Goal: Transaction & Acquisition: Purchase product/service

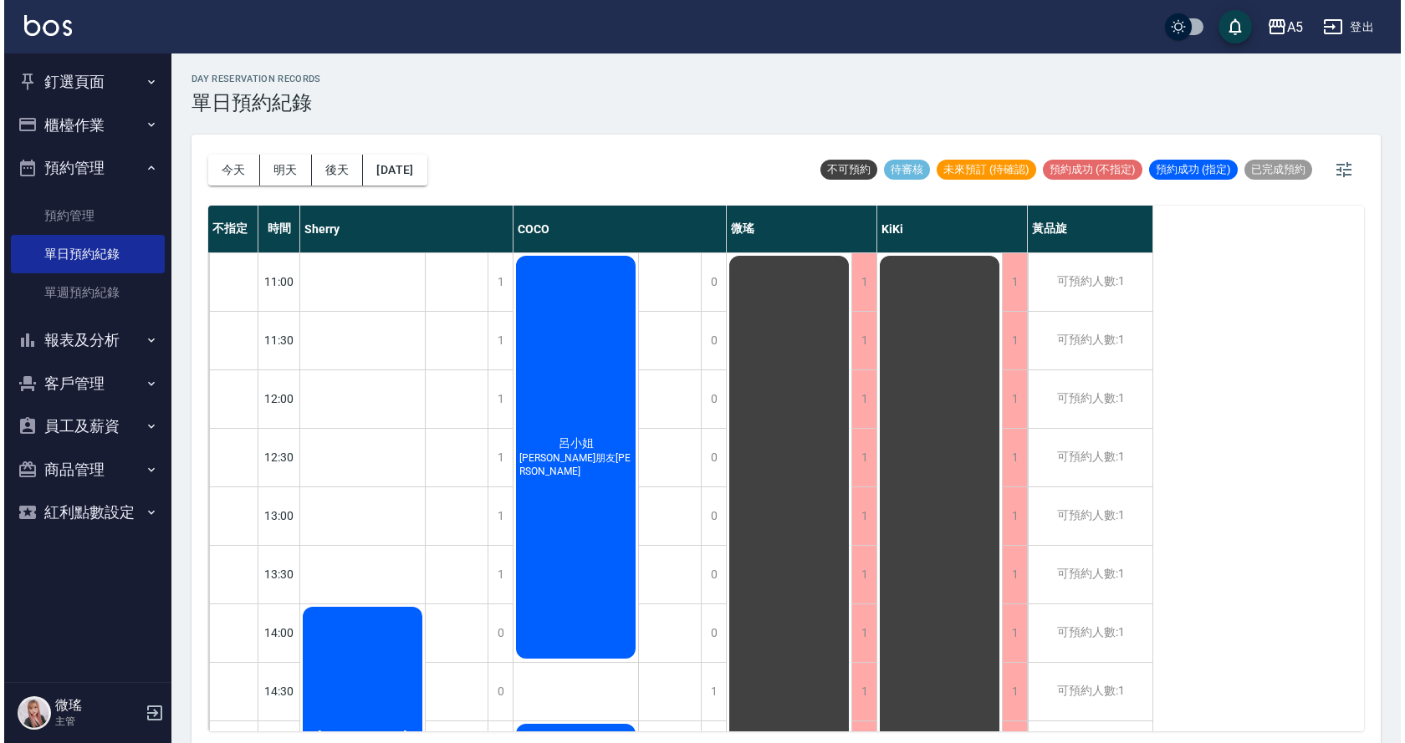
scroll to position [588, 0]
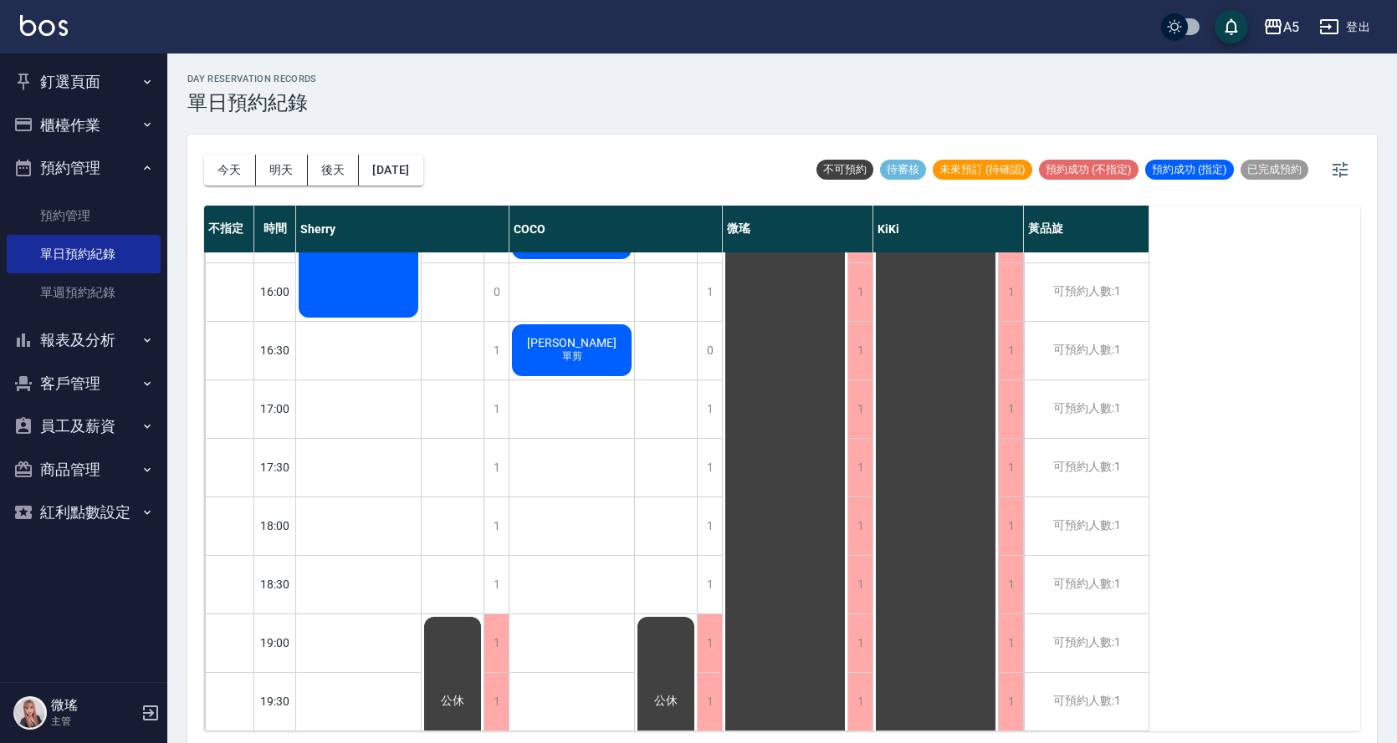
click at [101, 80] on button "釘選頁面" at bounding box center [84, 81] width 154 height 43
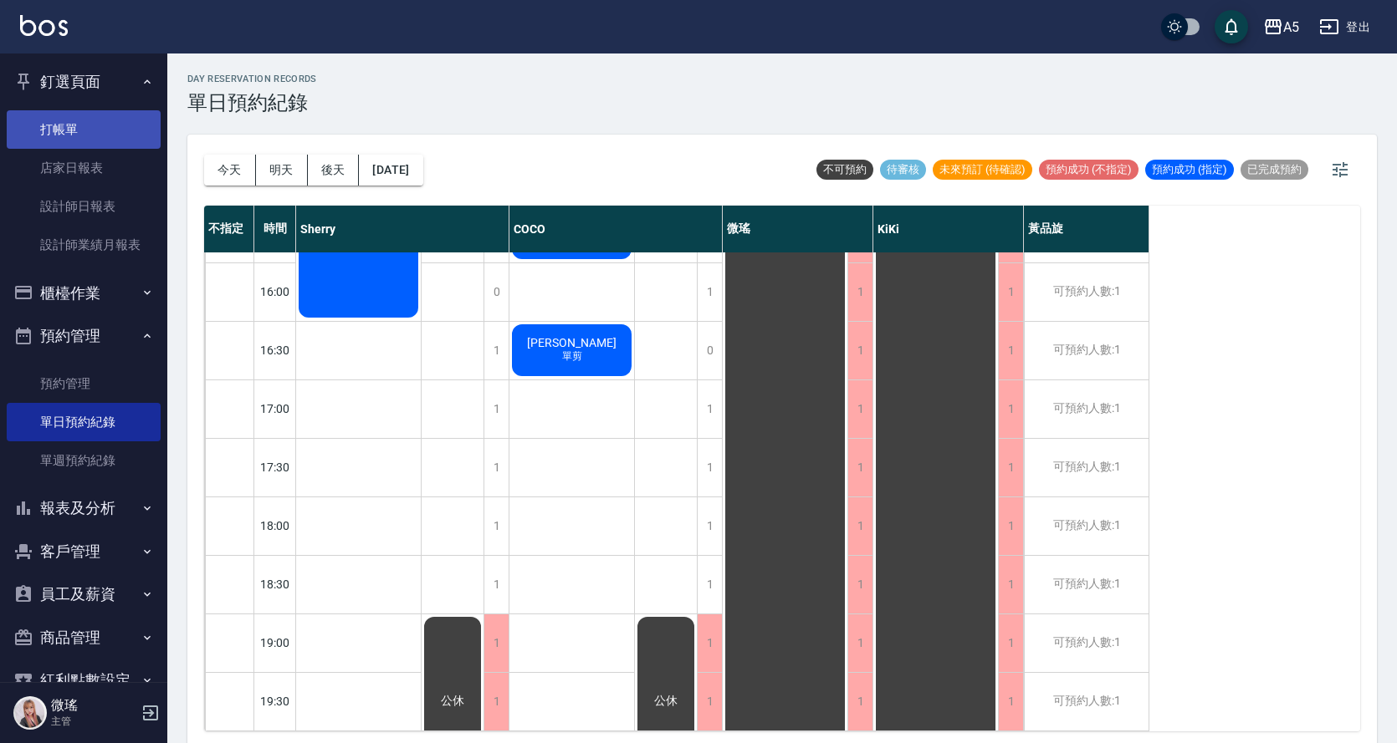
click at [72, 124] on link "打帳單" at bounding box center [84, 129] width 154 height 38
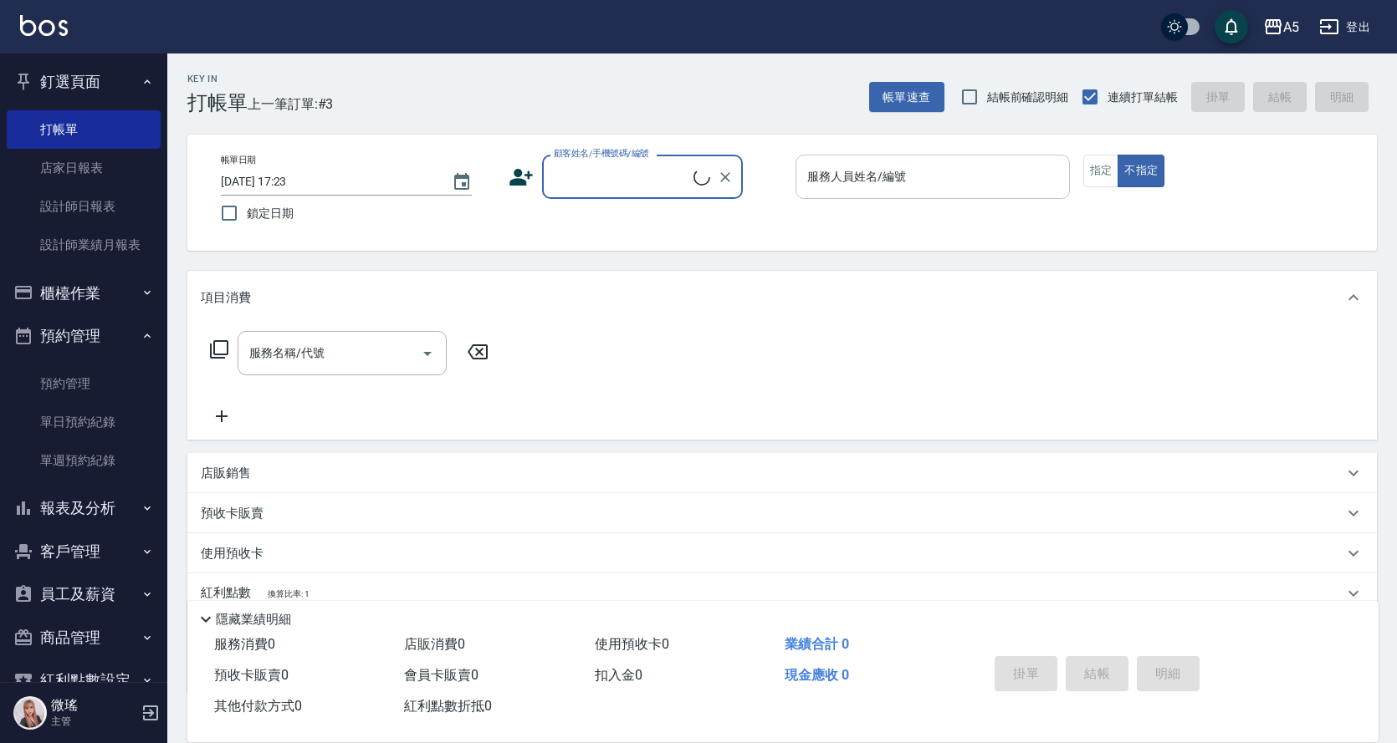
click at [909, 180] on input "服務人員姓名/編號" at bounding box center [932, 176] width 259 height 29
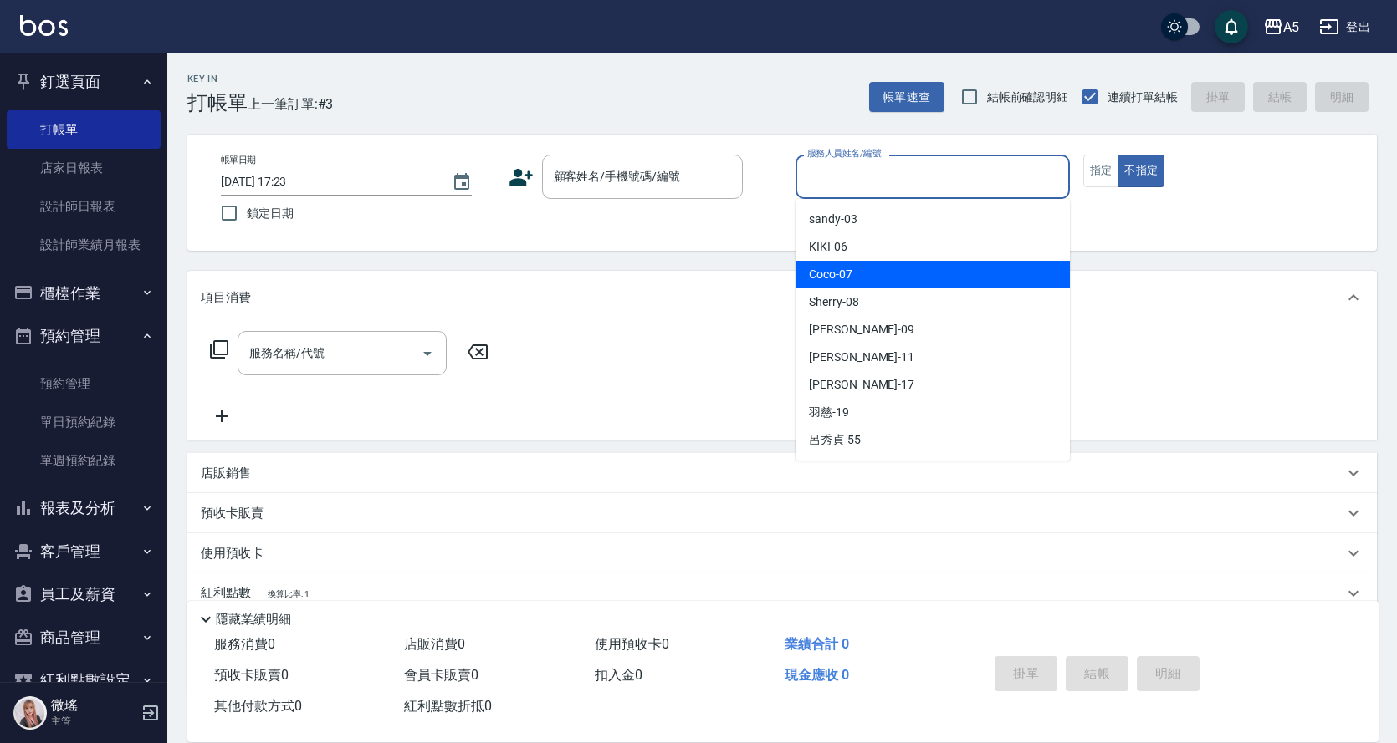
click at [883, 283] on div "Coco -07" at bounding box center [932, 275] width 274 height 28
click at [883, 283] on div "項目消費" at bounding box center [781, 298] width 1189 height 54
type input "Coco-07"
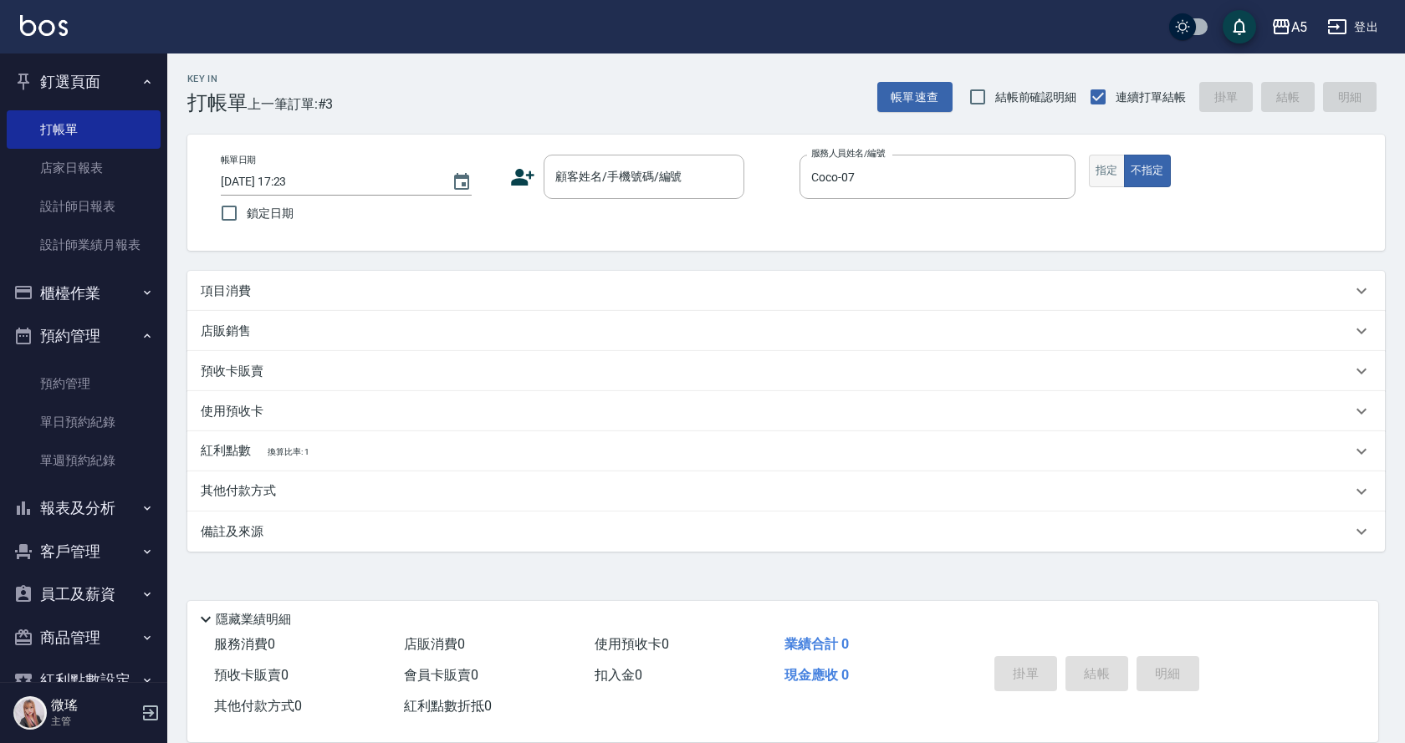
click at [1112, 172] on button "指定" at bounding box center [1107, 171] width 36 height 33
click at [676, 176] on input "顧客姓名/手機號碼/編號" at bounding box center [631, 176] width 161 height 29
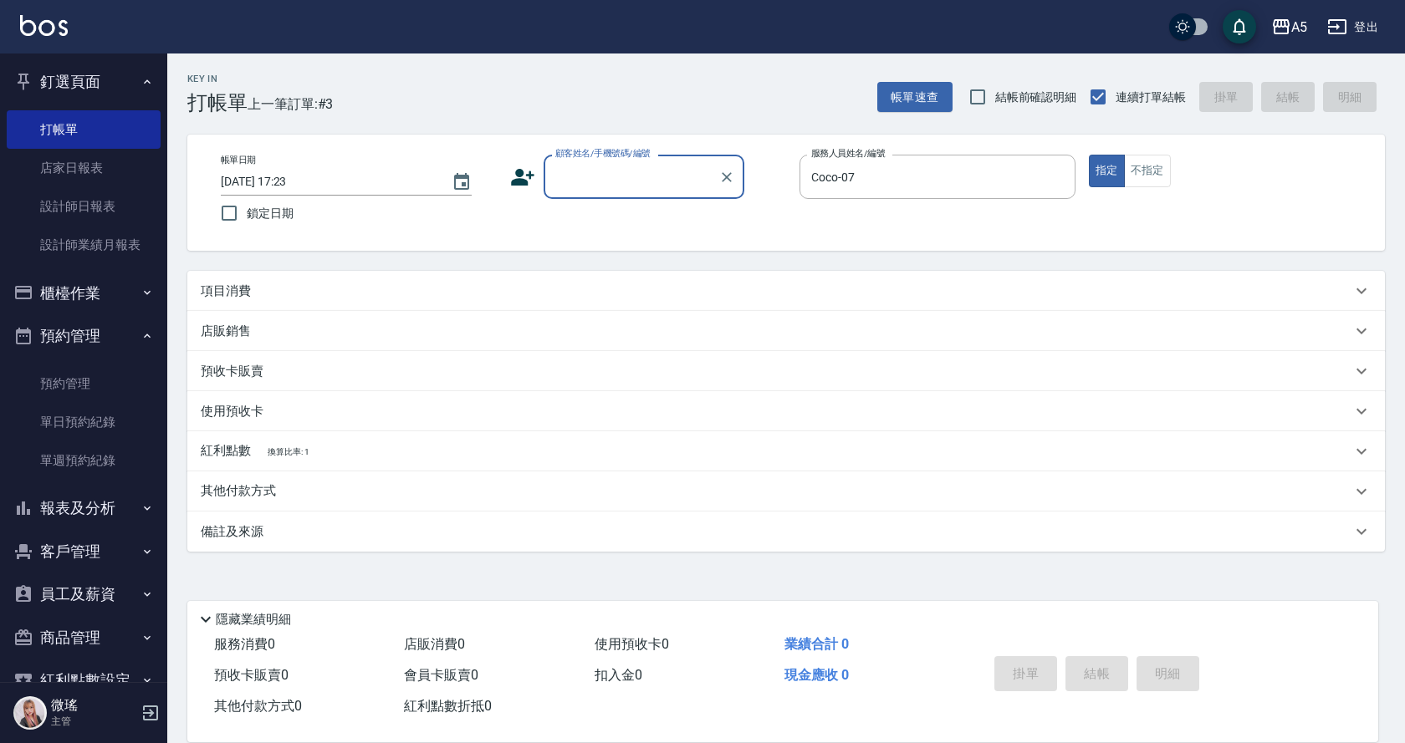
click at [635, 181] on input "顧客姓名/手機號碼/編號" at bounding box center [631, 176] width 161 height 29
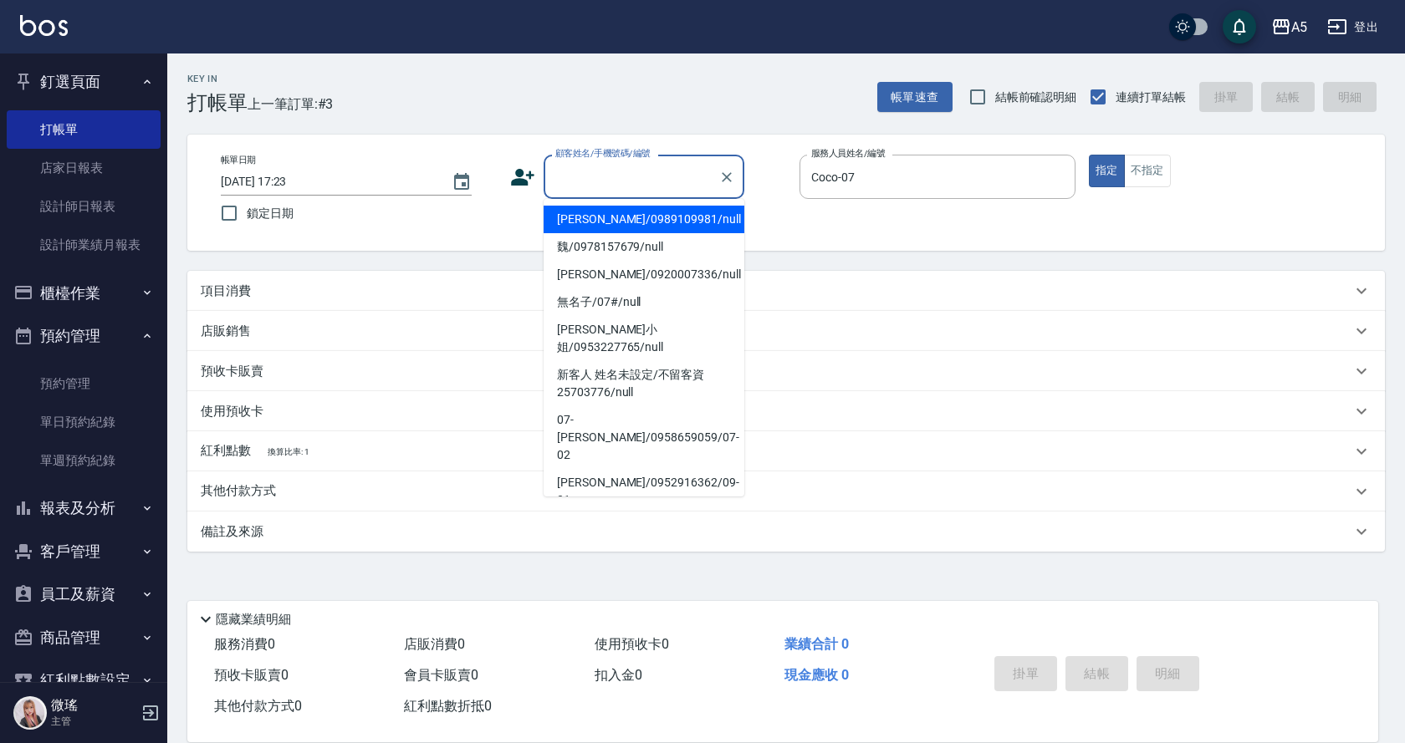
click at [635, 181] on input "顧客姓名/手機號碼/編號" at bounding box center [631, 176] width 161 height 29
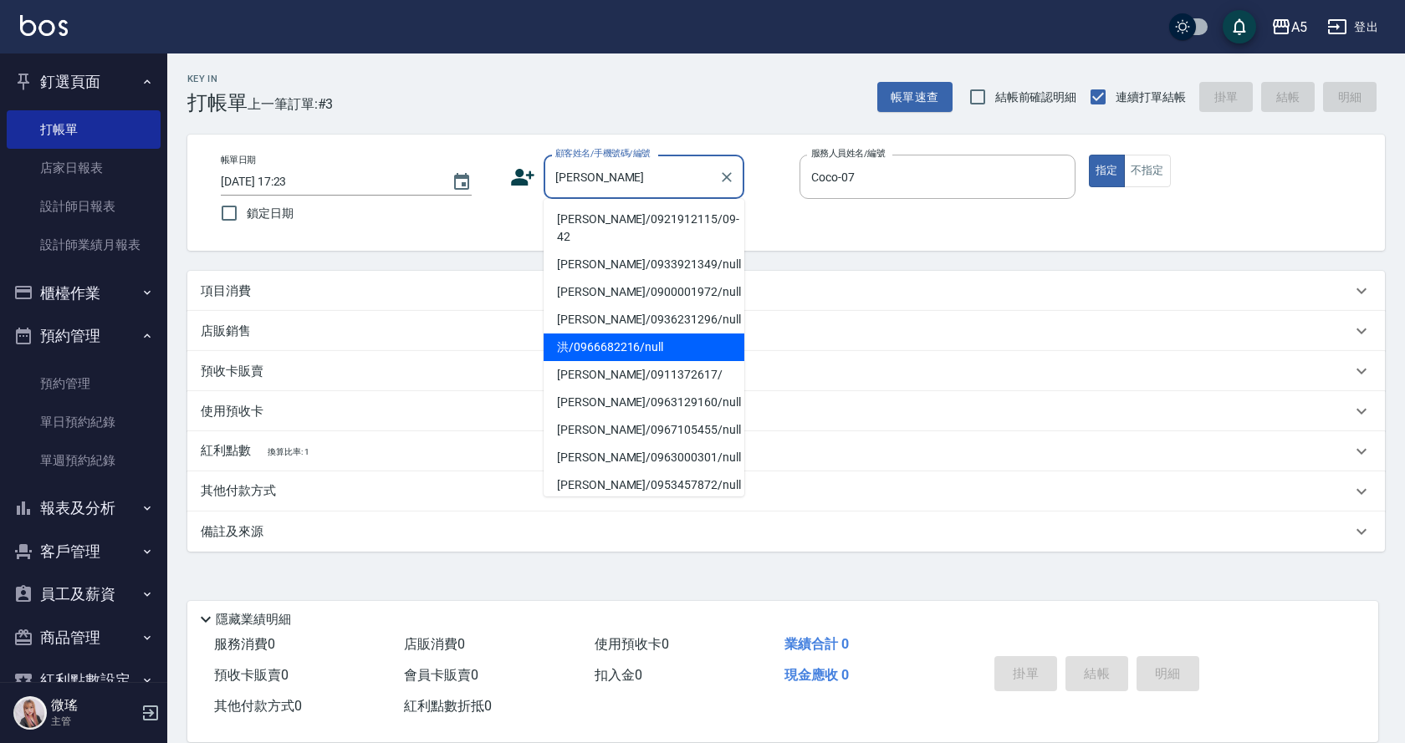
click at [652, 334] on li "洪/0966682216/null" at bounding box center [644, 348] width 201 height 28
type input "洪/0966682216/null"
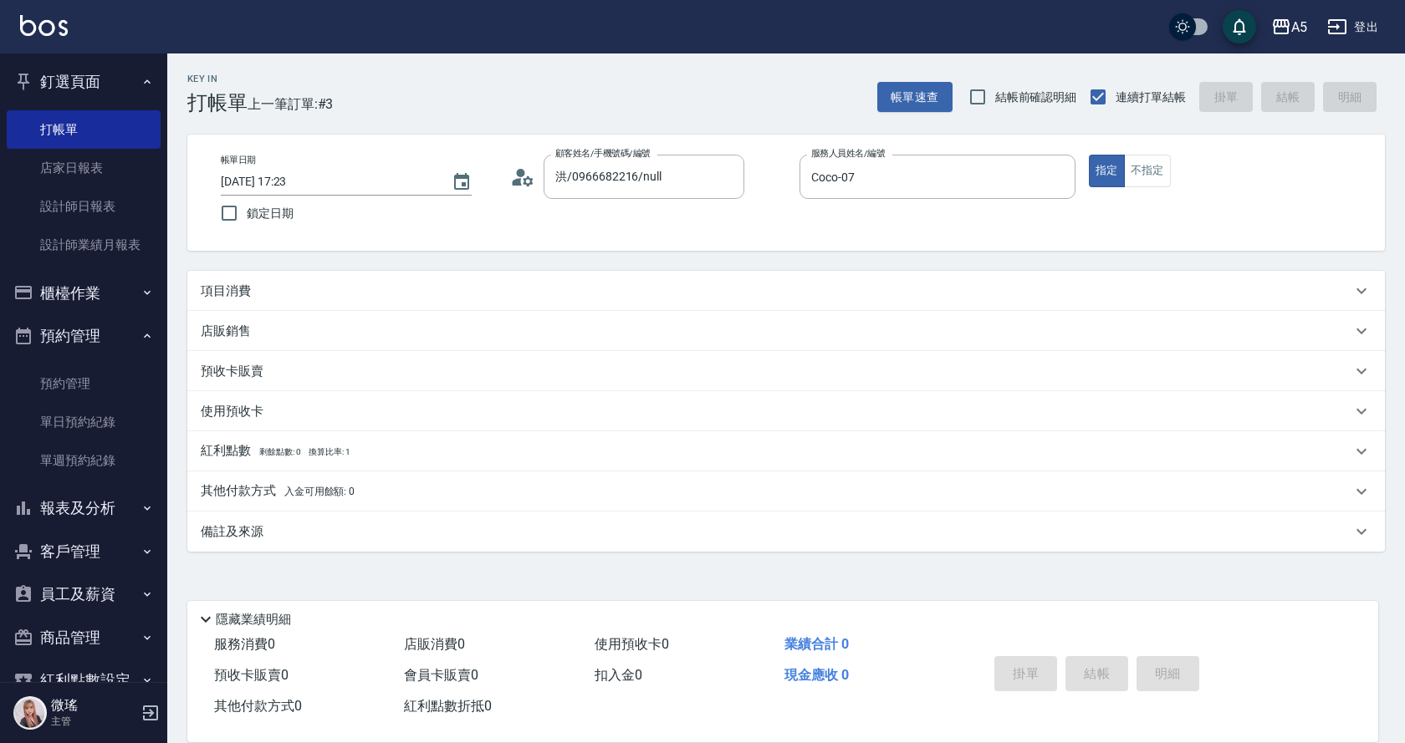
click at [258, 285] on div "項目消費" at bounding box center [776, 292] width 1151 height 18
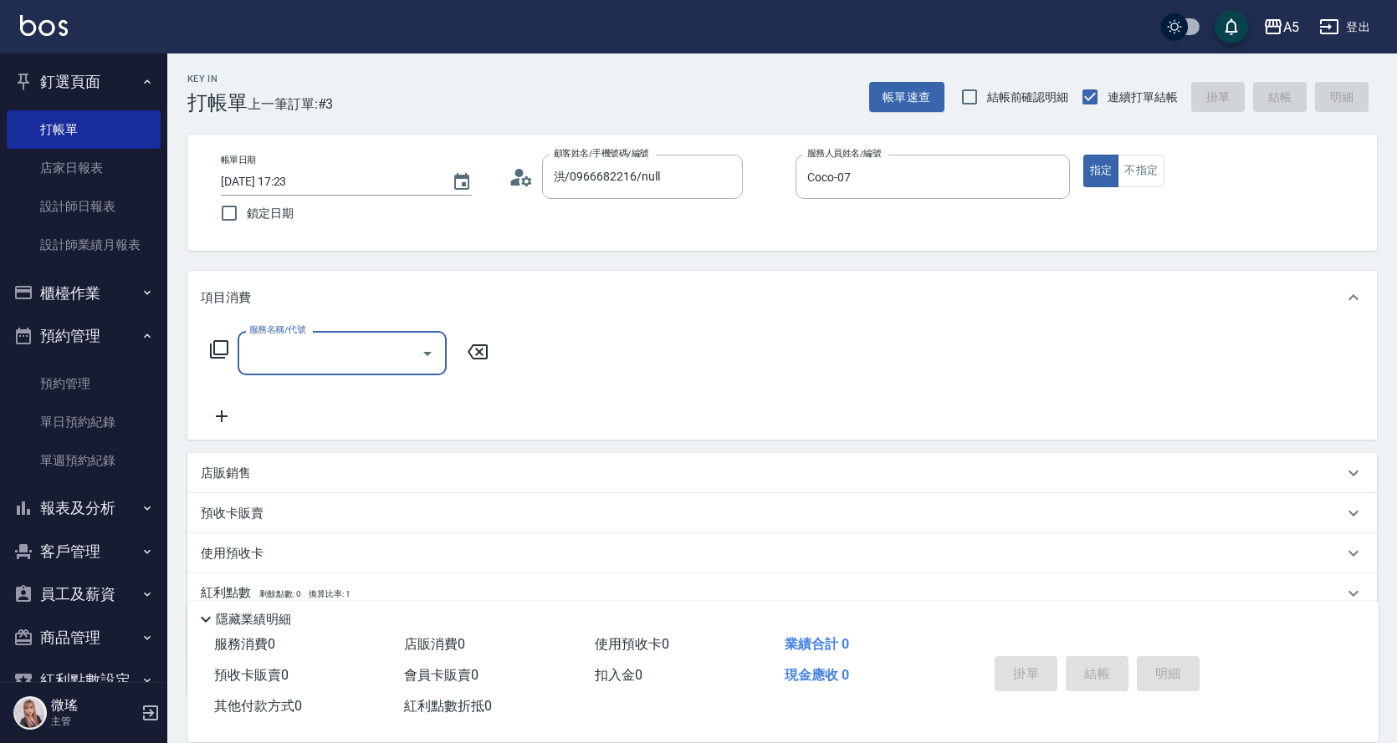
click at [215, 352] on icon at bounding box center [219, 349] width 18 height 18
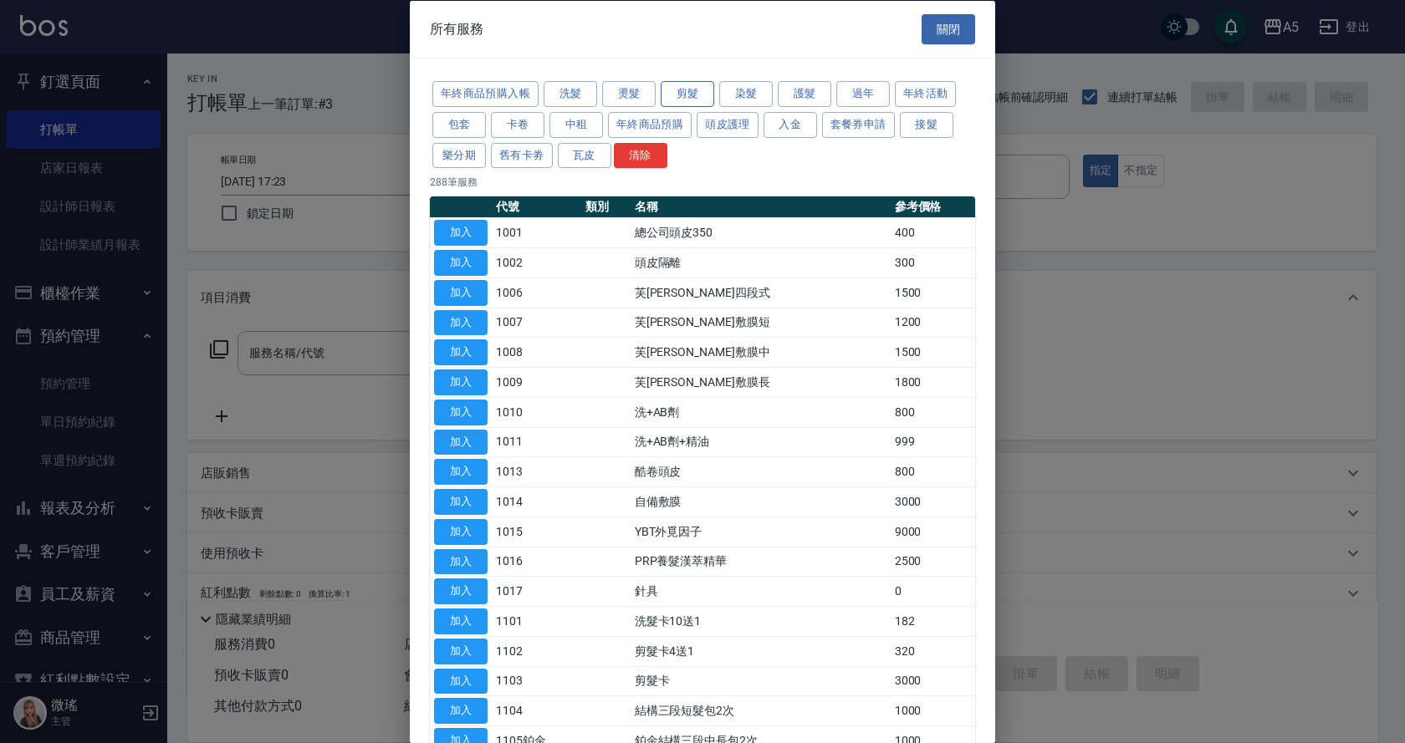
click at [703, 94] on button "剪髮" at bounding box center [688, 94] width 54 height 26
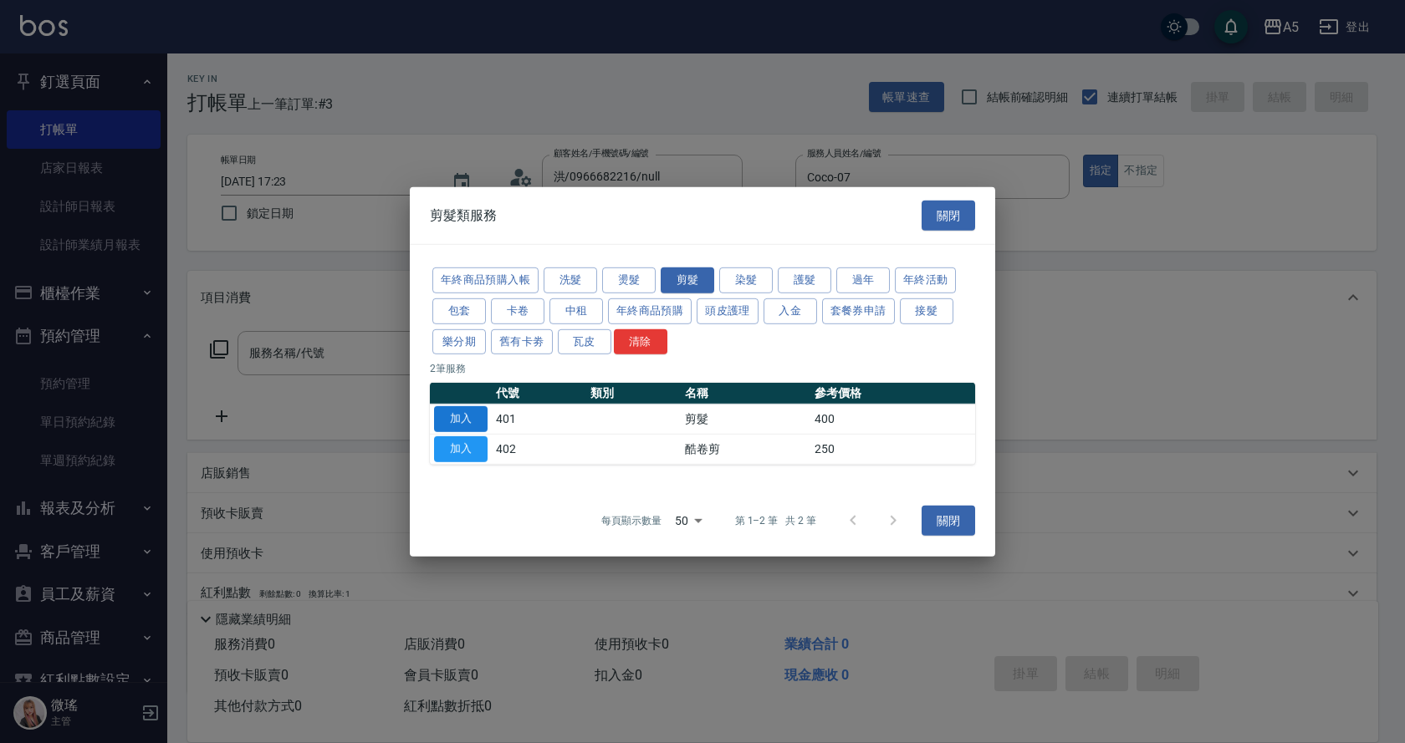
click at [471, 414] on button "加入" at bounding box center [461, 419] width 54 height 26
type input "剪髮(401)"
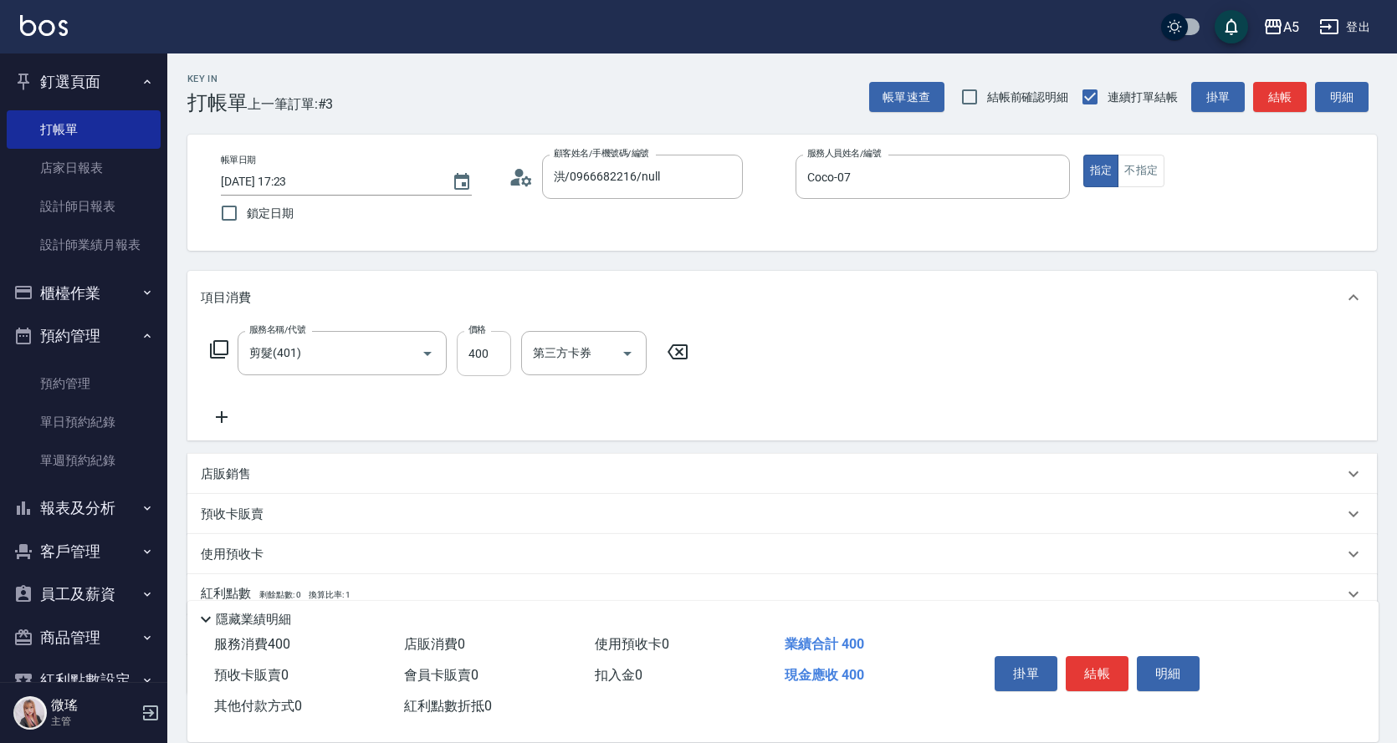
click at [482, 368] on input "400" at bounding box center [484, 353] width 54 height 45
type input "0"
type input "70"
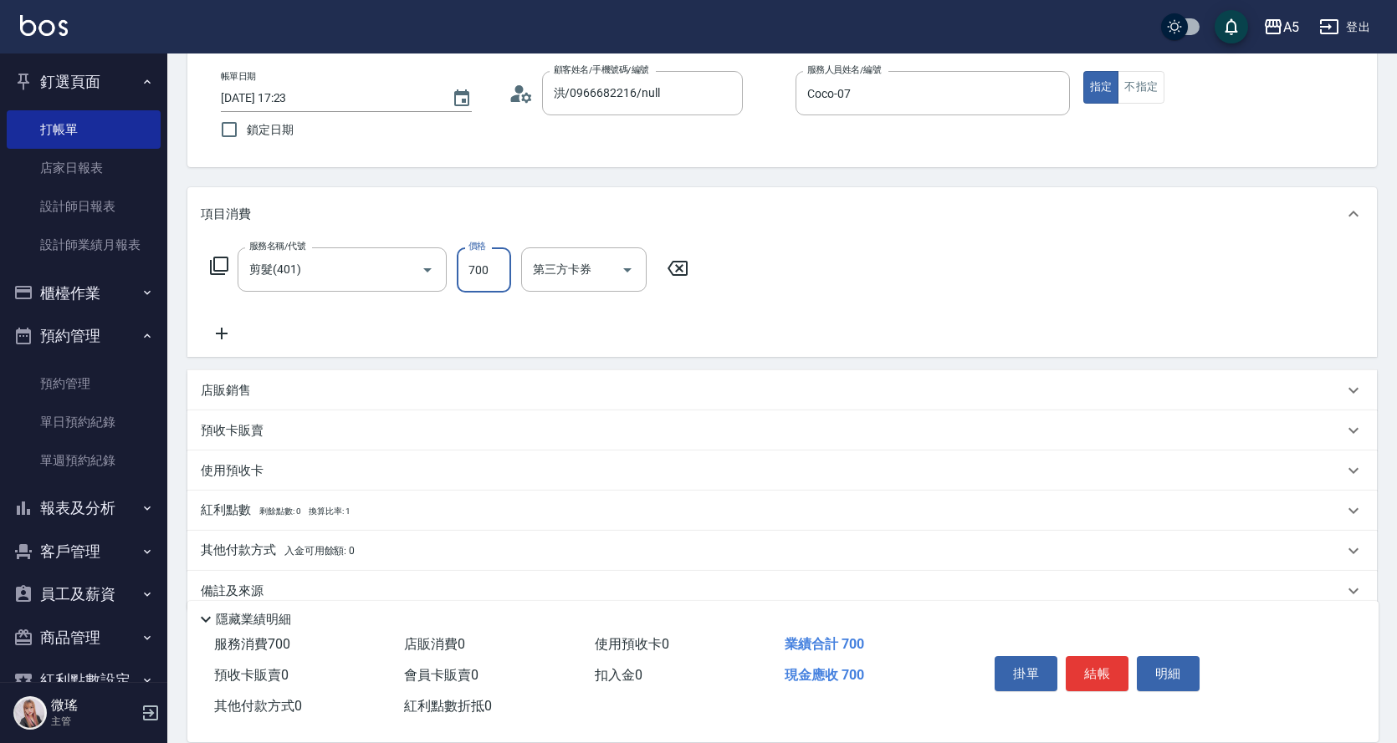
scroll to position [112, 0]
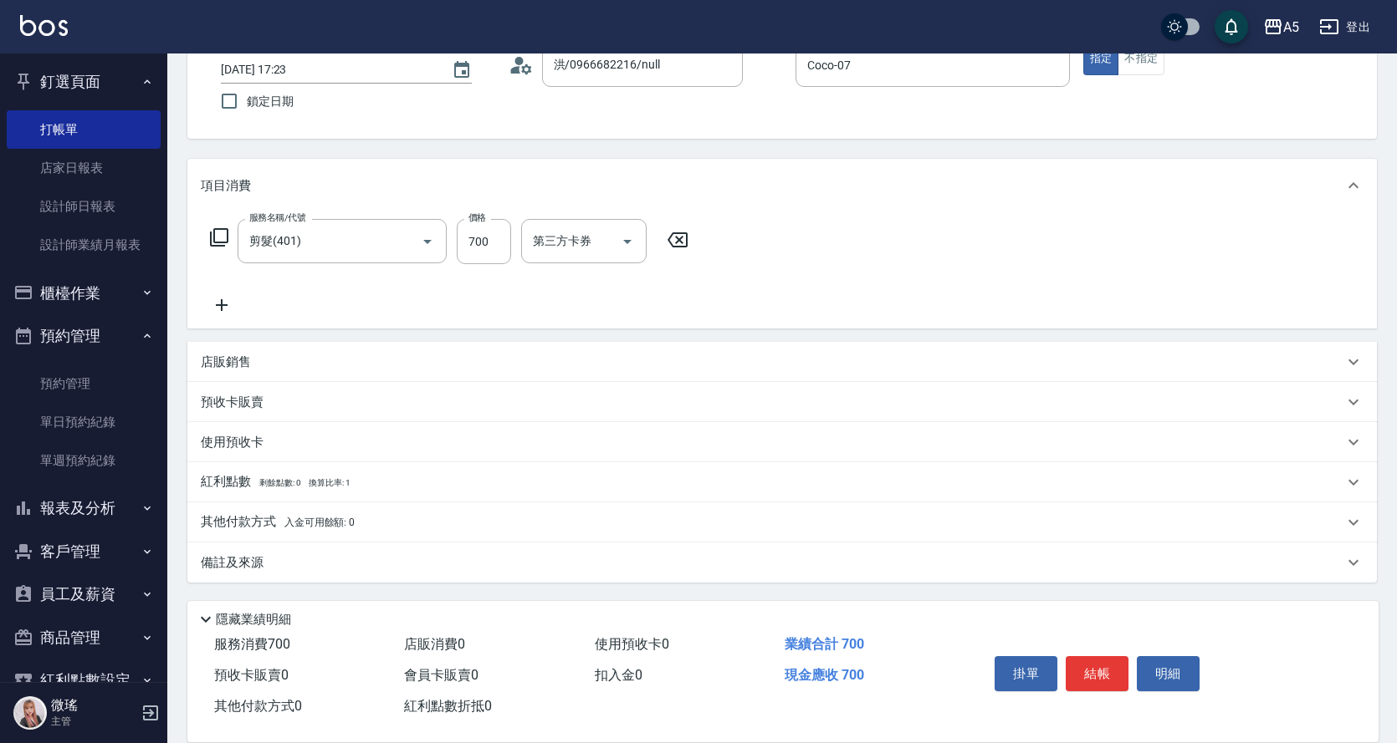
click at [299, 517] on span "入金可用餘額: 0" at bounding box center [319, 523] width 71 height 12
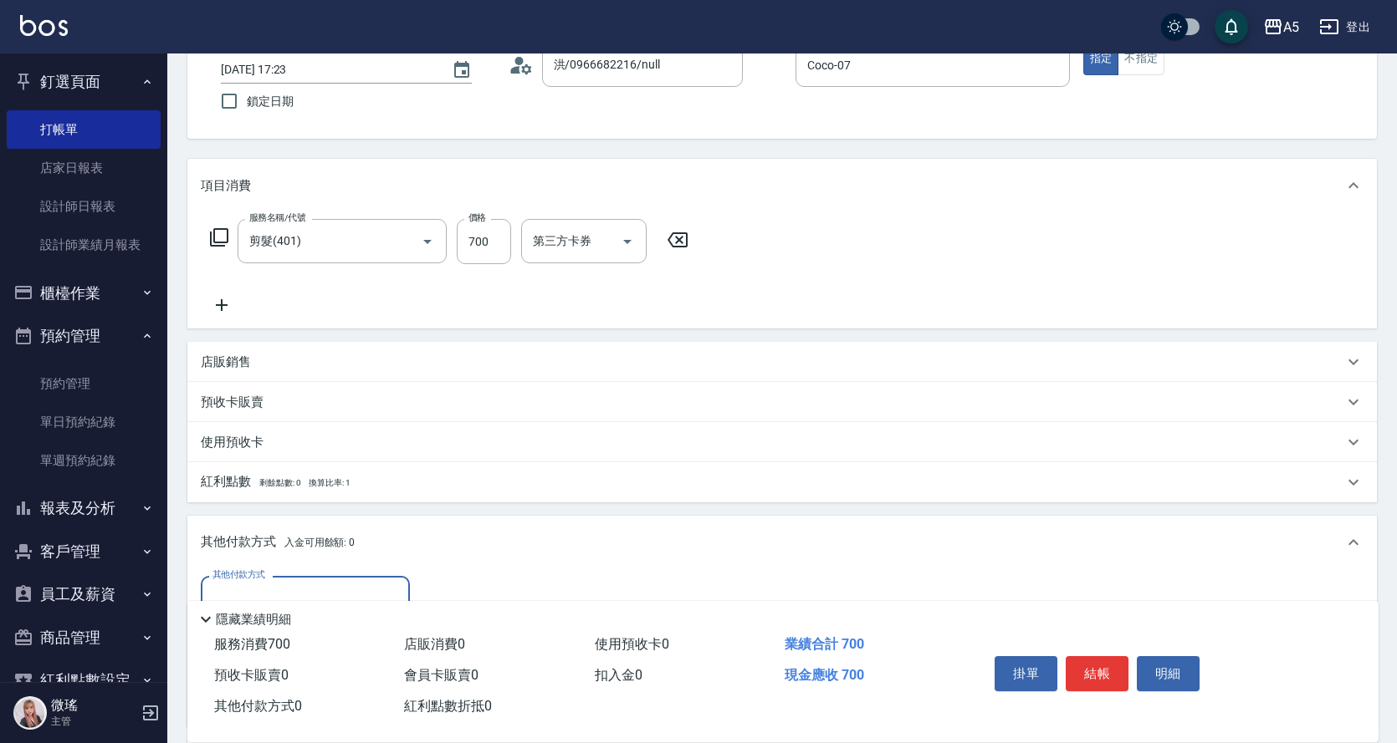
scroll to position [279, 0]
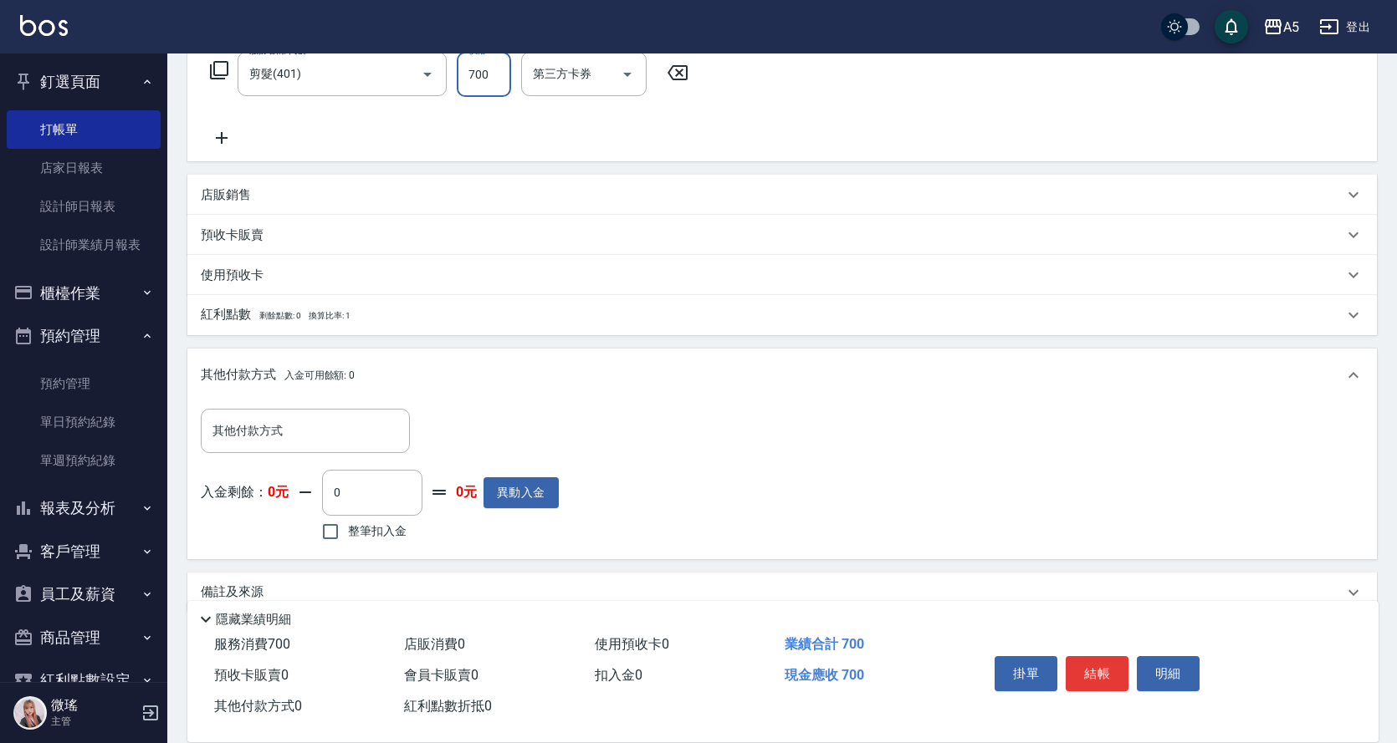
click at [498, 86] on input "700" at bounding box center [484, 74] width 54 height 45
type input "0"
type input "668"
type input "660"
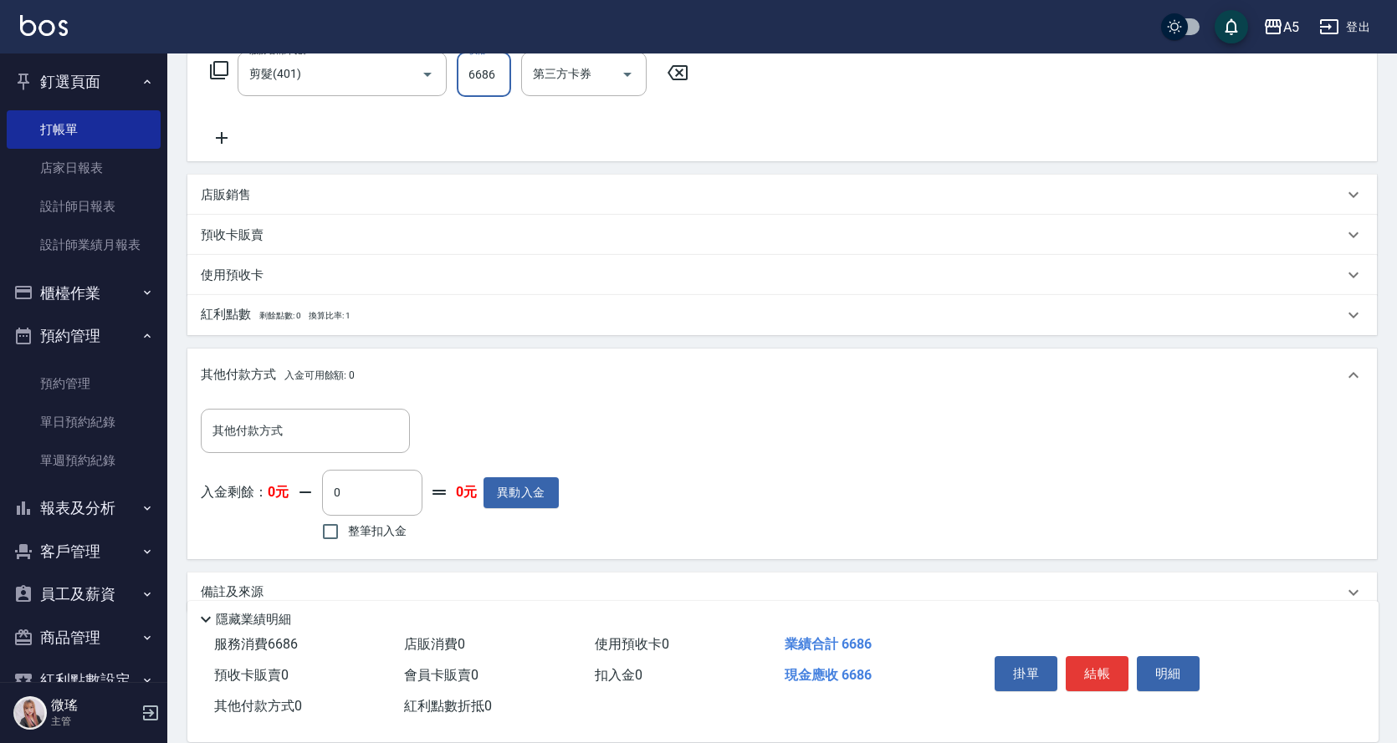
type input "668"
type input "60"
type input "66"
type input "0"
type input "686"
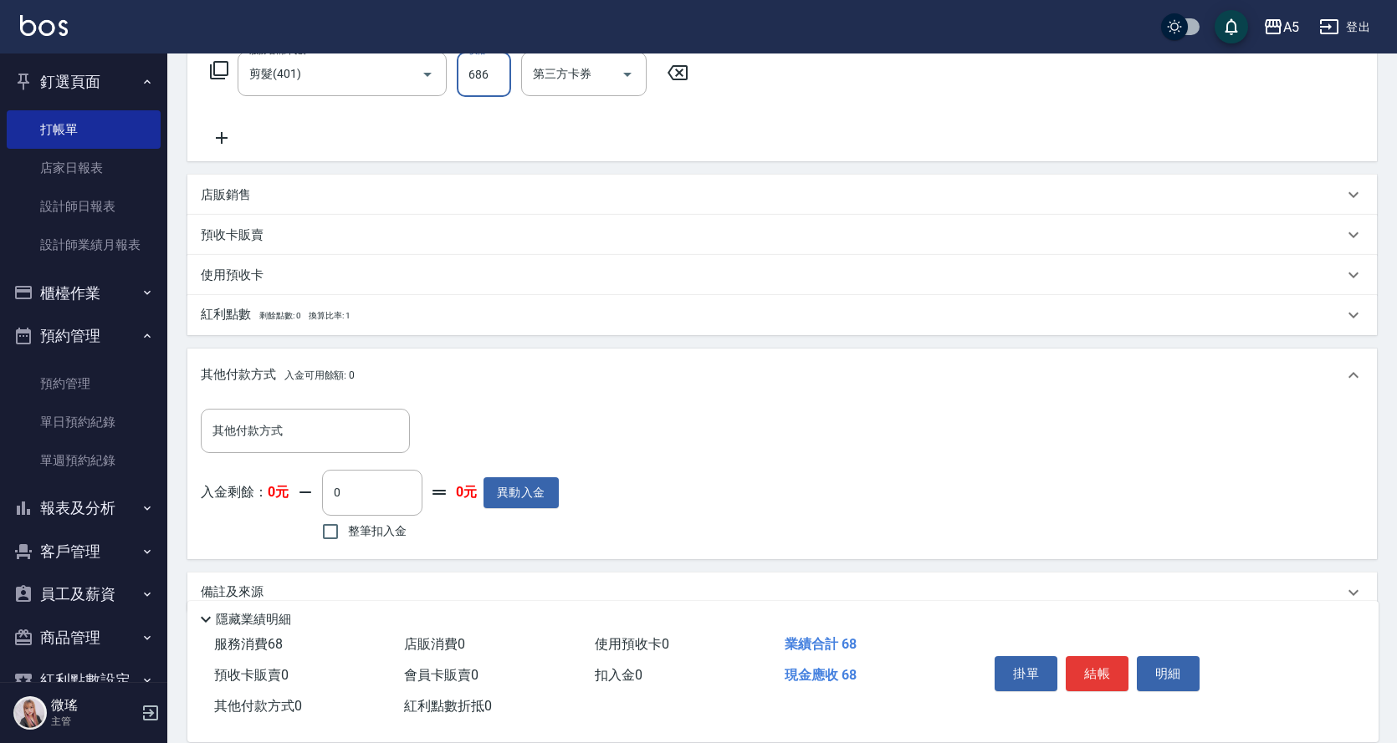
type input "60"
type input "686"
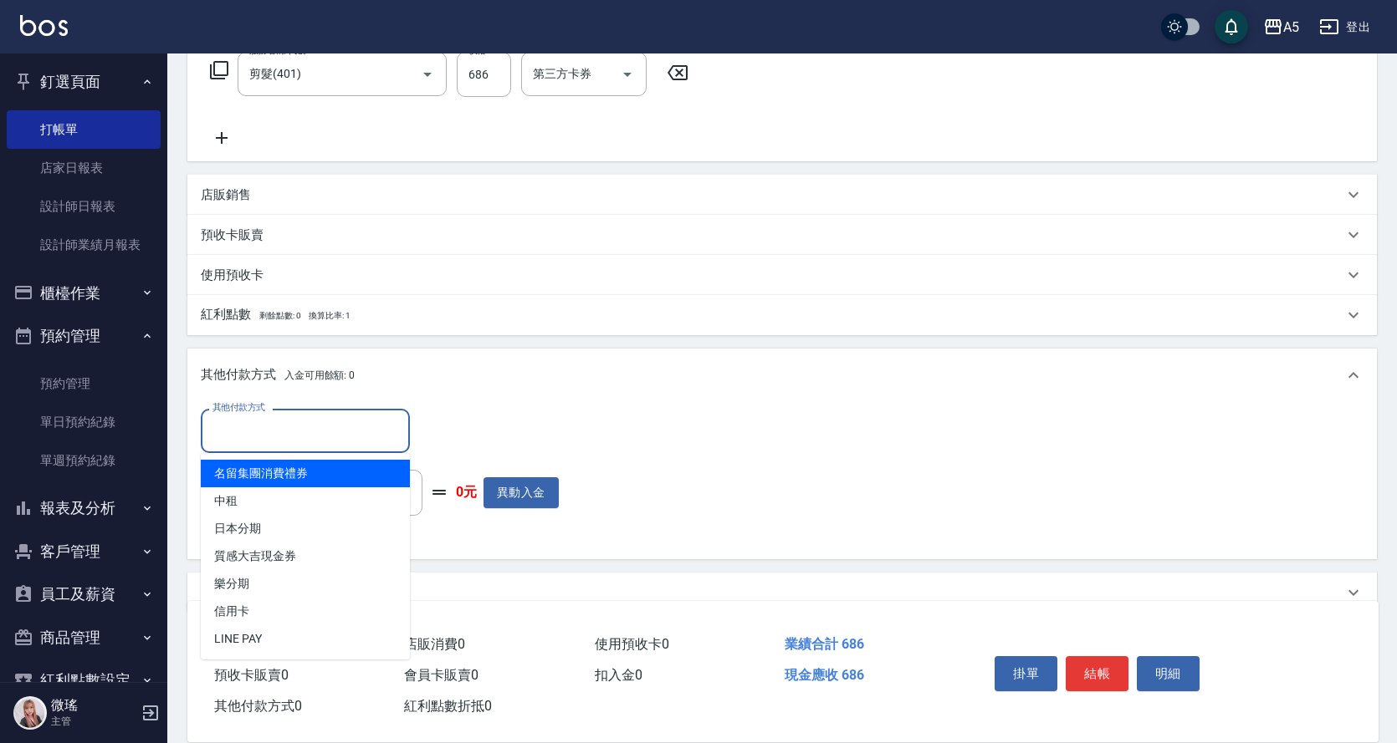
click at [355, 432] on input "其他付款方式" at bounding box center [305, 430] width 194 height 29
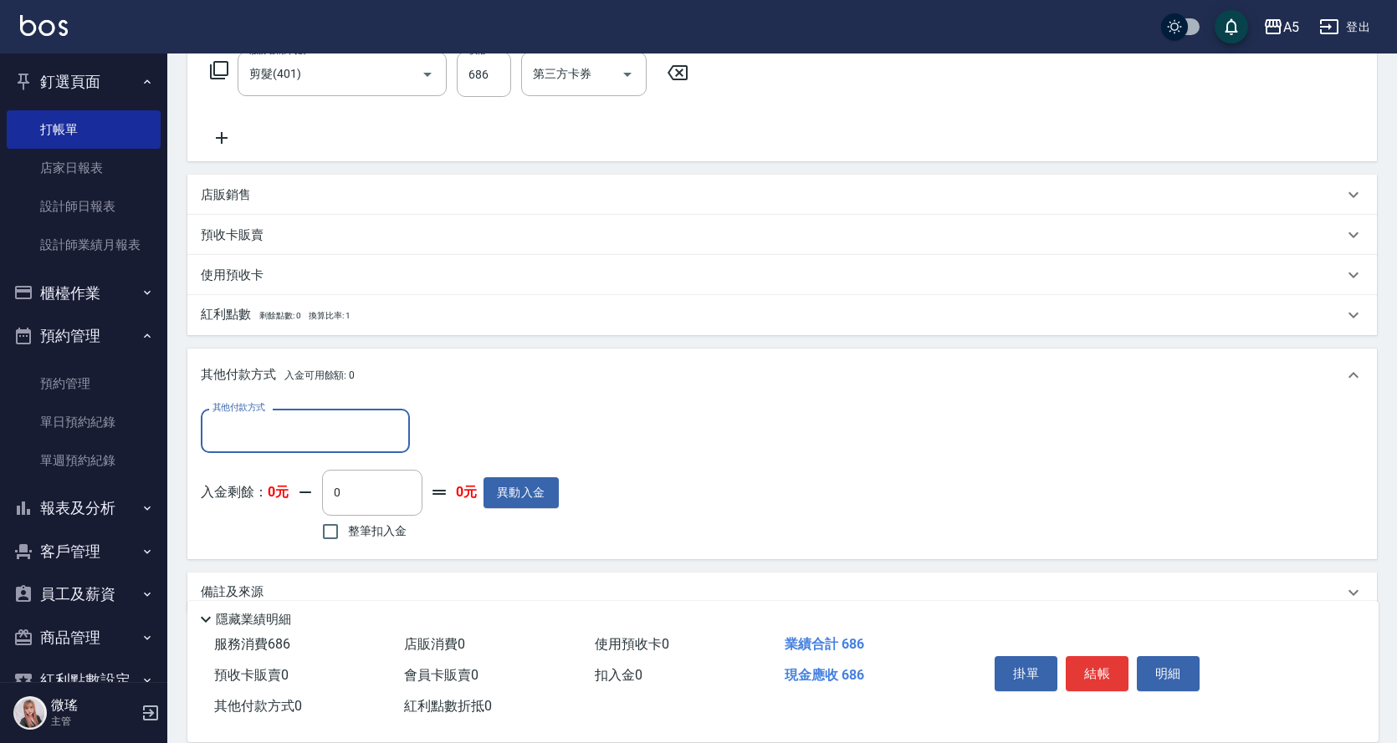
click at [313, 436] on input "其他付款方式" at bounding box center [305, 430] width 194 height 29
type input "686"
click at [319, 431] on input "686" at bounding box center [292, 430] width 169 height 29
click at [270, 441] on input "686" at bounding box center [292, 430] width 169 height 29
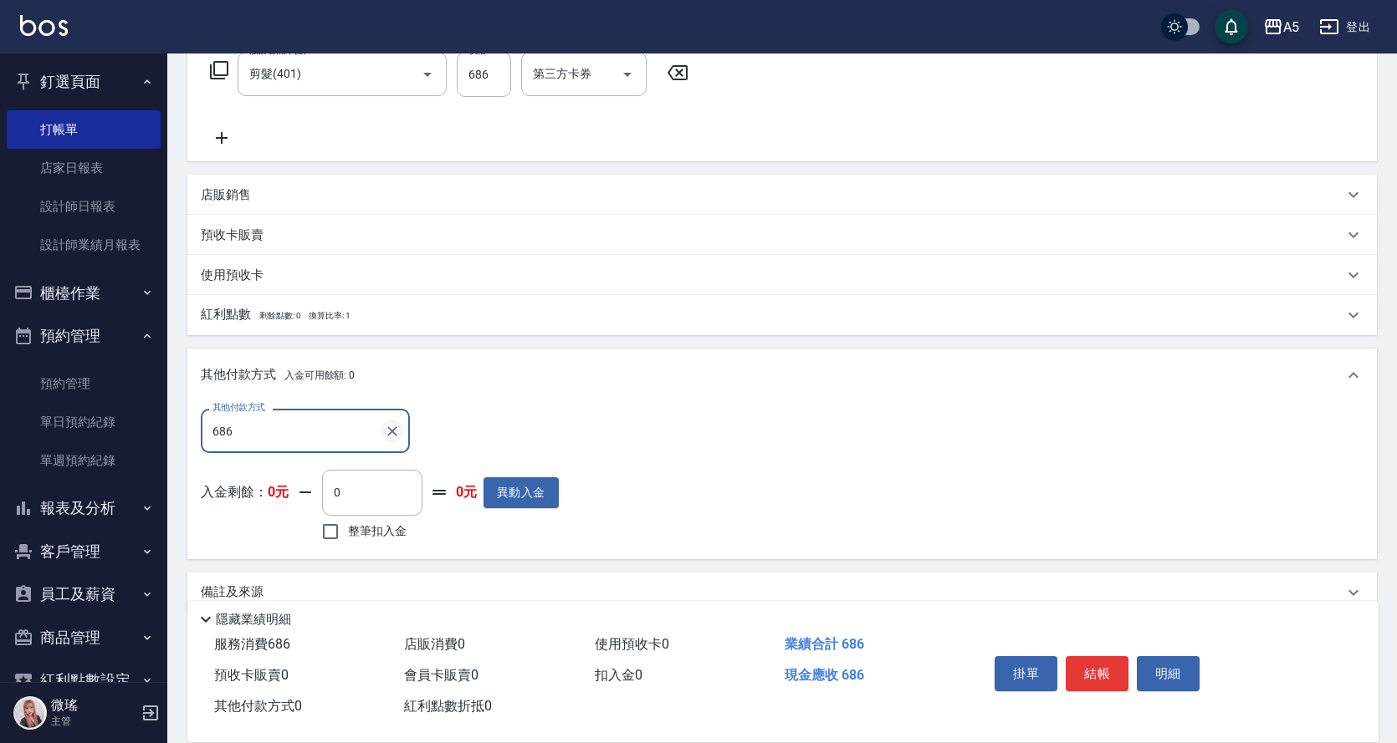
click at [390, 439] on icon "Clear" at bounding box center [392, 431] width 17 height 17
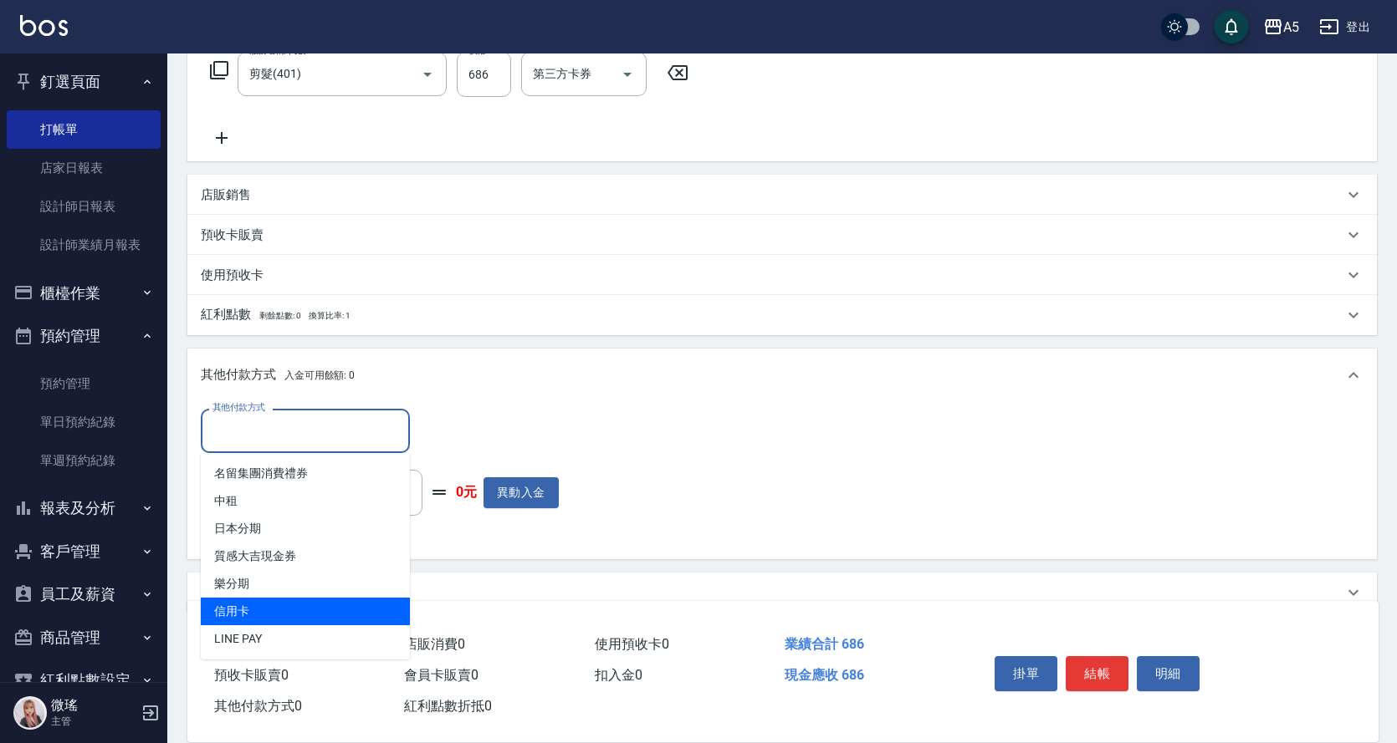
click at [266, 605] on span "信用卡" at bounding box center [305, 612] width 209 height 28
type input "信用卡"
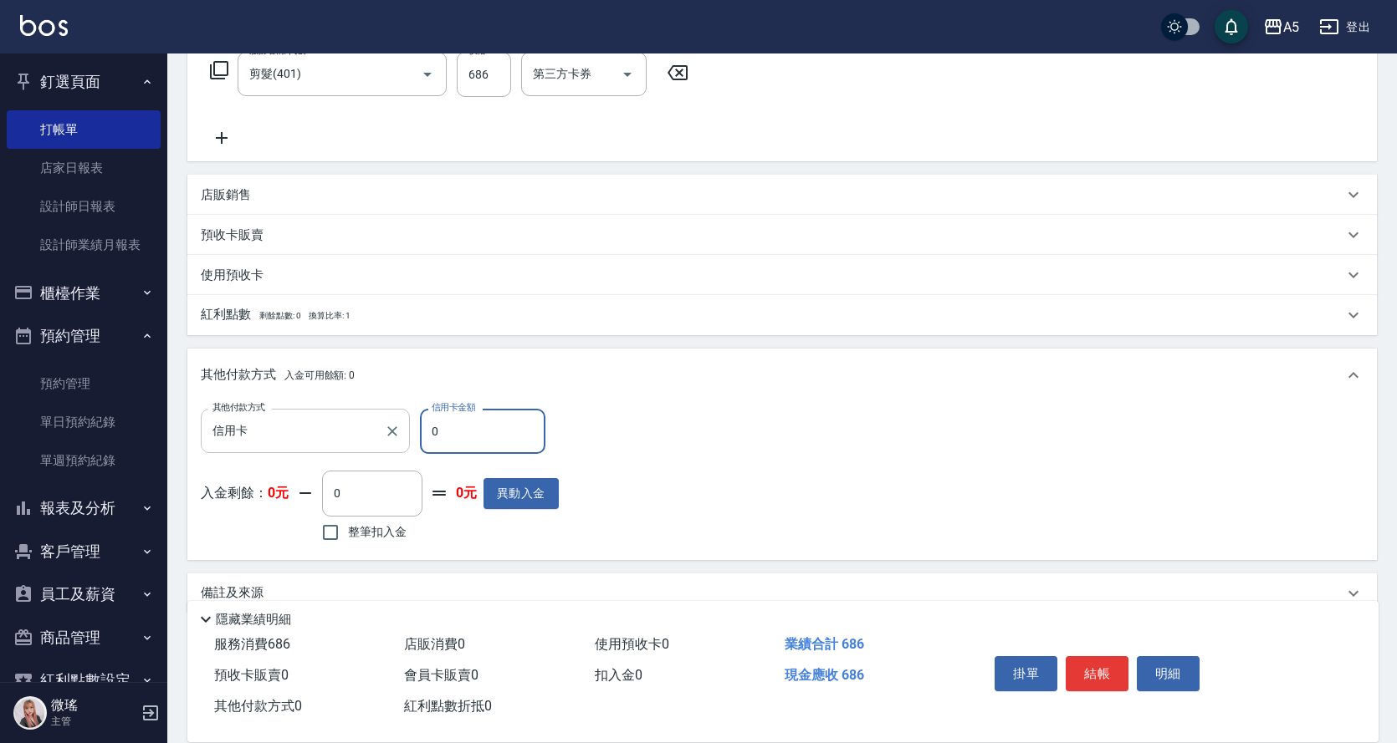
click at [458, 436] on input "0" at bounding box center [482, 431] width 125 height 45
type input "668"
type input "0"
type input "668"
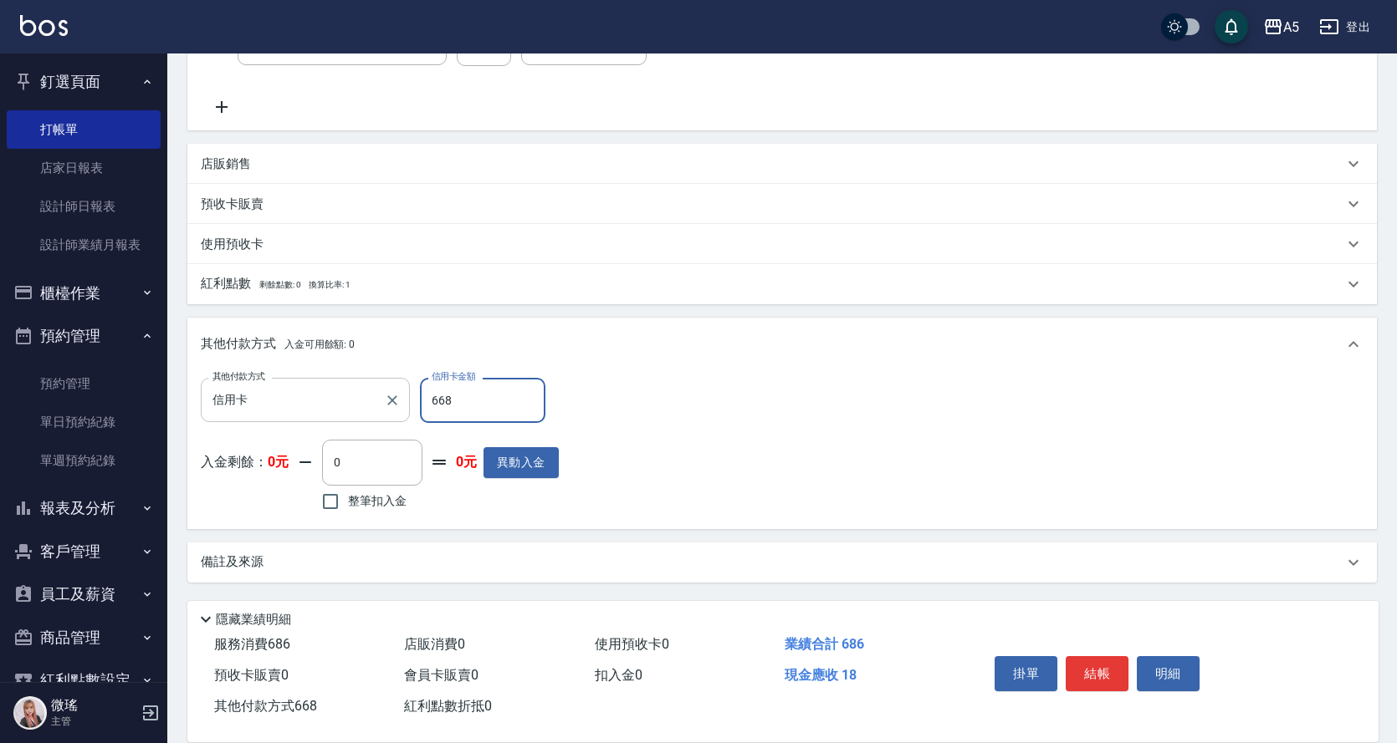
type input "60"
type input "686"
type input "0"
type input "686"
click at [1100, 679] on button "結帳" at bounding box center [1096, 673] width 63 height 35
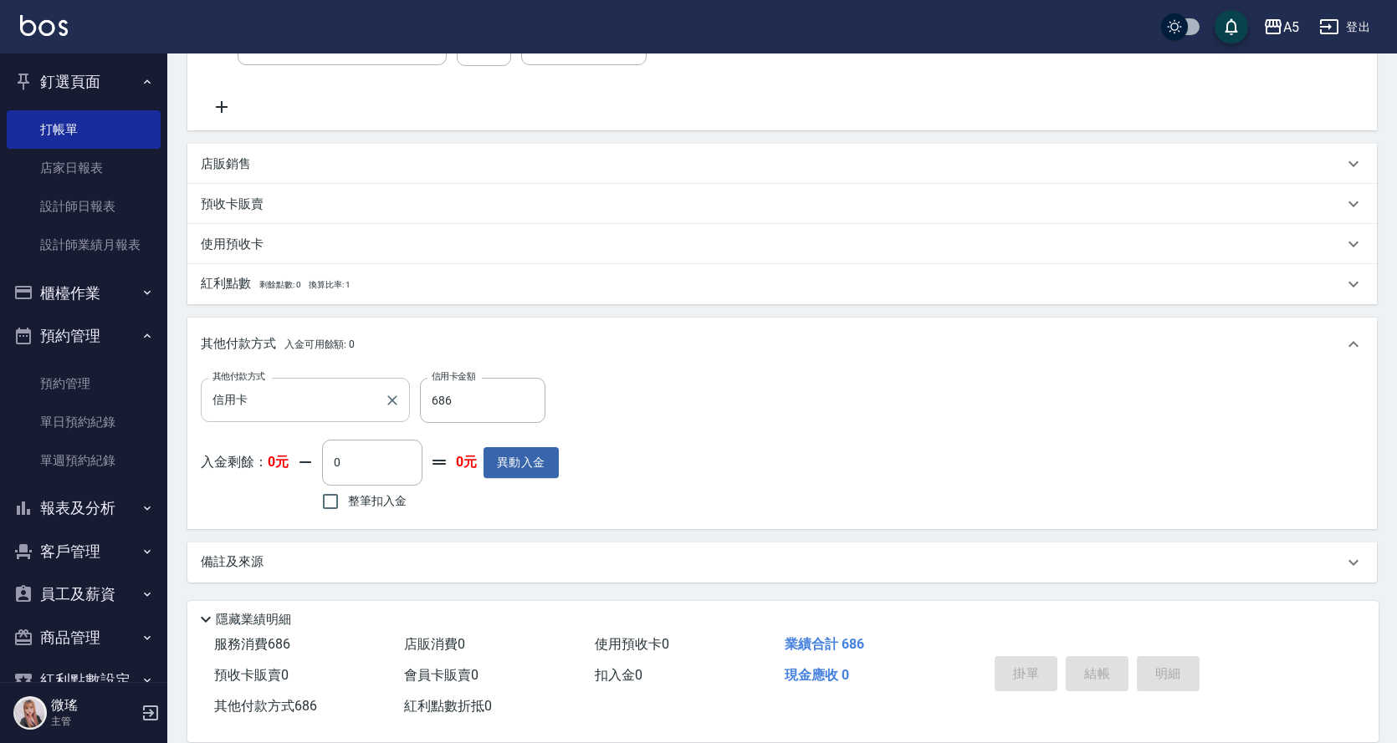
type input "2025/09/09 17:26"
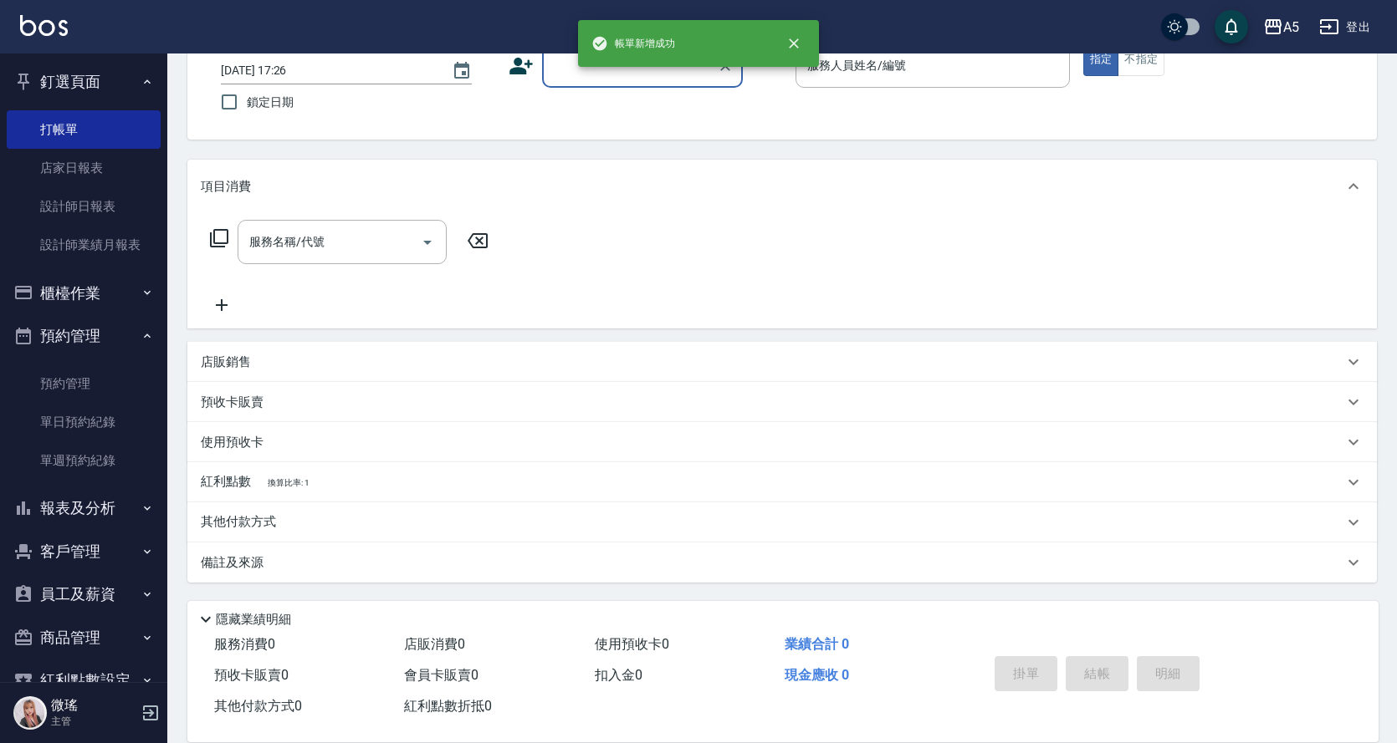
scroll to position [0, 0]
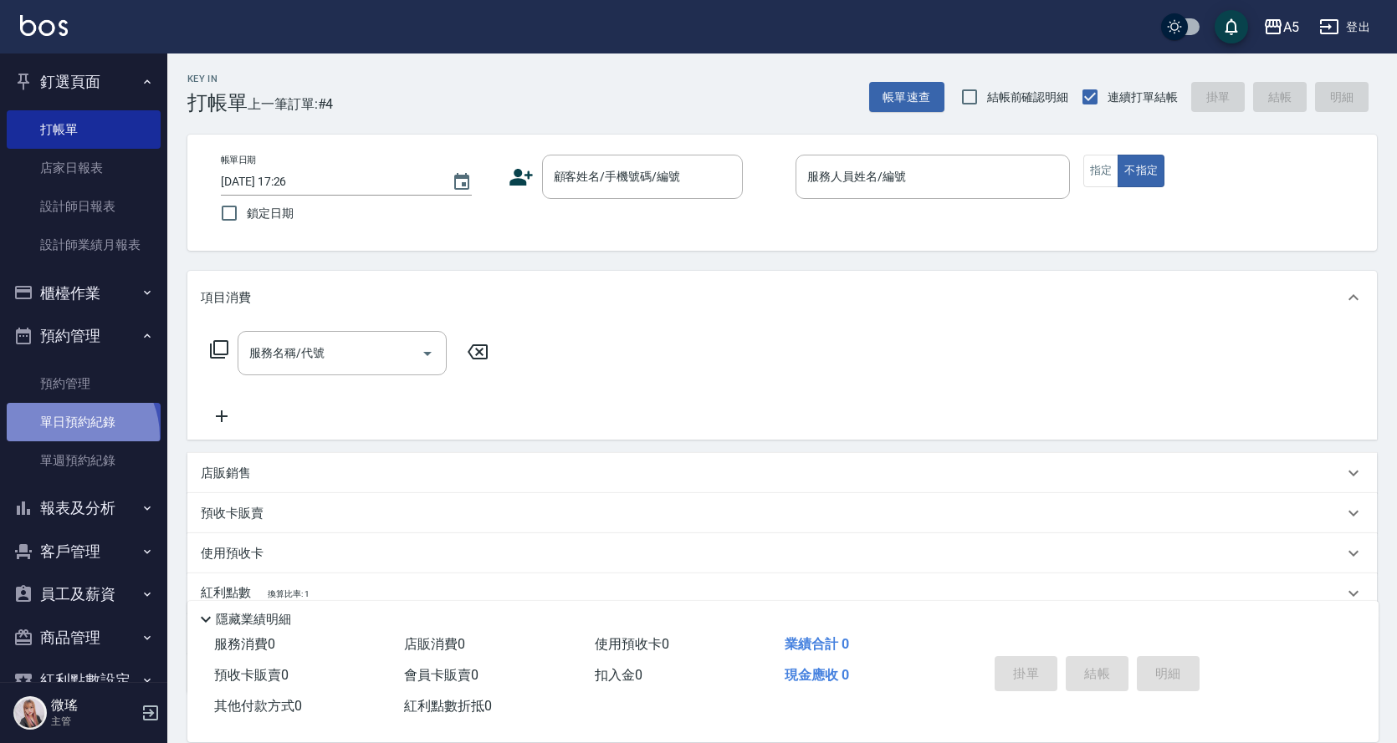
click at [68, 437] on link "單日預約紀錄" at bounding box center [84, 422] width 154 height 38
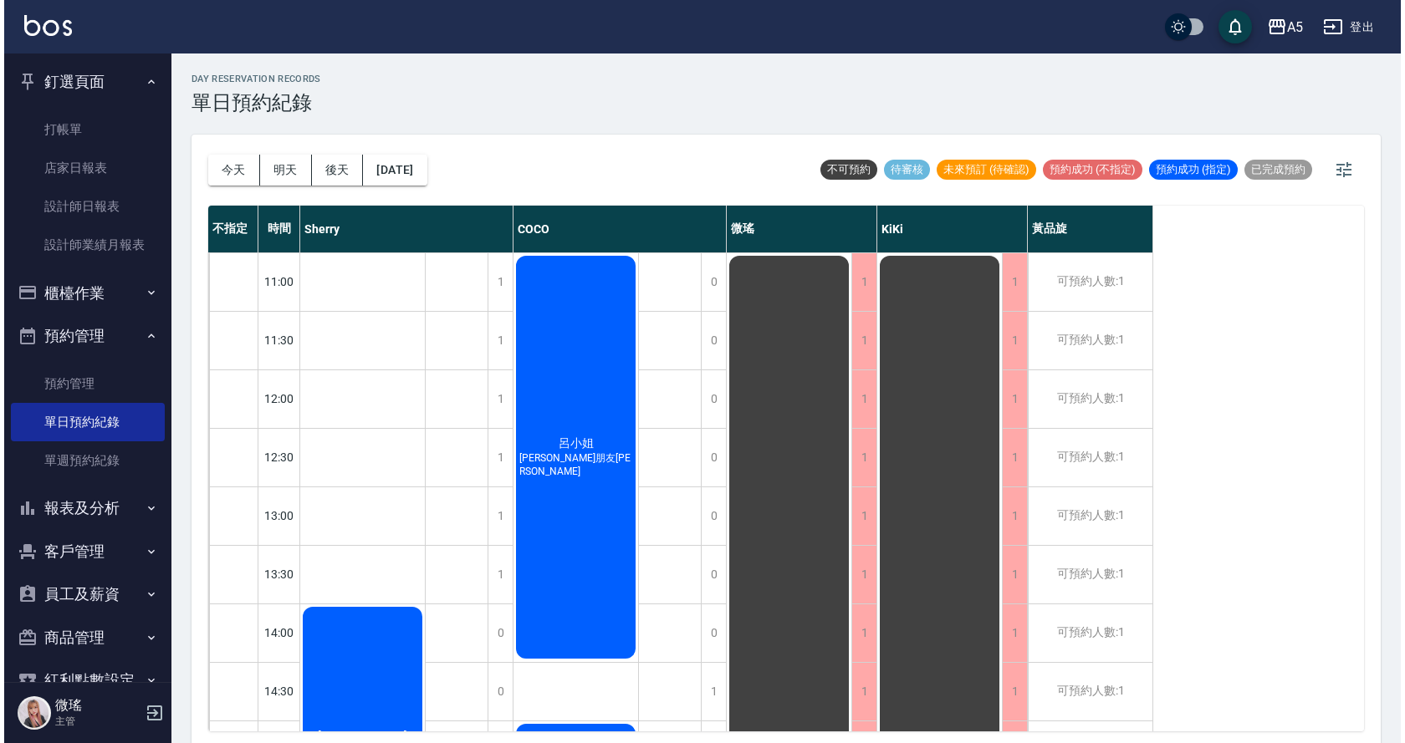
scroll to position [335, 0]
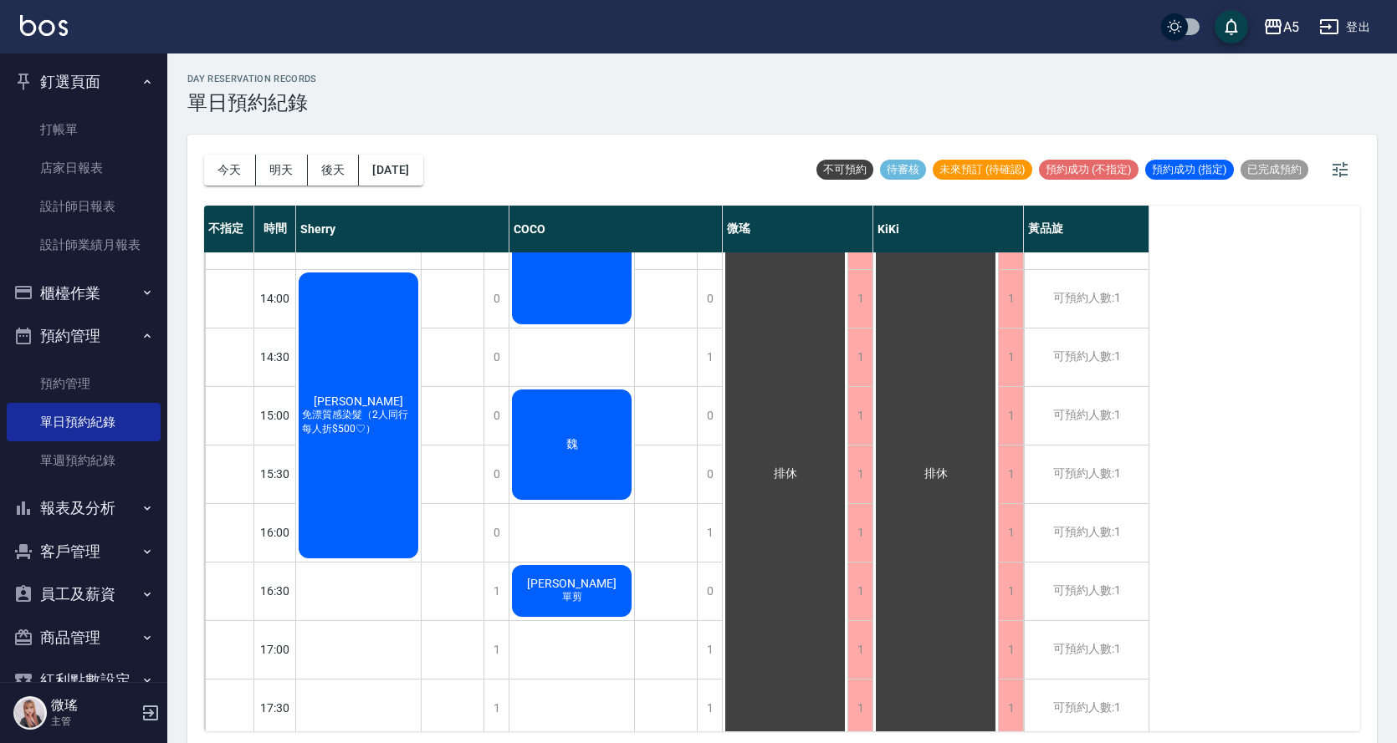
click at [360, 488] on div "呂欣瑶 免漂質感染髮（2人同行每人折$500♡）" at bounding box center [358, 415] width 125 height 291
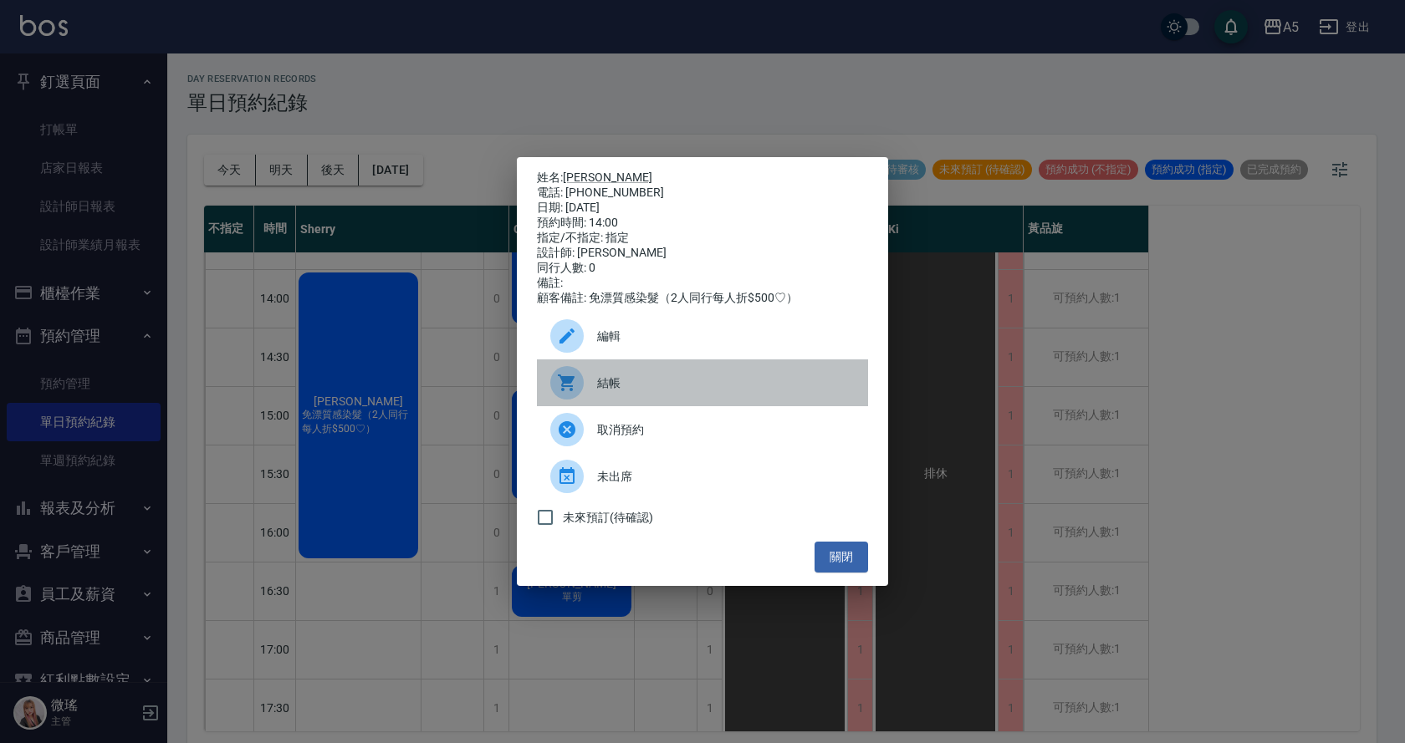
click at [595, 394] on div at bounding box center [573, 382] width 47 height 33
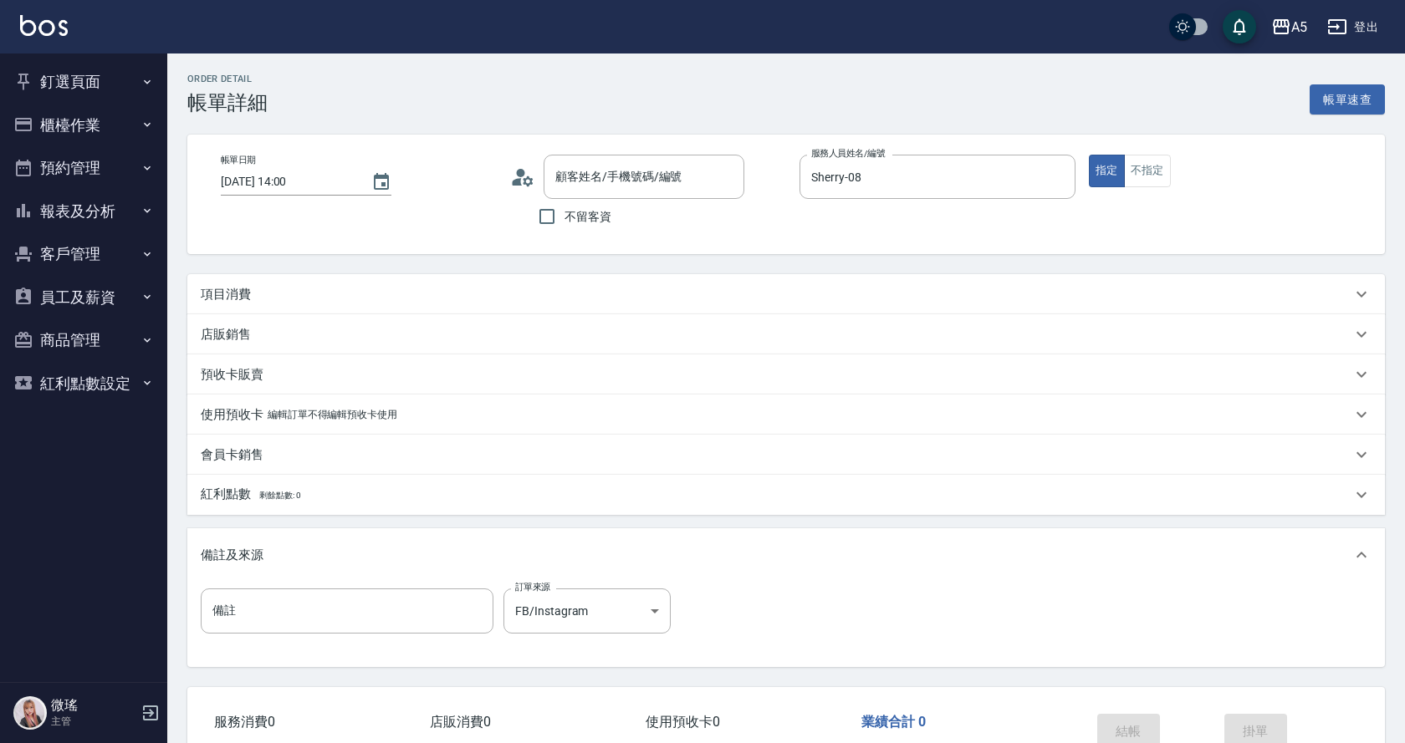
type input "[DATE] 14:00"
type input "Sherry-08"
click at [531, 302] on div "項目消費" at bounding box center [776, 295] width 1151 height 18
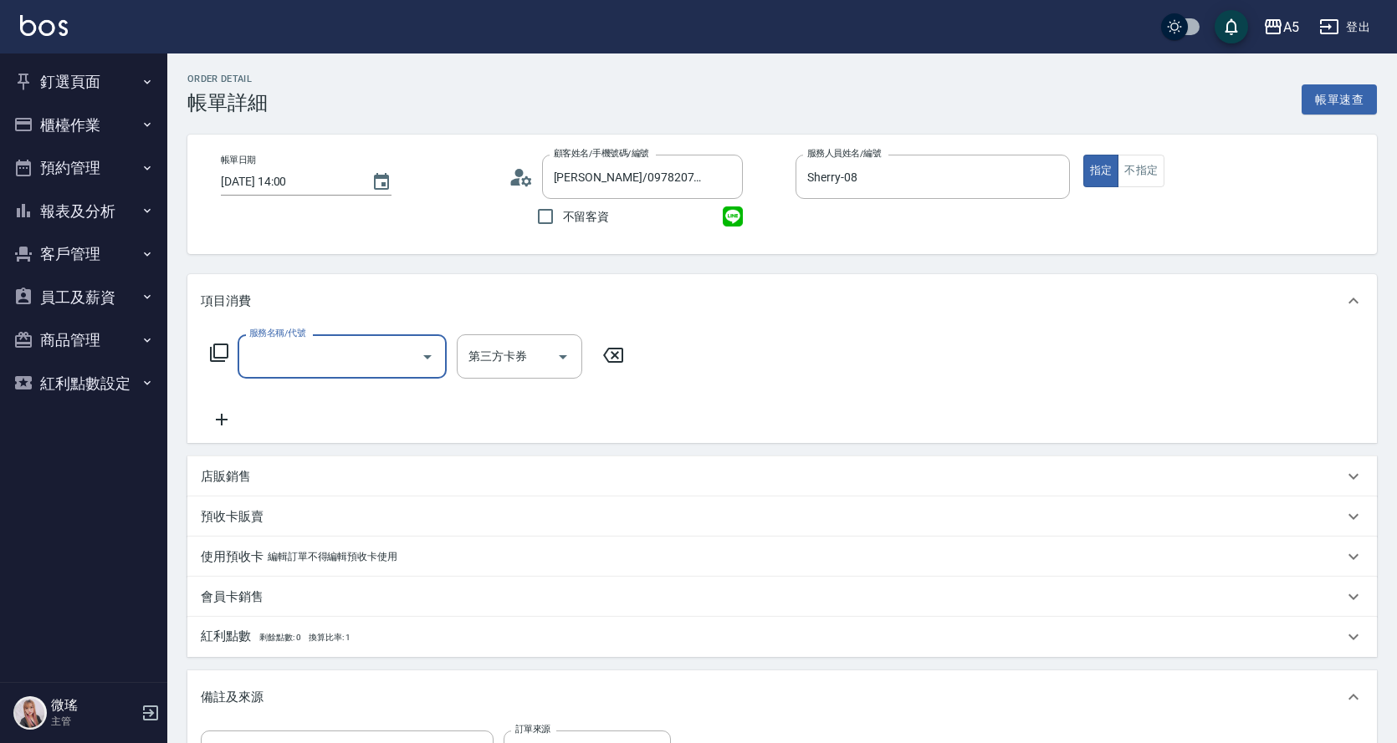
type input "[PERSON_NAME]/0978207943/null"
click at [387, 374] on div "服務名稱/代號" at bounding box center [342, 357] width 209 height 44
type input "501"
type input "100"
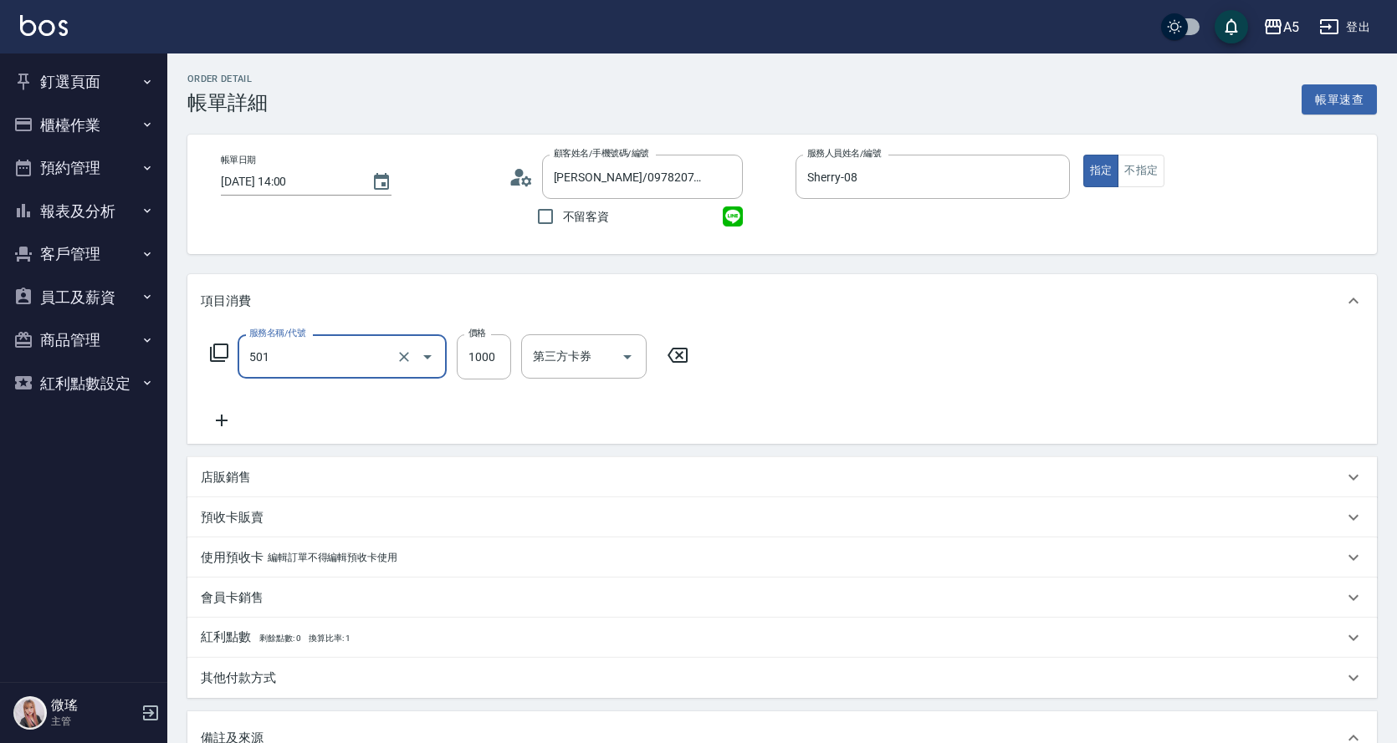
type input "染髮(501)"
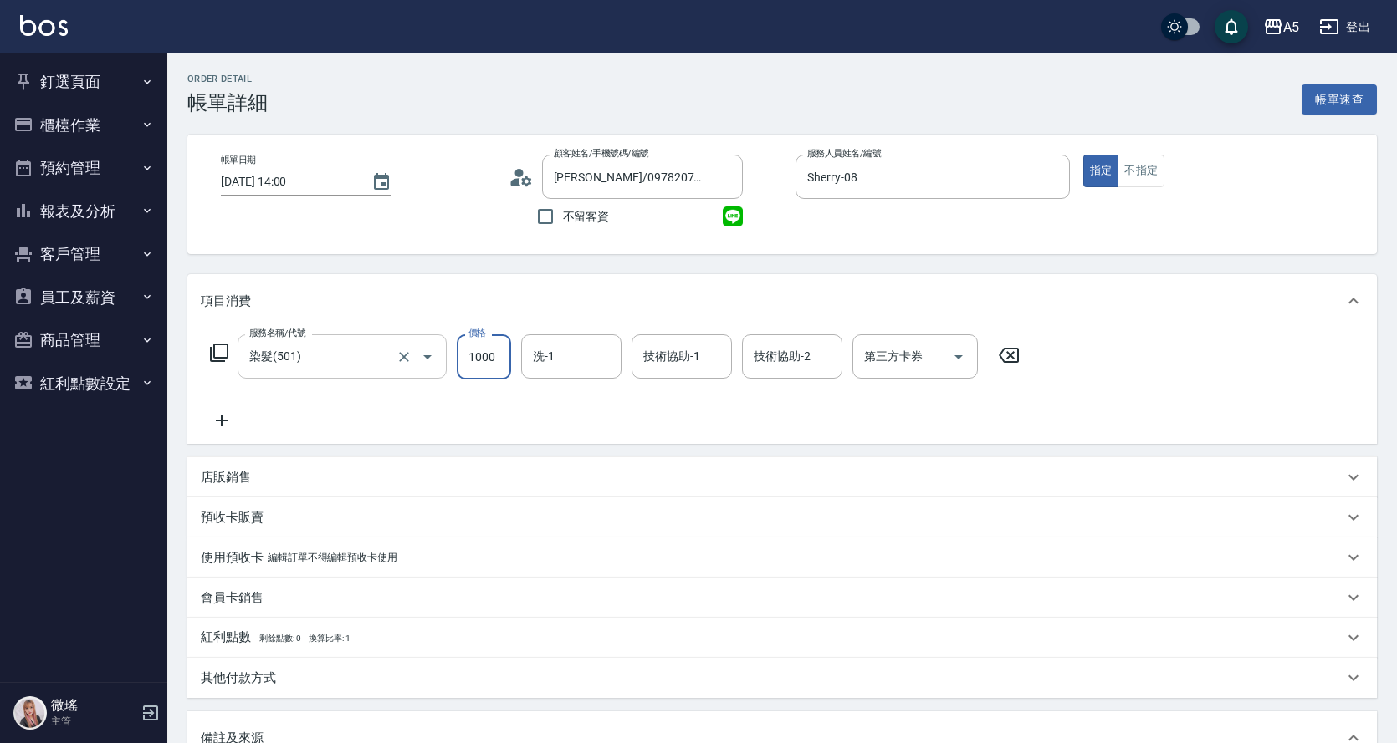
type input "1"
type input "0"
type input "15"
type input "10"
type input "1580"
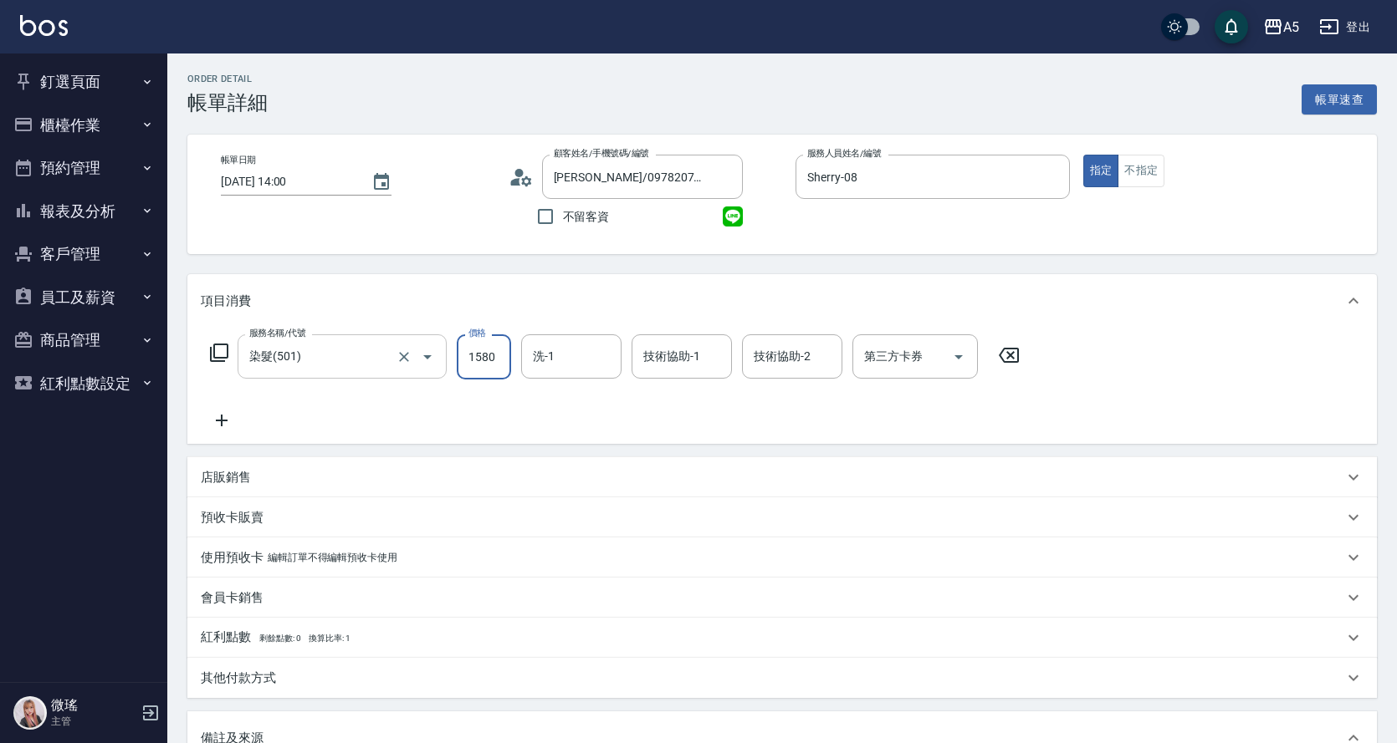
type input "150"
type input "1580"
type input "sandy-03"
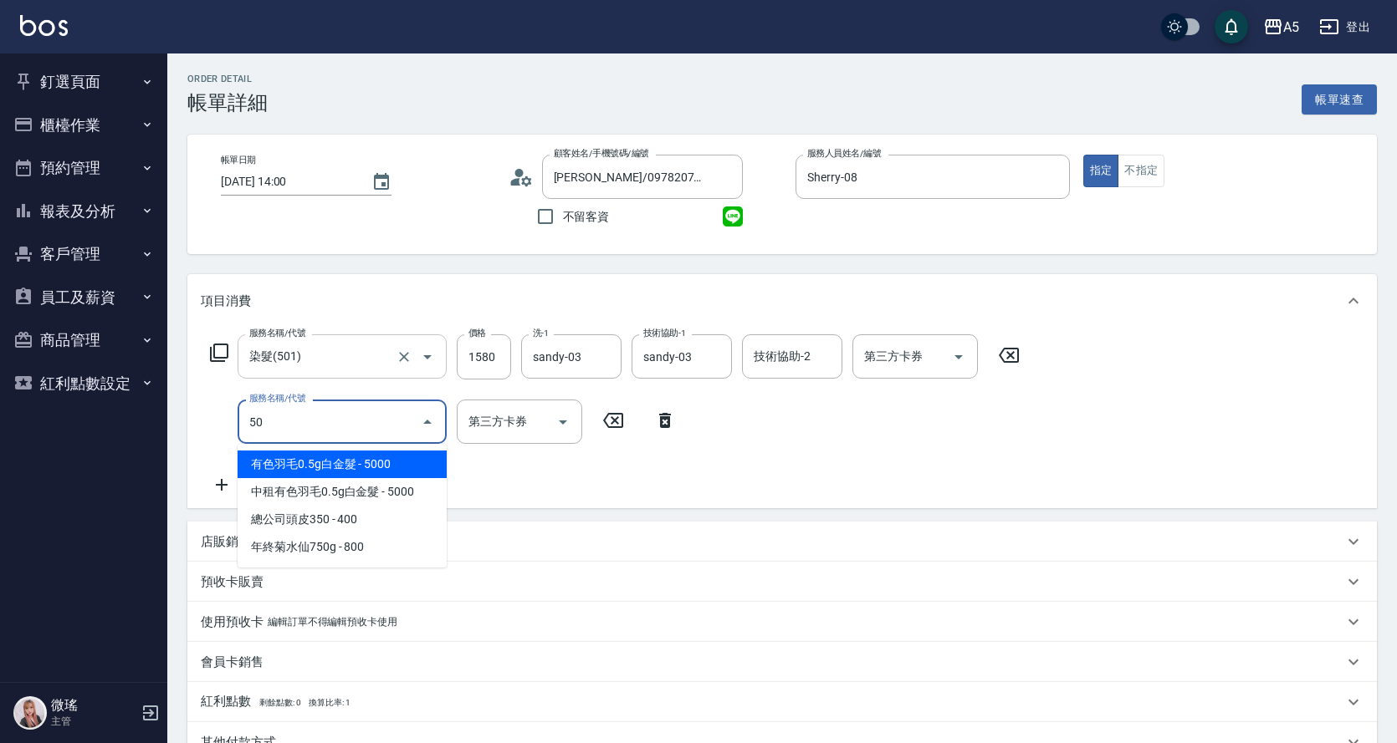
type input "501"
type input "250"
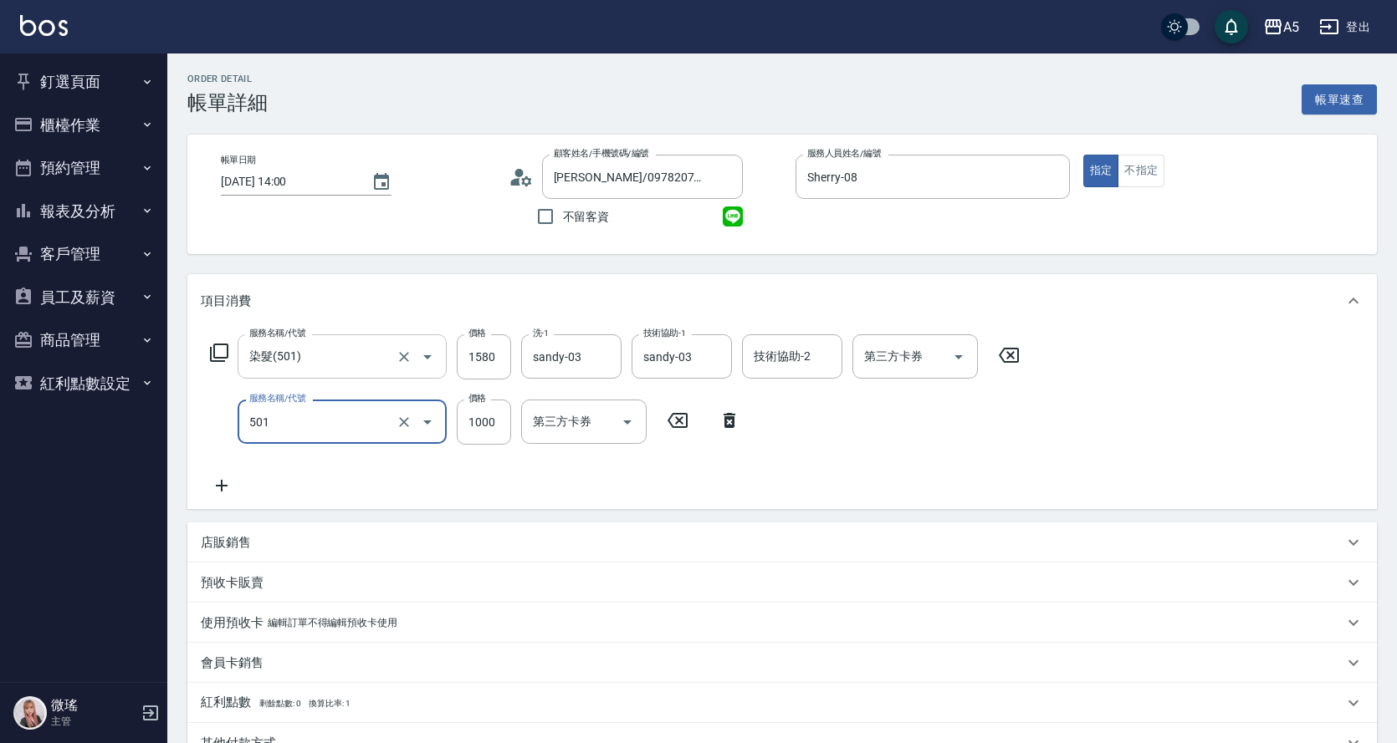
type input "染髮(501)"
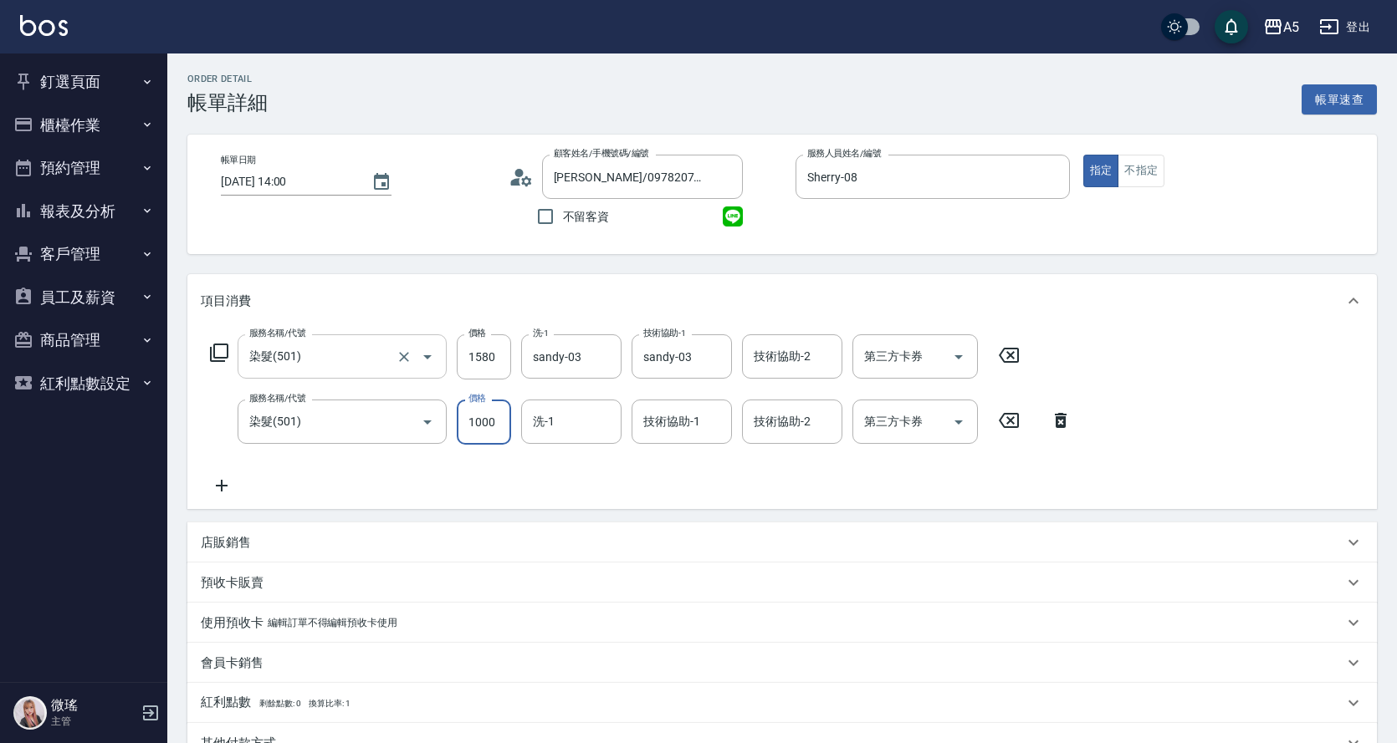
type input "1"
type input "150"
type input "15"
type input "170"
type input "1580"
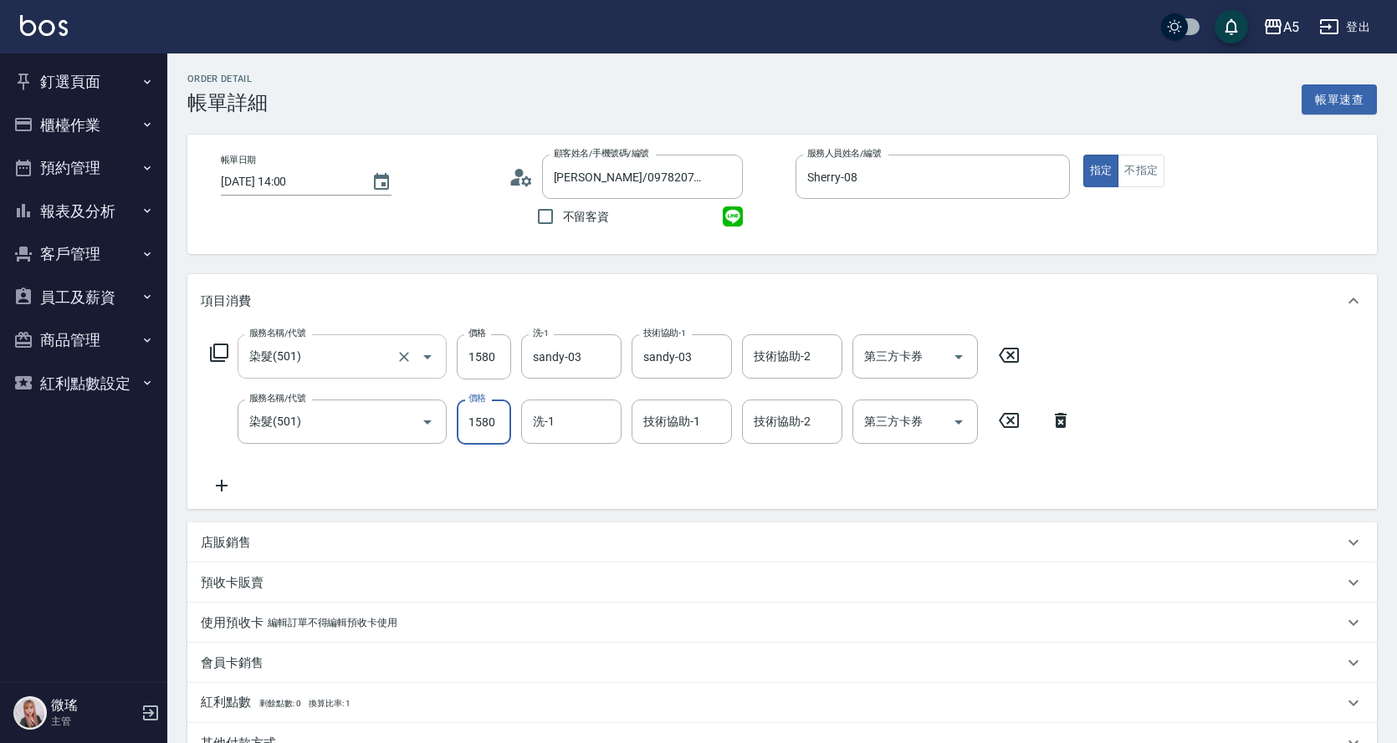
type input "310"
type input "1580"
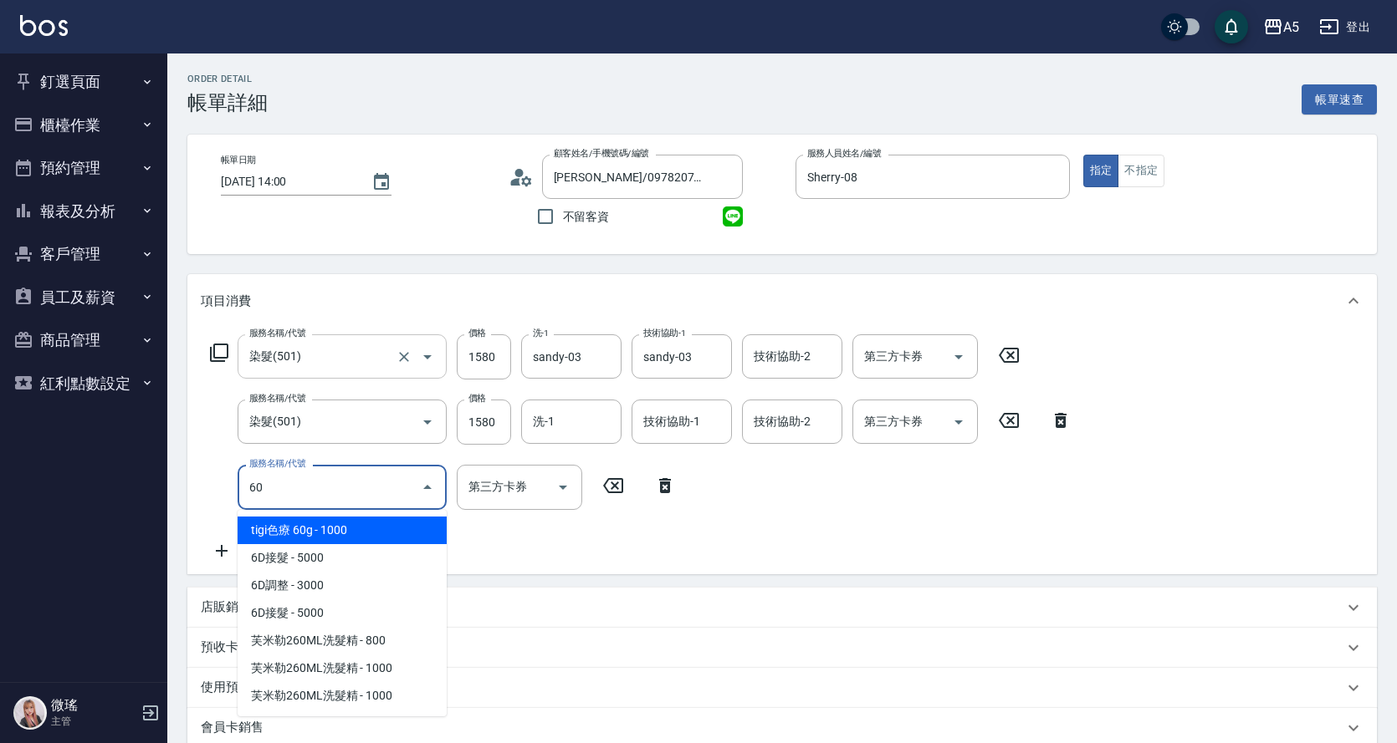
type input "601"
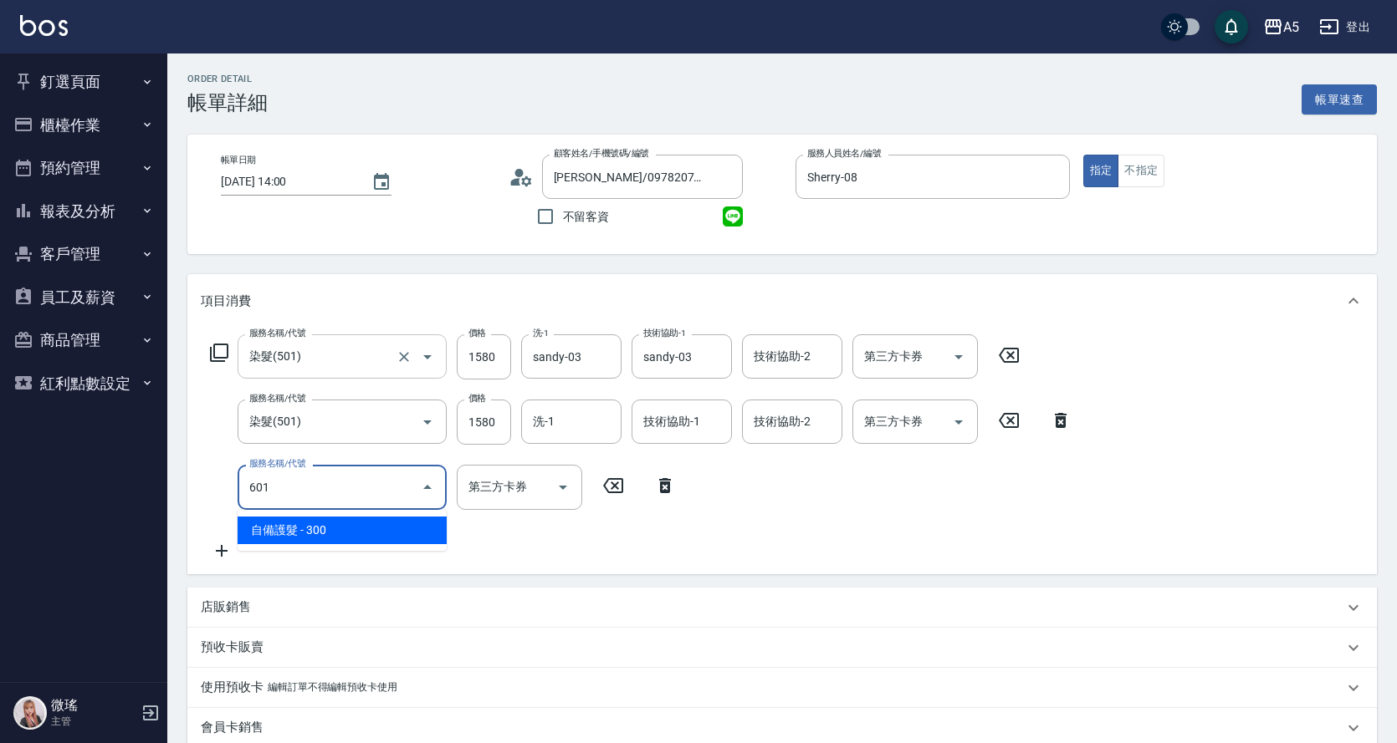
type input "340"
type input "自備護髮(601)"
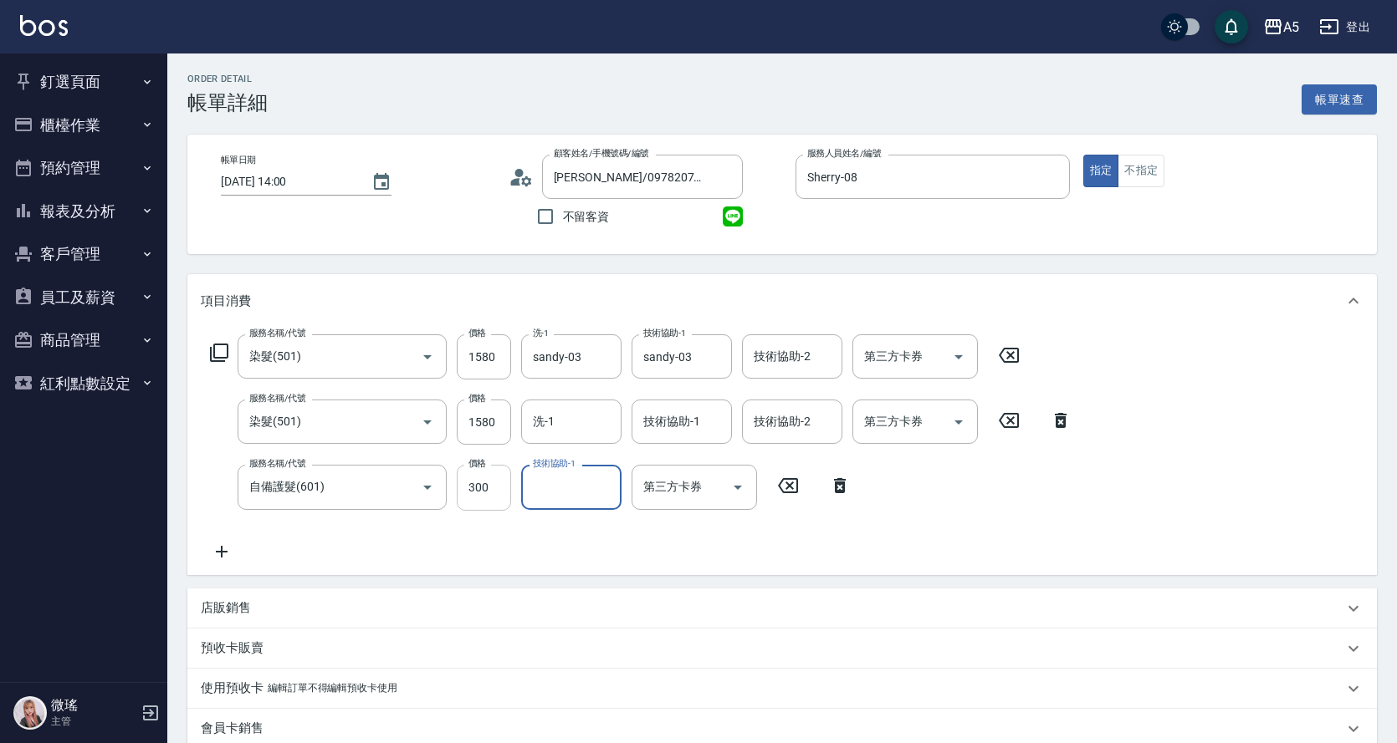
click at [481, 496] on input "300" at bounding box center [484, 487] width 54 height 45
type input "1"
type input "310"
type input "150"
type input "330"
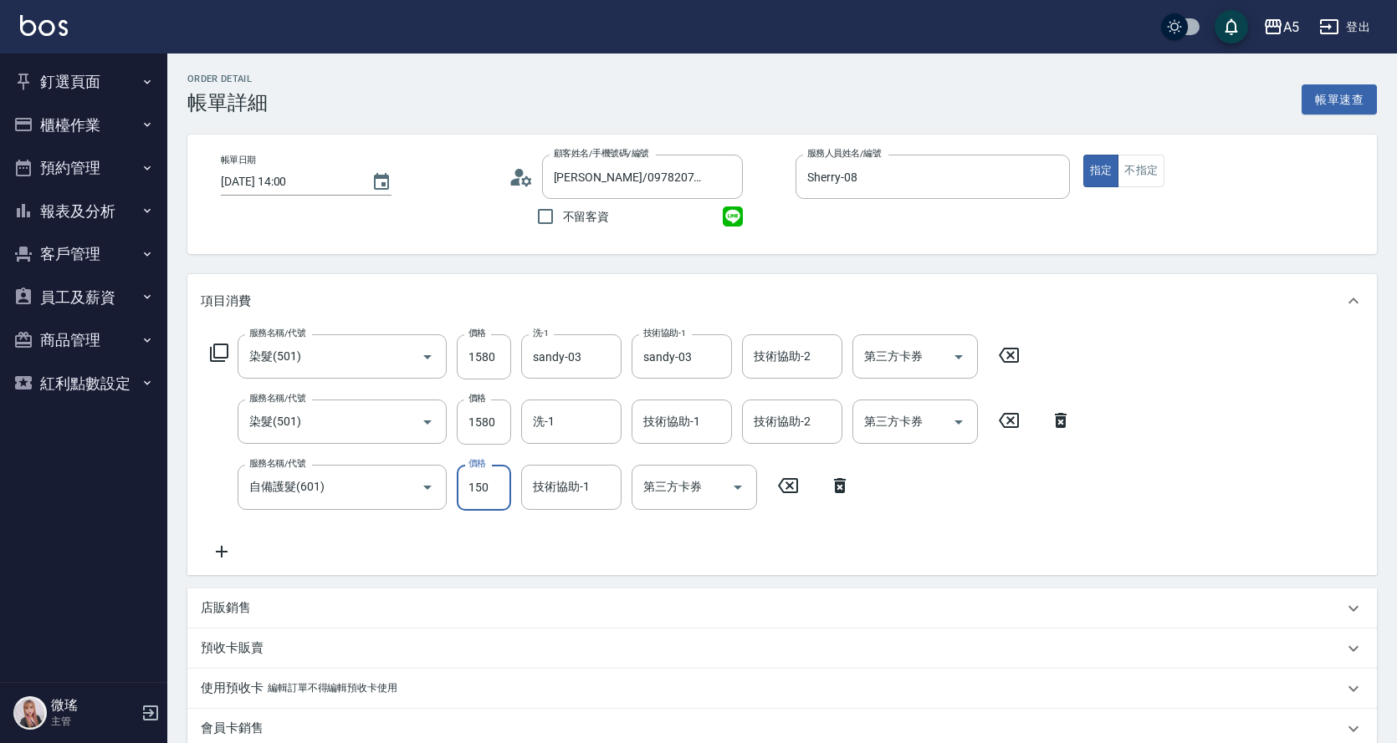
type input "1500"
type input "460"
type input "1500"
type input "sandy-03"
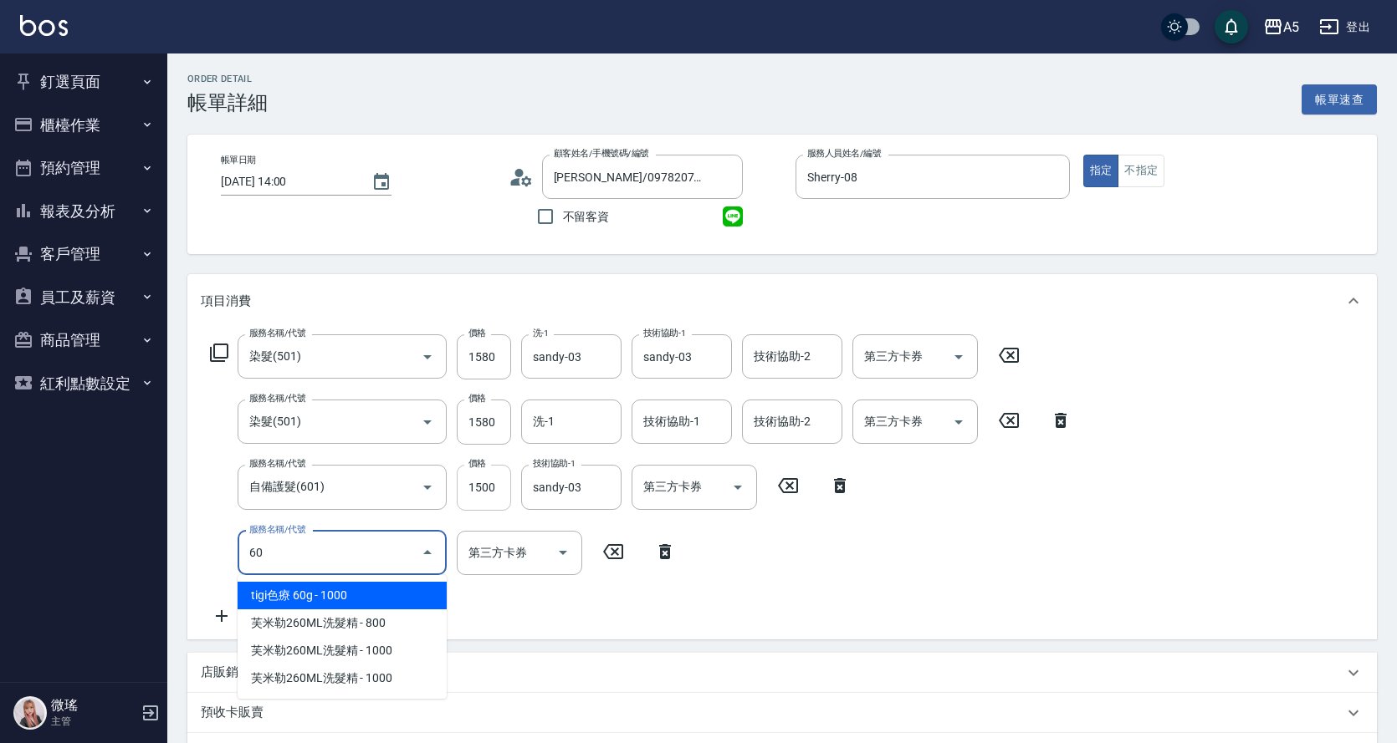
type input "601"
type input "490"
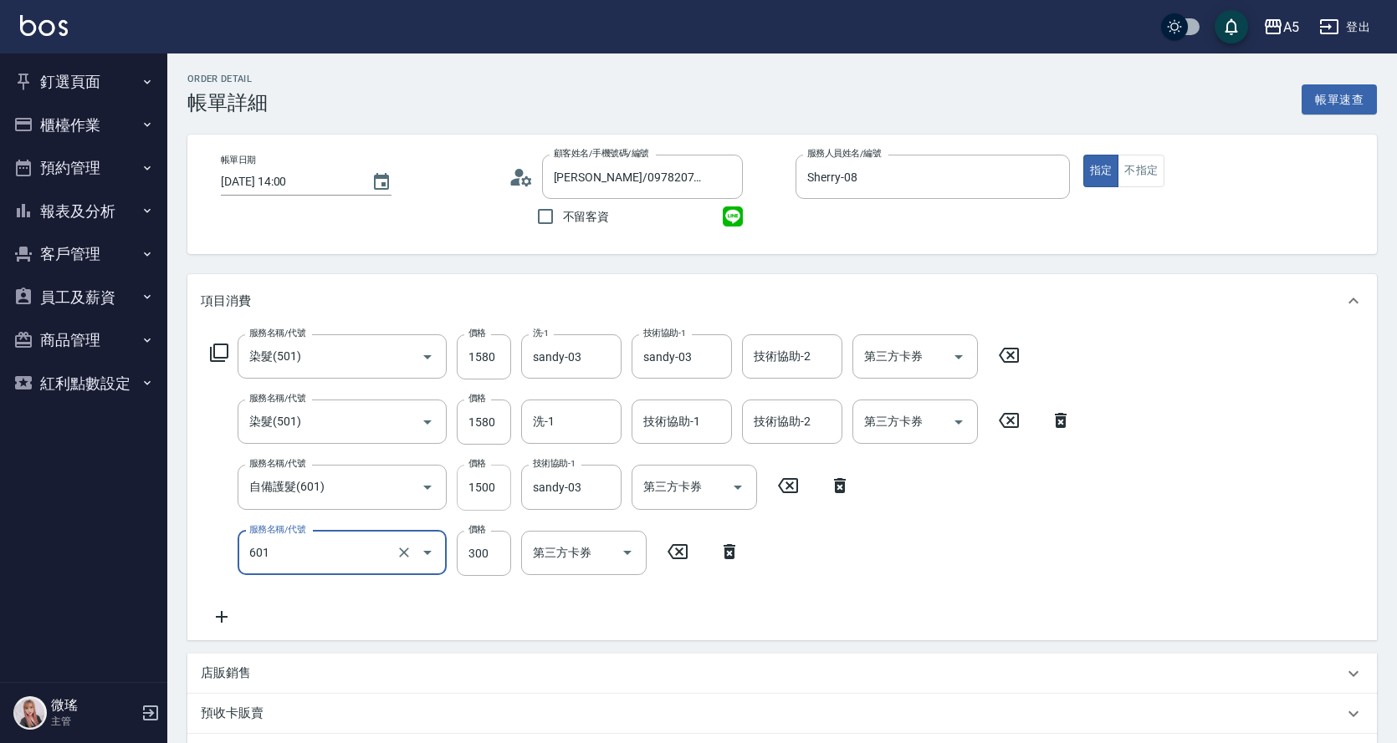
type input "自備護髮(601)"
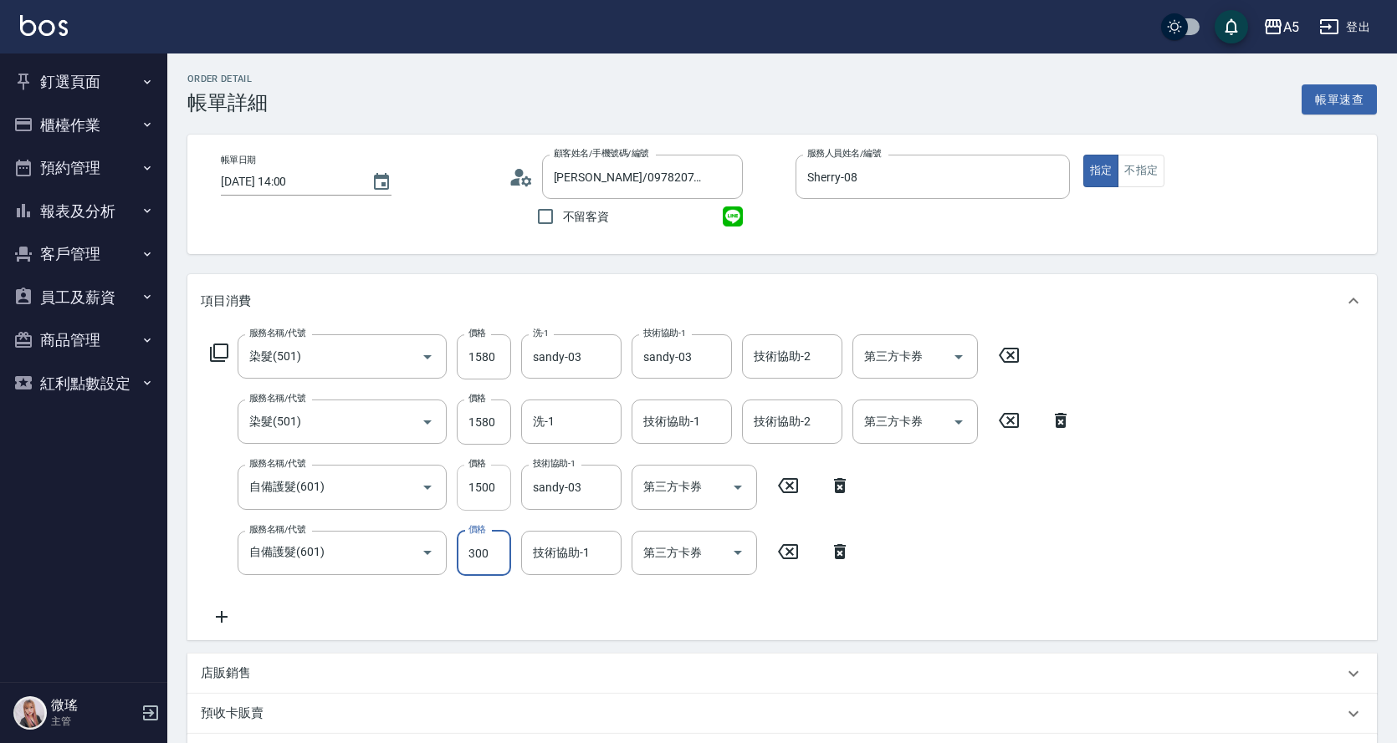
type input "1"
type input "460"
type input "100"
type input "470"
type input "1000"
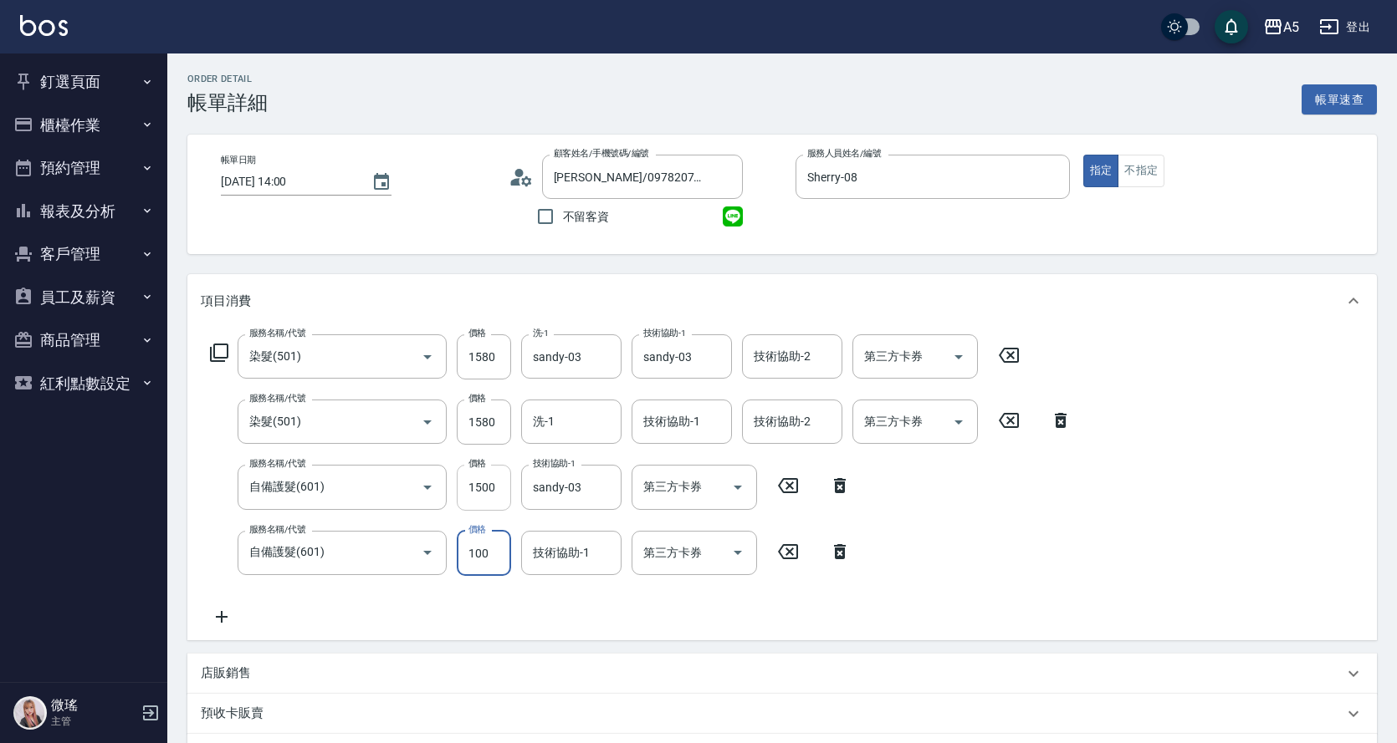
type input "560"
type input "1000"
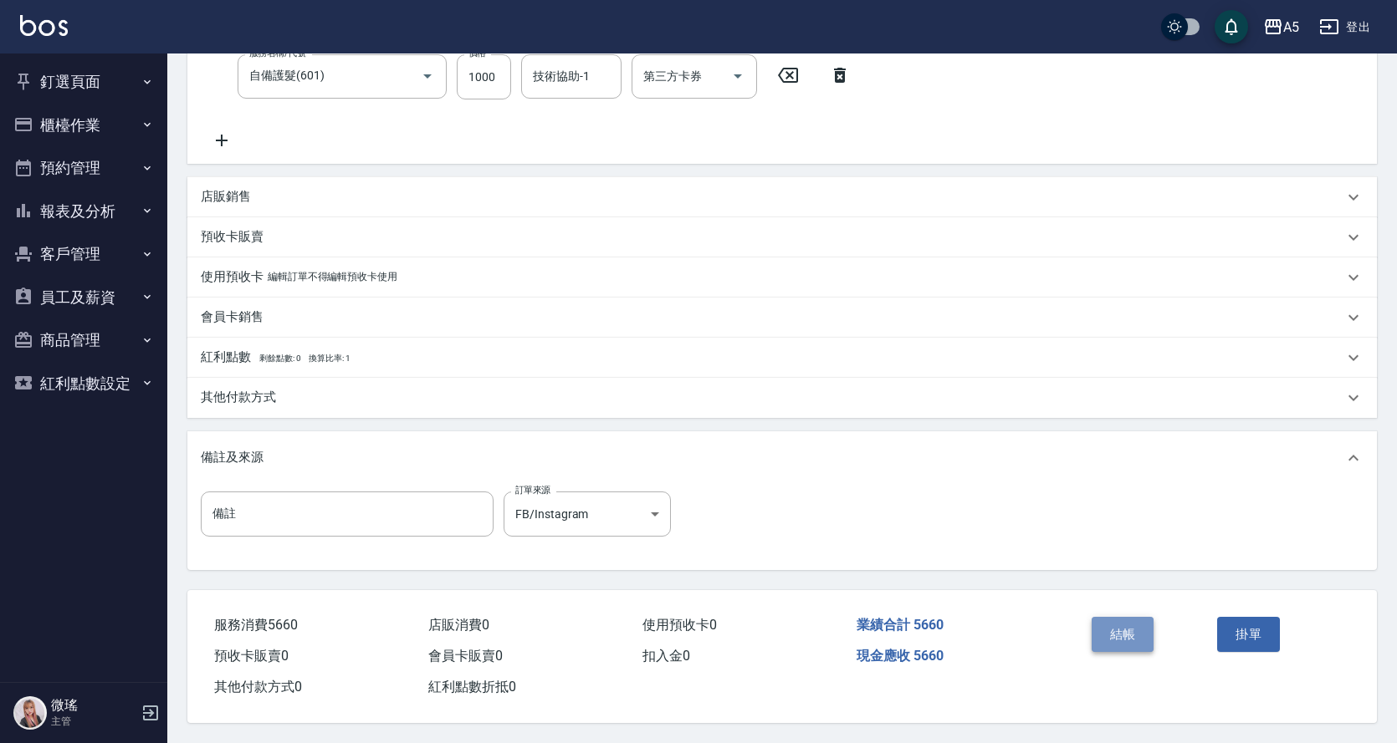
click at [1119, 617] on button "結帳" at bounding box center [1122, 634] width 63 height 35
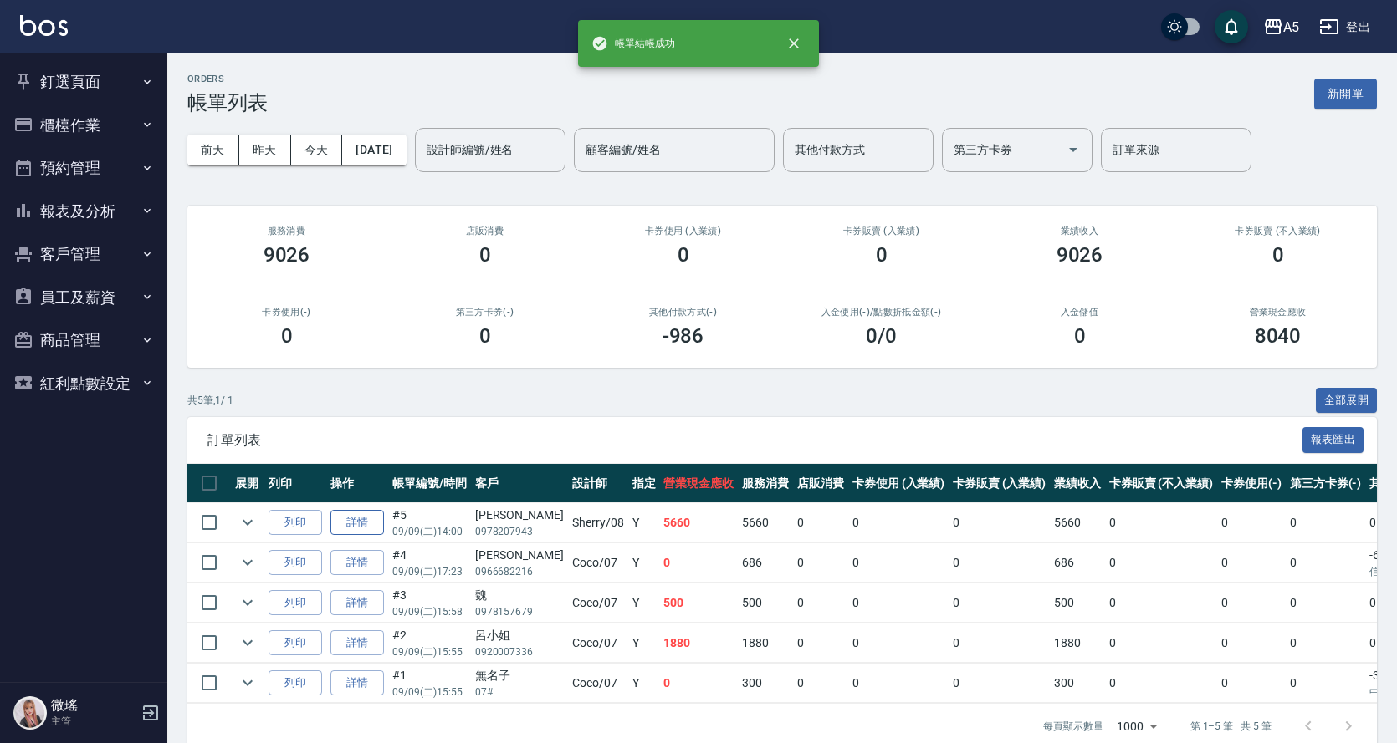
click at [355, 522] on link "詳情" at bounding box center [357, 523] width 54 height 26
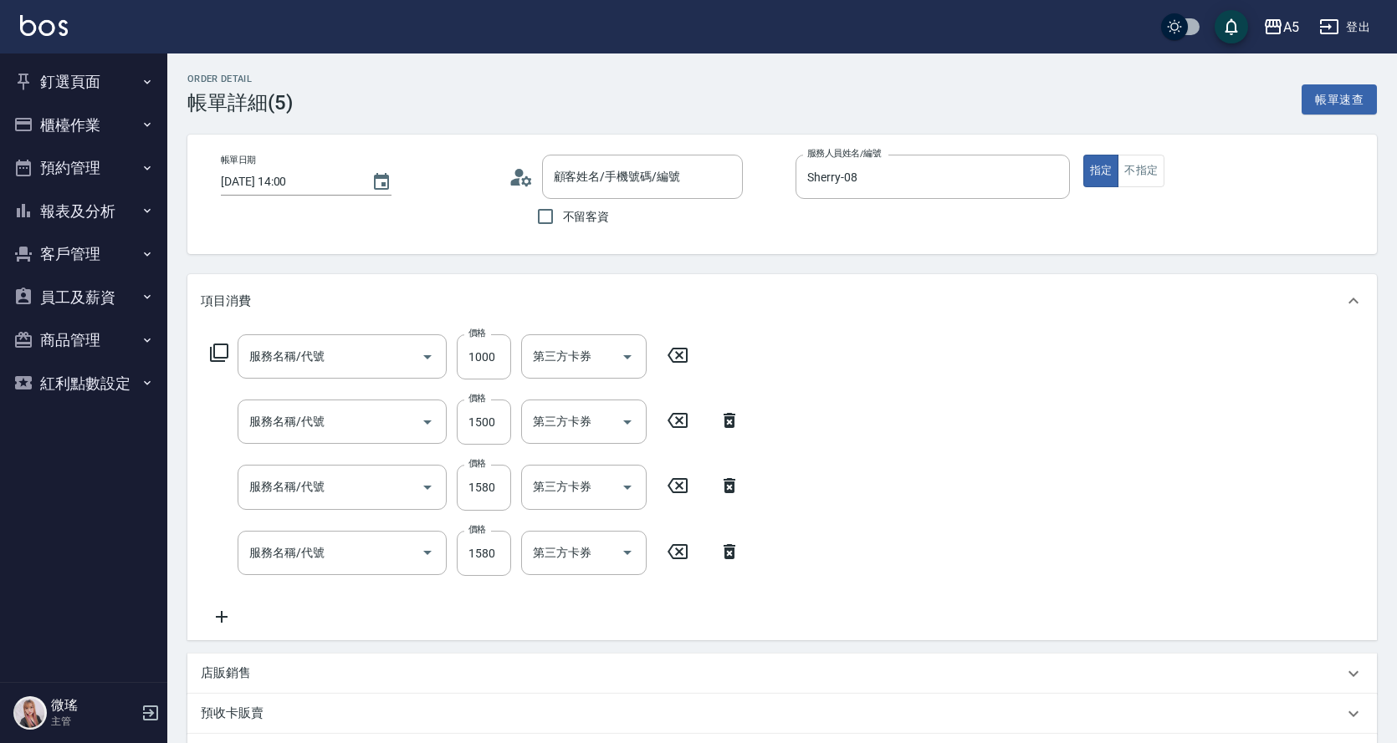
type input "[DATE] 14:00"
type input "Sherry-08"
type input "560"
type input "FB/Instagram"
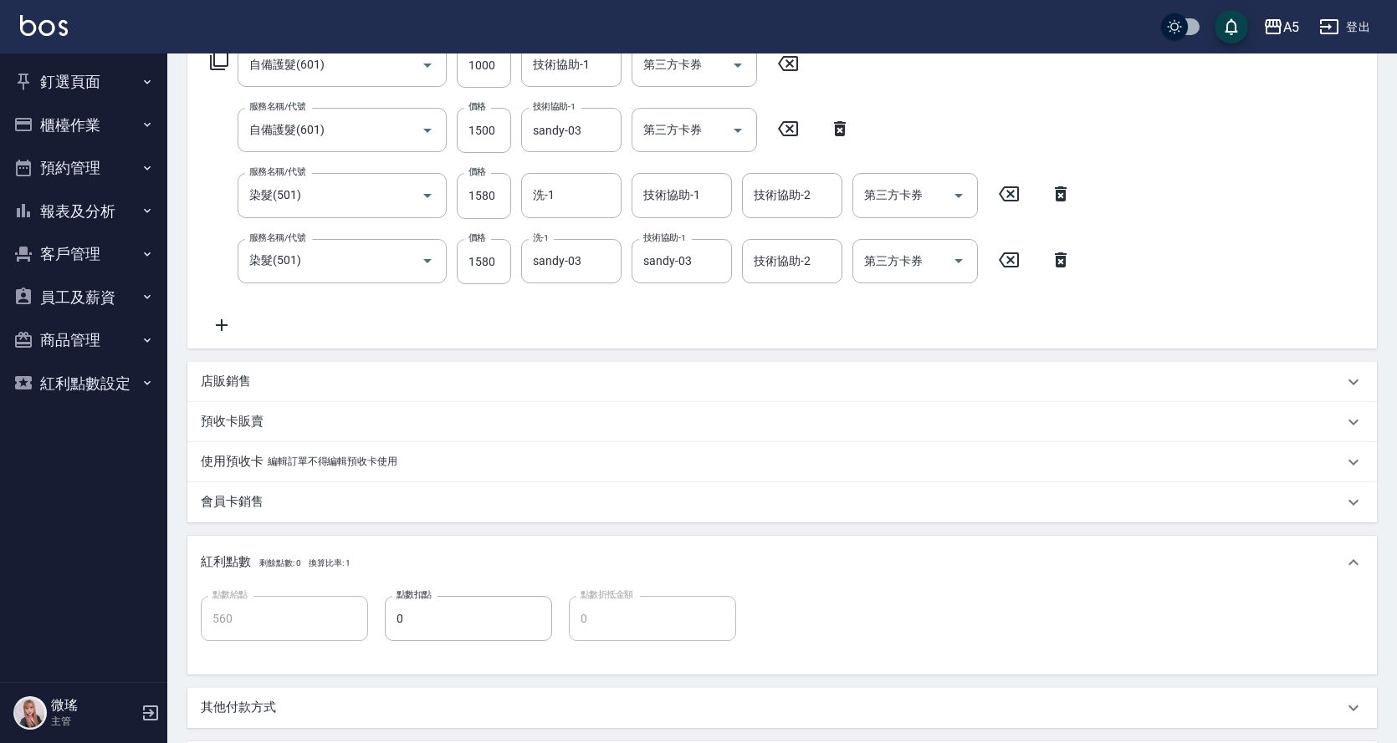
type input "自備護髮(601)"
type input "染髮(501)"
type input "[PERSON_NAME]/0978207943/null"
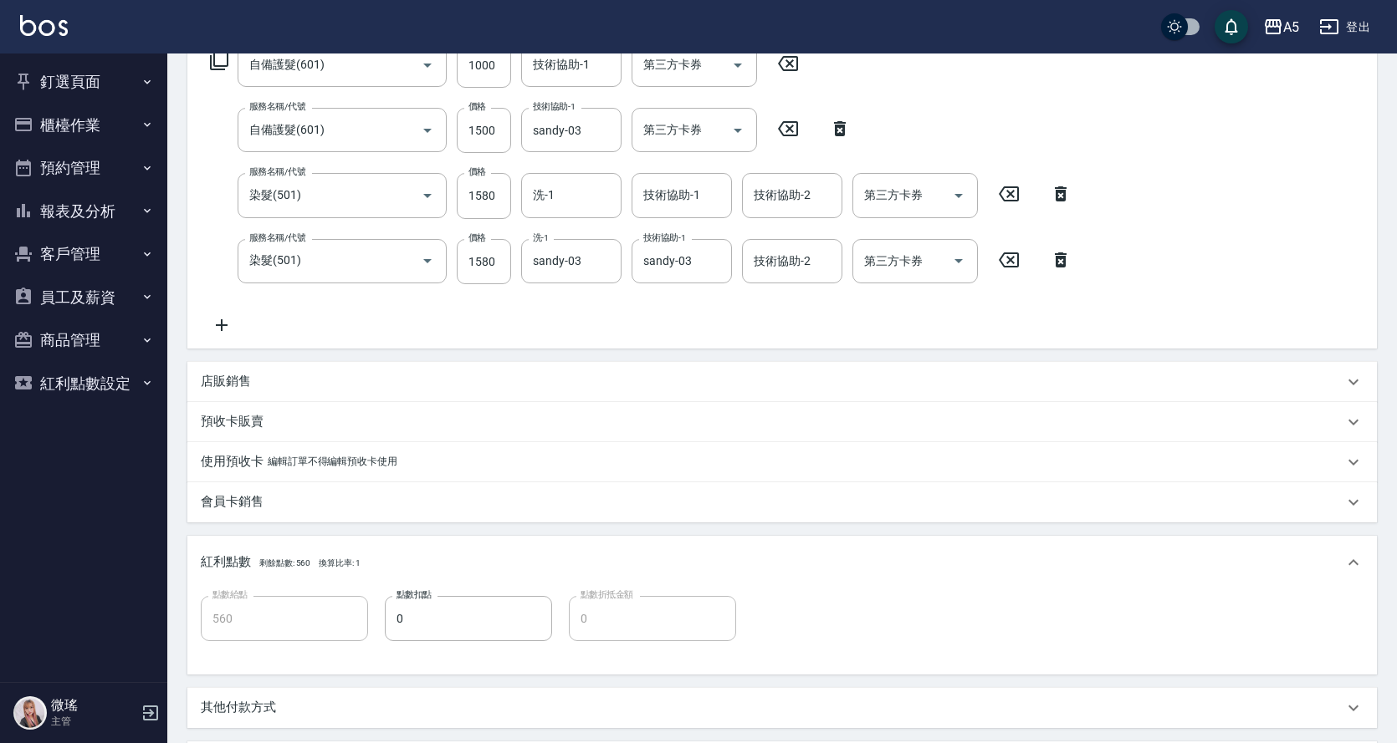
scroll to position [543, 0]
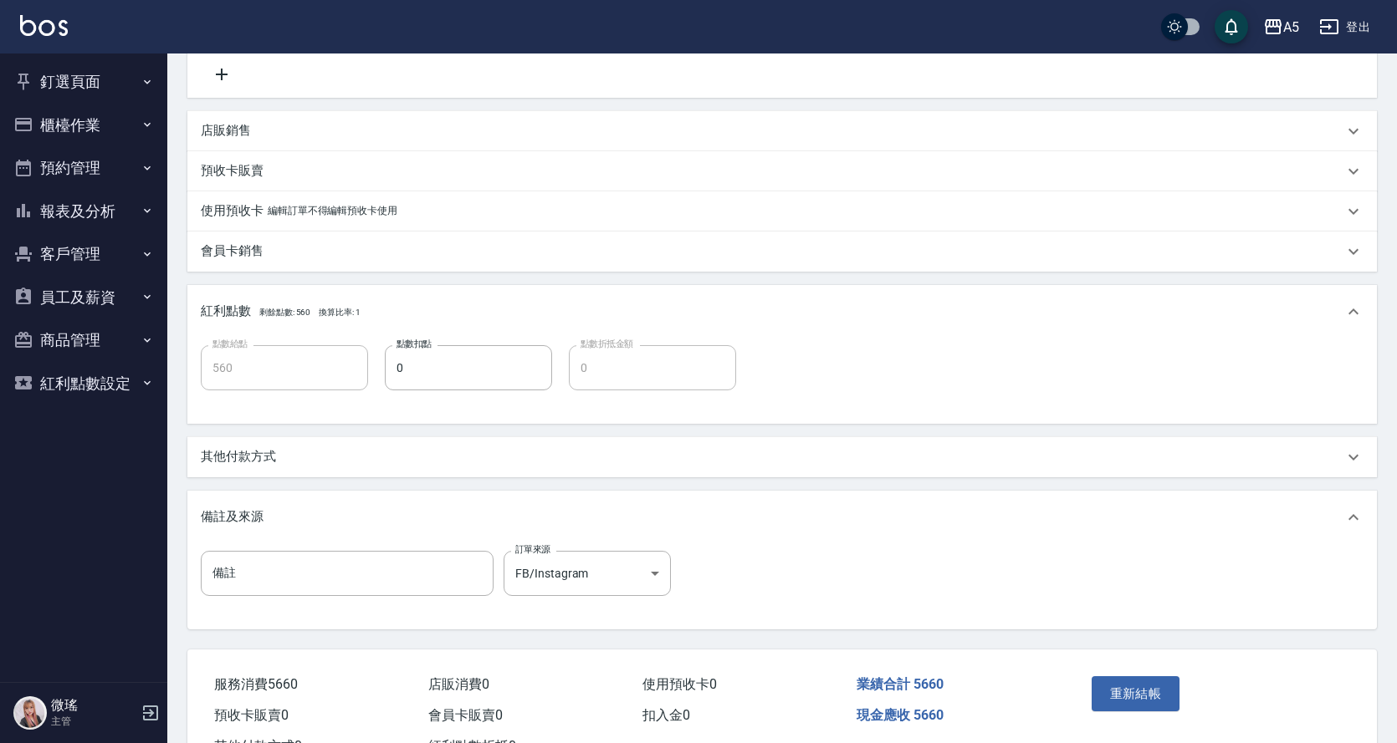
click at [310, 467] on div "其他付款方式" at bounding box center [781, 457] width 1189 height 40
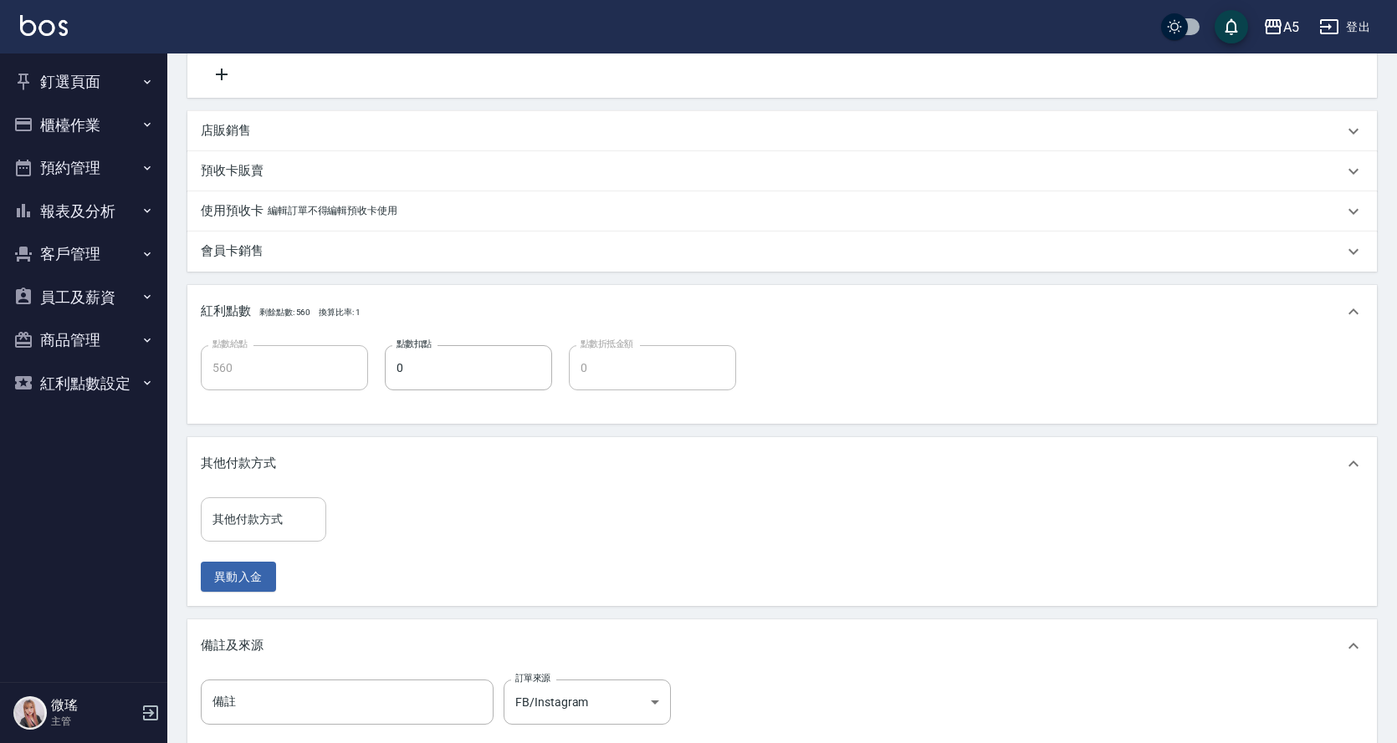
drag, startPoint x: 266, startPoint y: 538, endPoint x: 270, endPoint y: 529, distance: 9.3
click at [268, 533] on div "其他付款方式" at bounding box center [263, 520] width 125 height 44
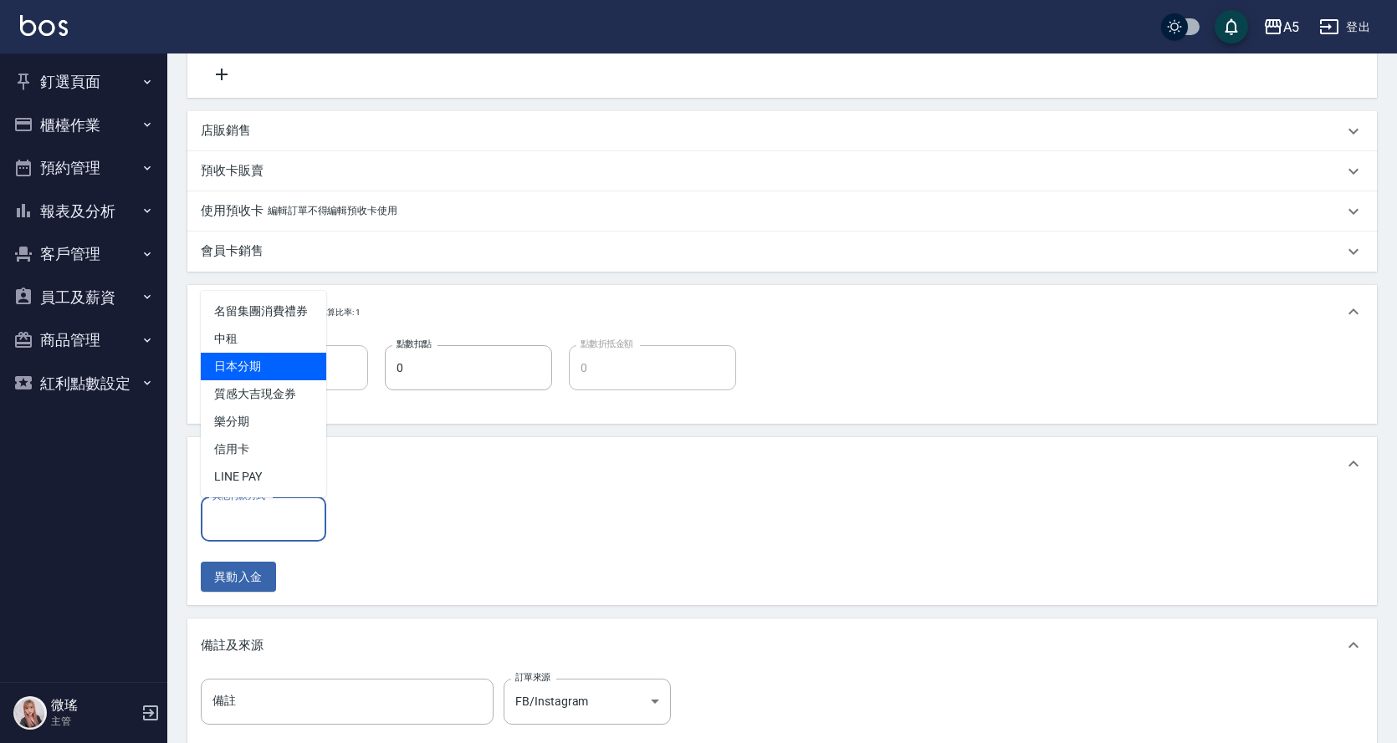
click at [270, 354] on span "日本分期" at bounding box center [263, 367] width 125 height 28
type input "日本分期"
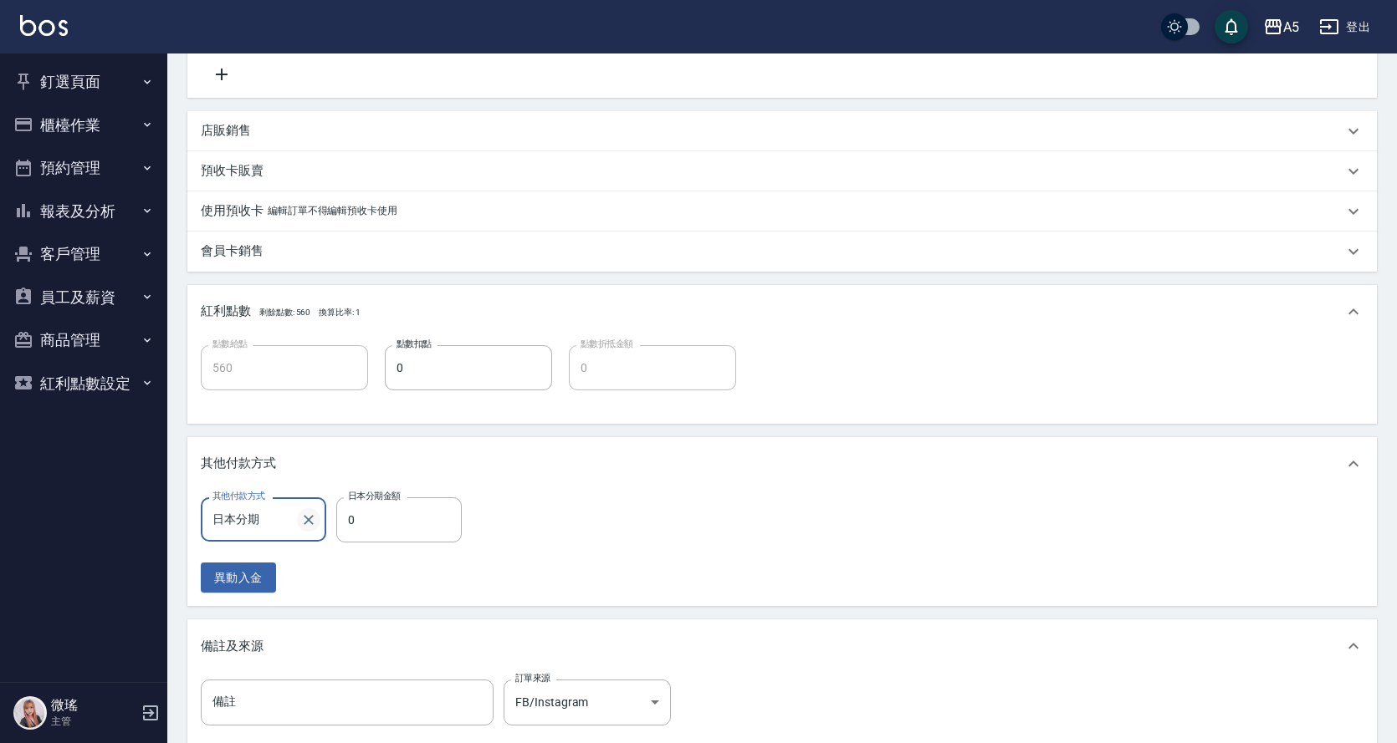
click at [304, 513] on icon "Clear" at bounding box center [308, 520] width 17 height 17
click at [262, 527] on input "其他付款方式" at bounding box center [263, 519] width 110 height 29
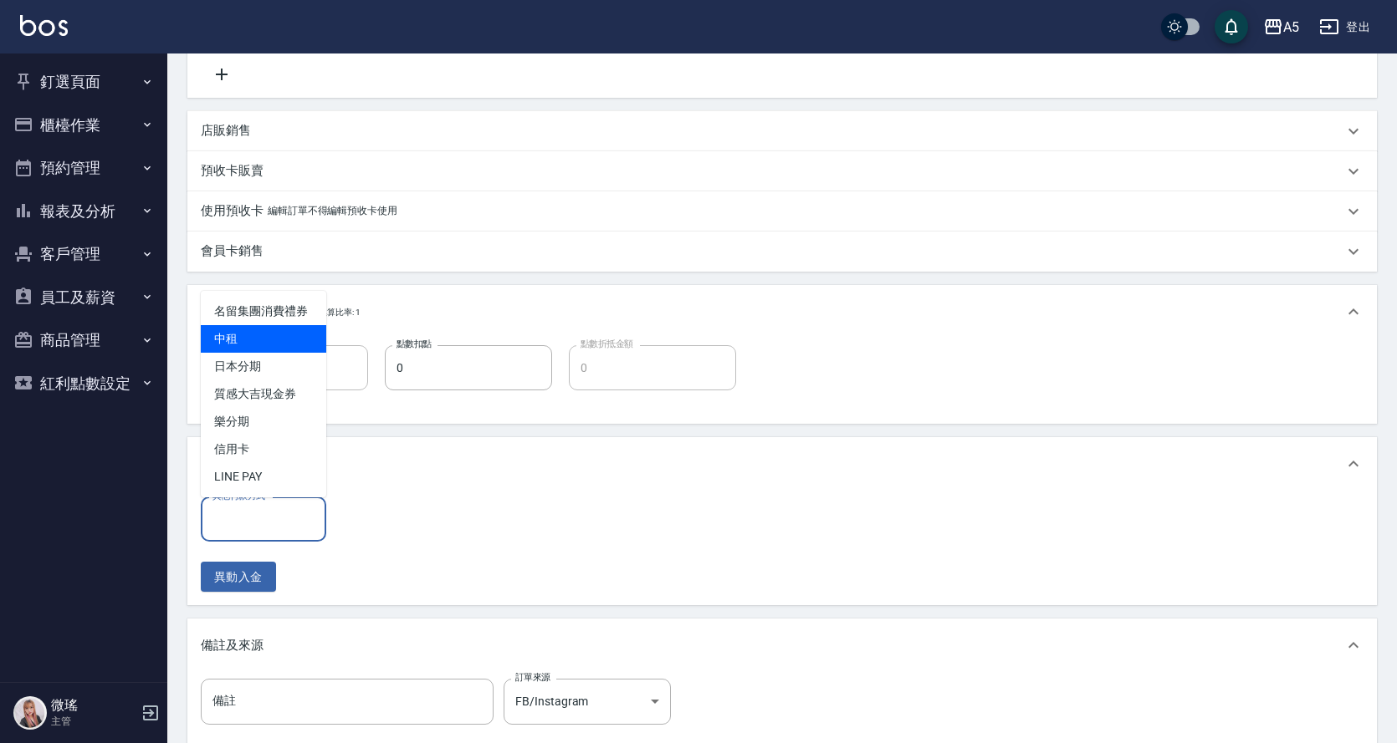
drag, startPoint x: 254, startPoint y: 349, endPoint x: 304, endPoint y: 416, distance: 83.6
click at [254, 348] on span "中租" at bounding box center [263, 339] width 125 height 28
type input "中租"
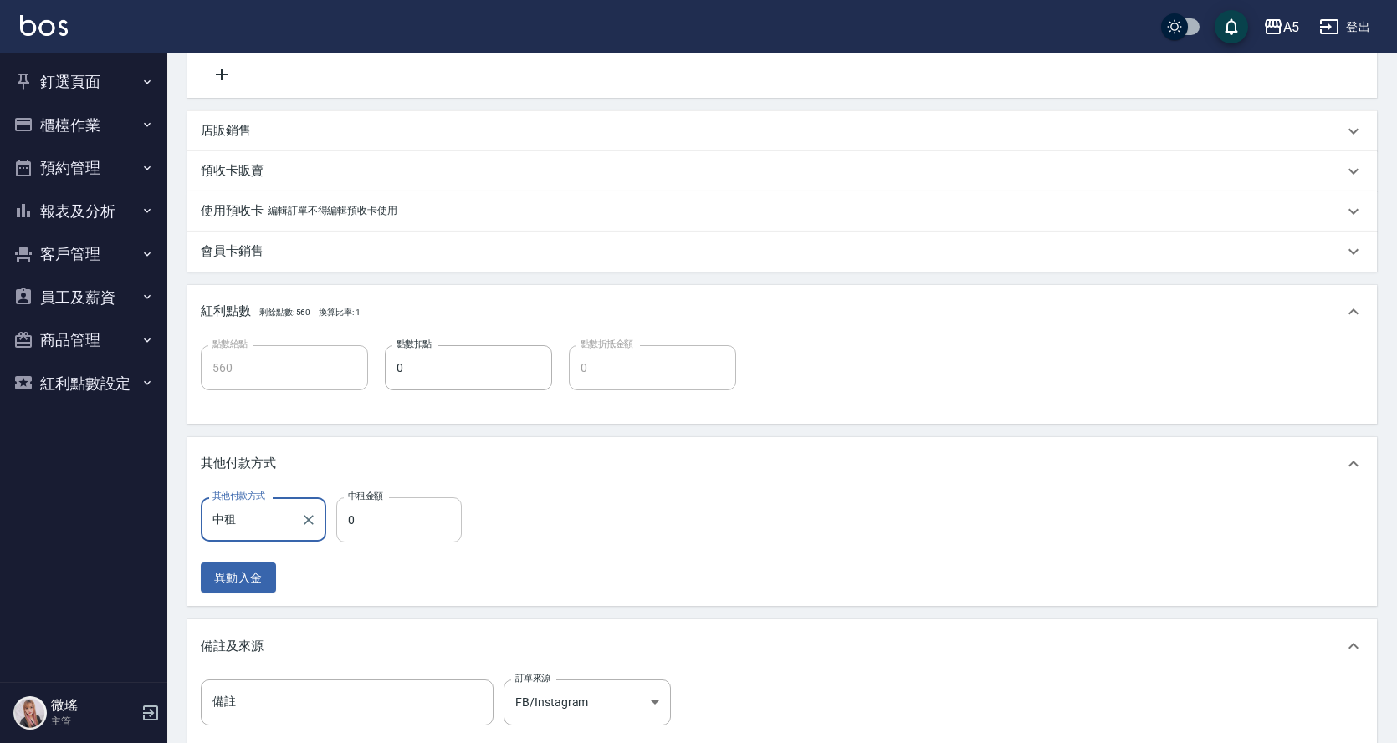
click at [355, 518] on input "0" at bounding box center [398, 520] width 125 height 45
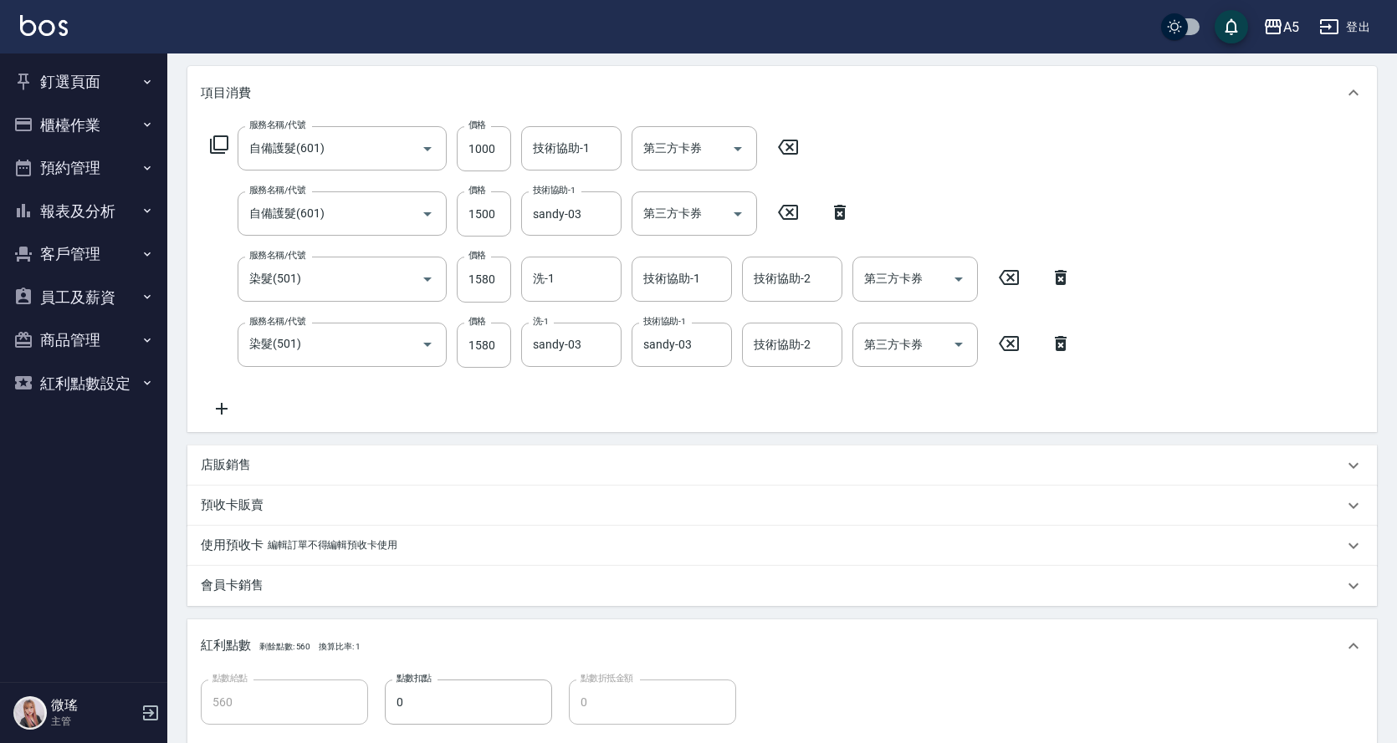
scroll to position [739, 0]
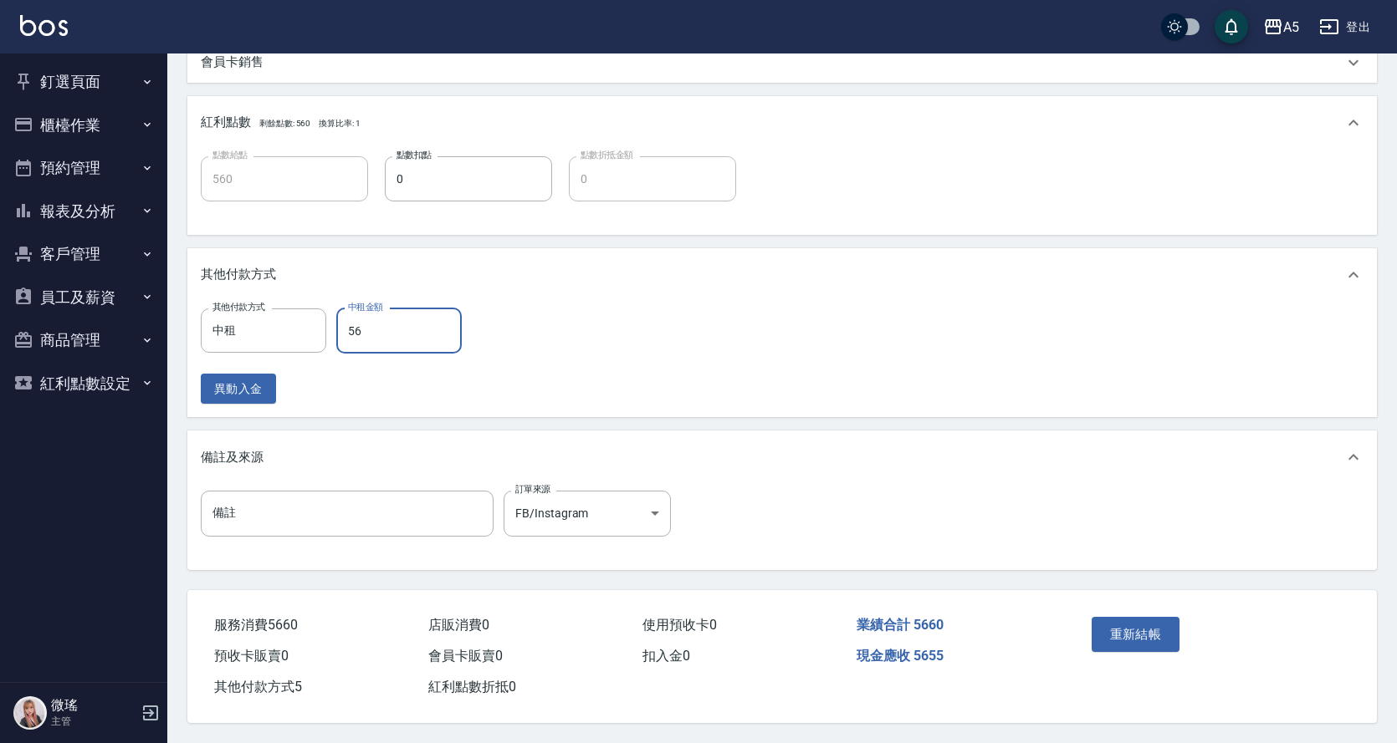
type input "566"
type input "500"
type input "5660"
type input "0"
type input "5660"
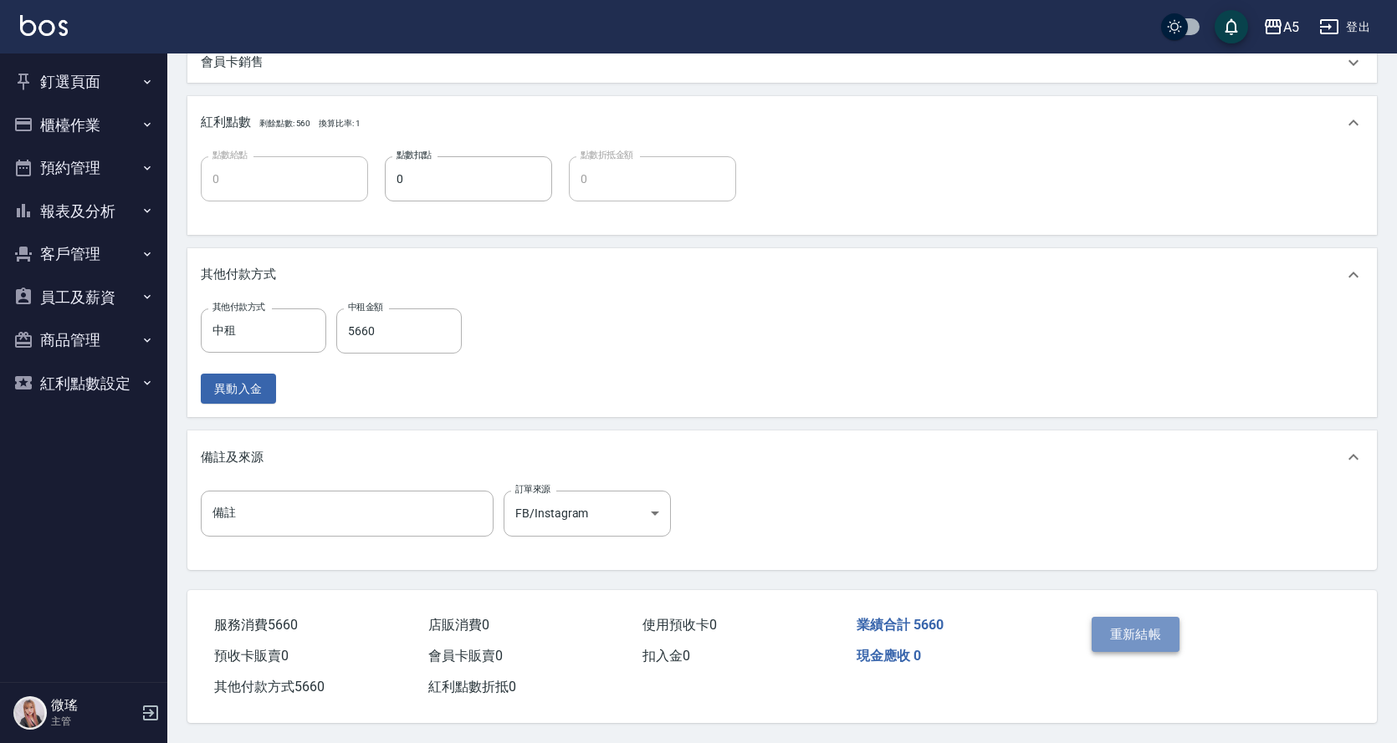
click at [1108, 625] on button "重新結帳" at bounding box center [1135, 634] width 89 height 35
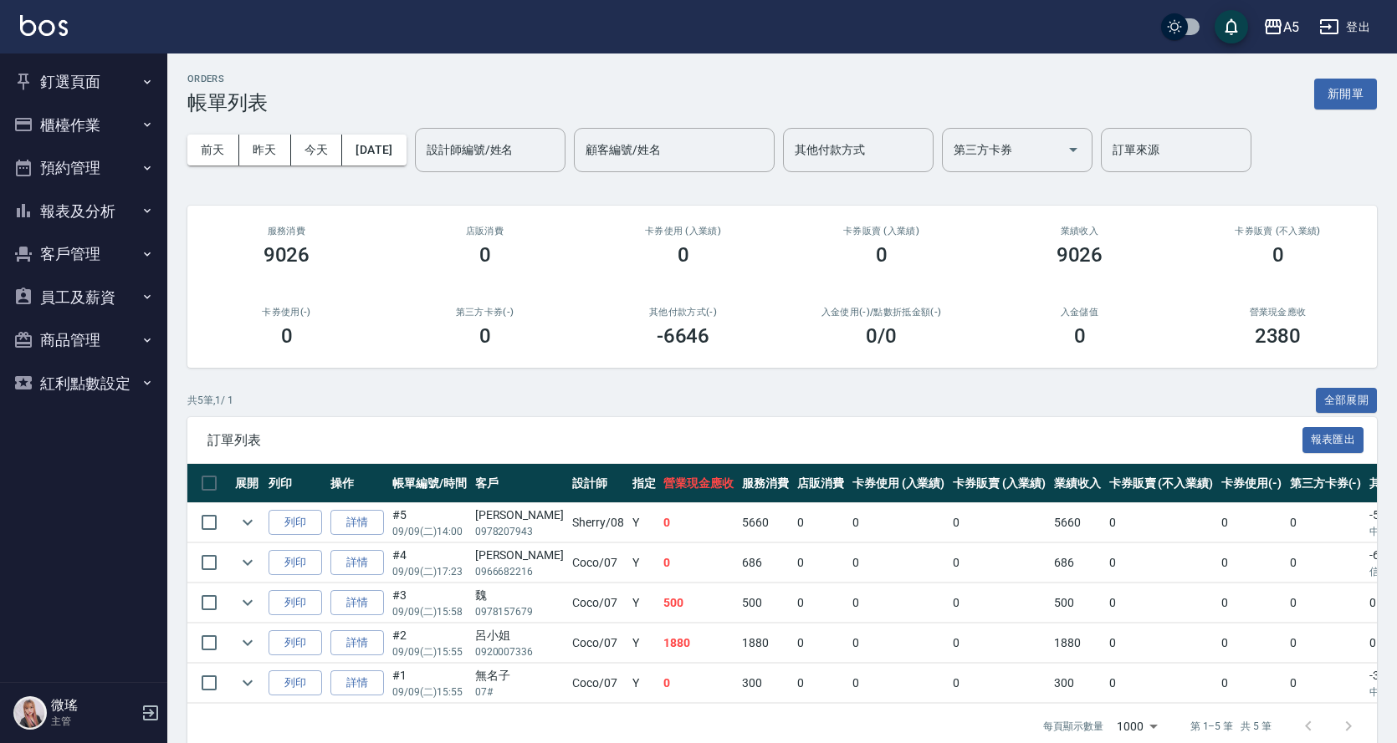
click at [97, 124] on button "櫃檯作業" at bounding box center [84, 125] width 154 height 43
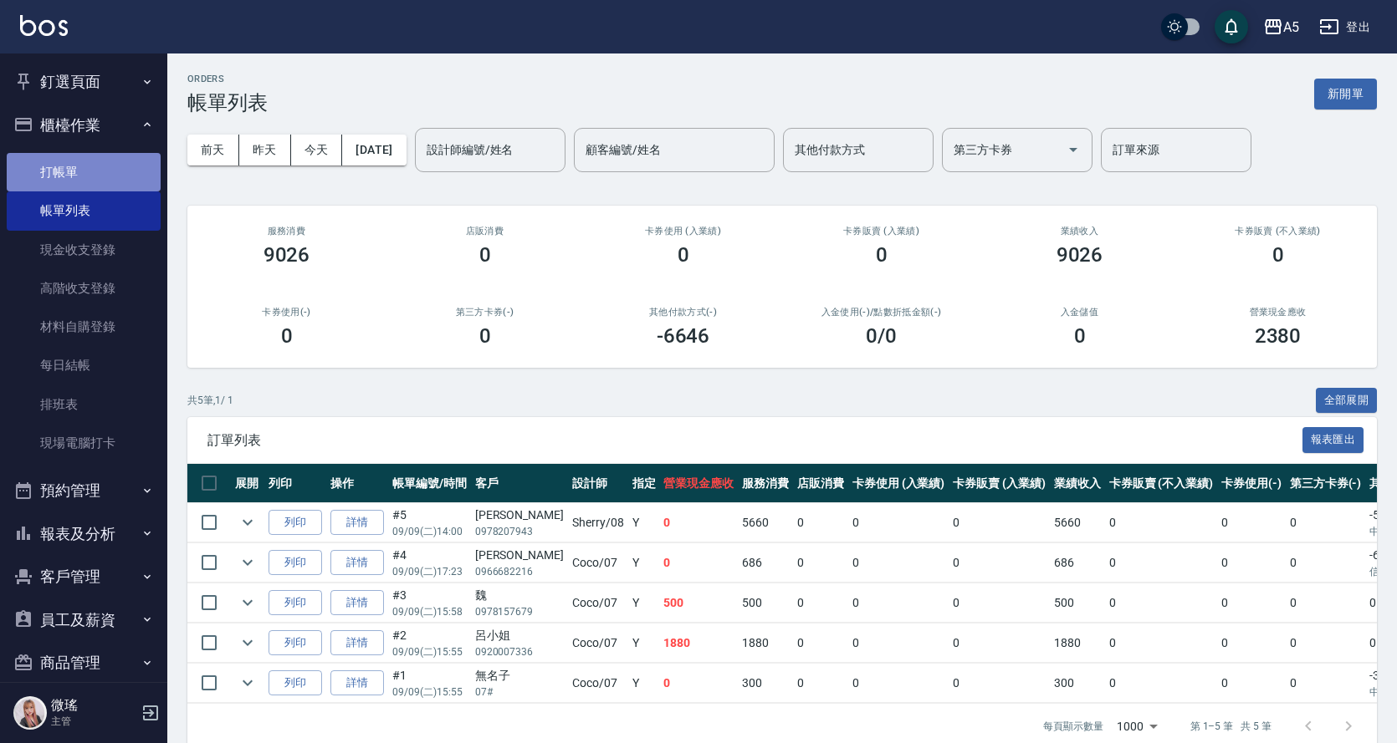
click at [111, 163] on link "打帳單" at bounding box center [84, 172] width 154 height 38
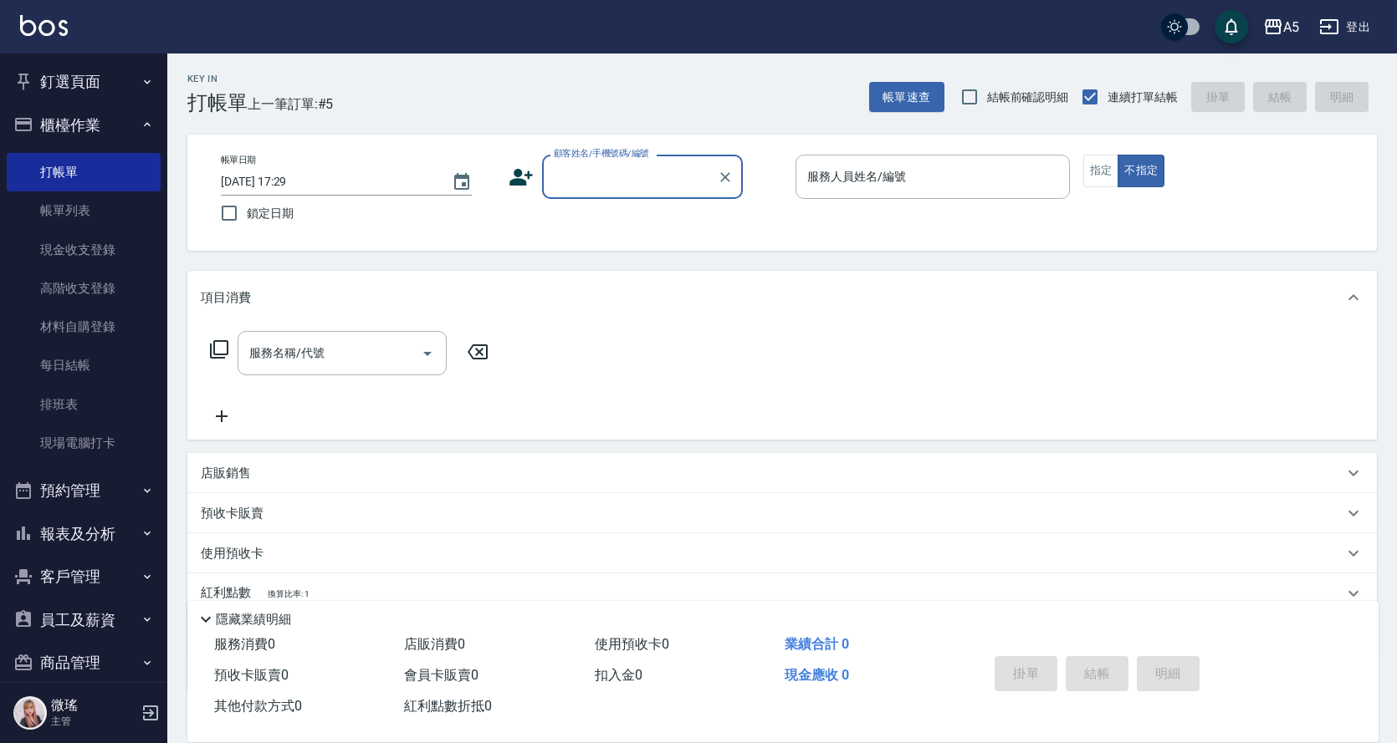
click at [608, 179] on input "顧客姓名/手機號碼/編號" at bounding box center [629, 176] width 161 height 29
click at [655, 244] on li "新增 "無"" at bounding box center [642, 247] width 201 height 28
type input "無"
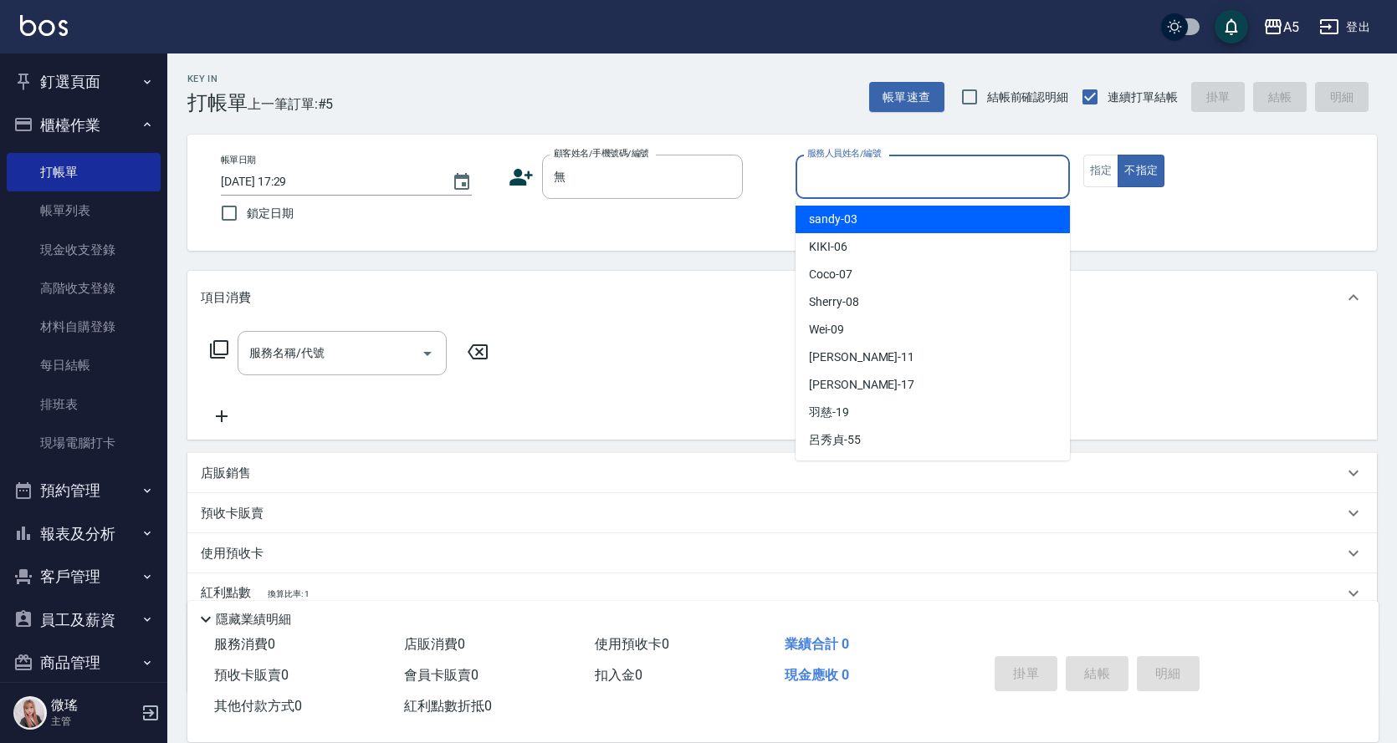
click at [923, 188] on input "服務人員姓名/編號" at bounding box center [932, 176] width 259 height 29
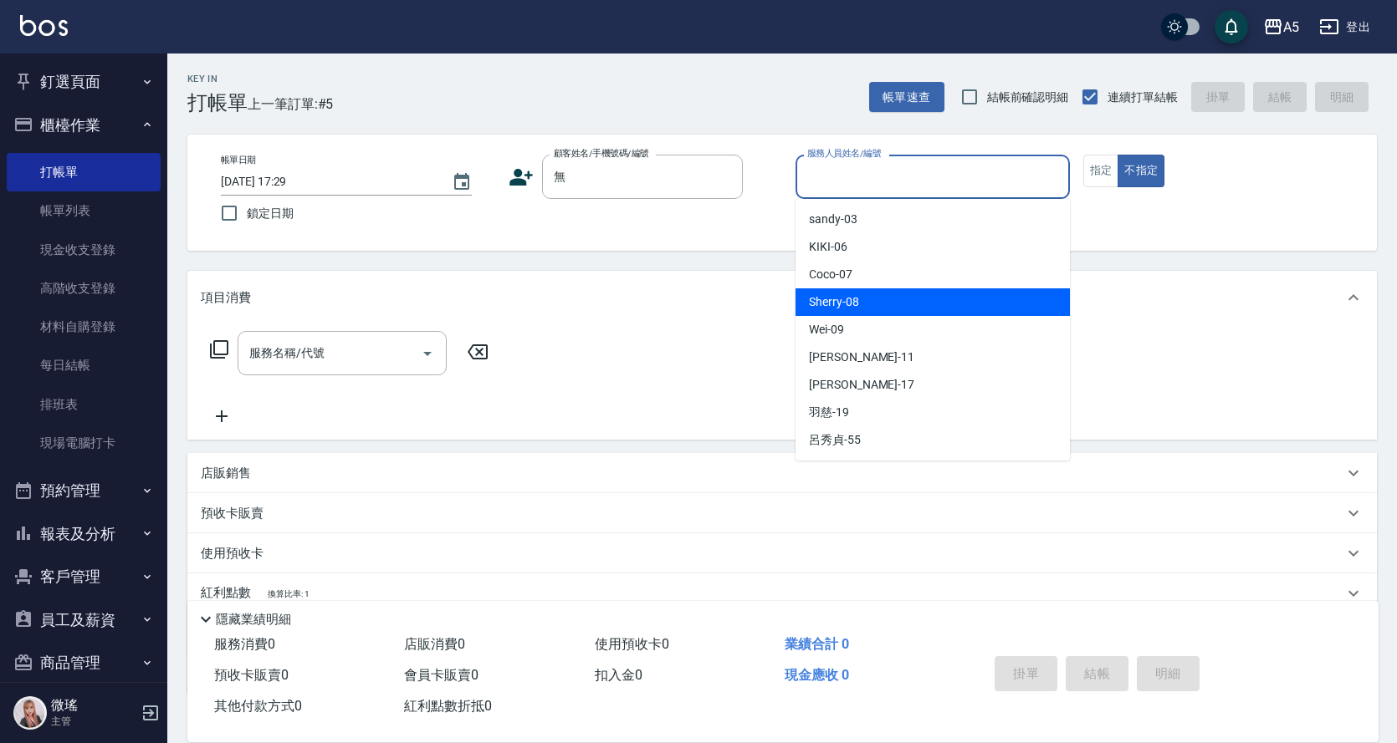
click at [859, 296] on div "Sherry -08" at bounding box center [932, 303] width 274 height 28
type input "Sherry-08"
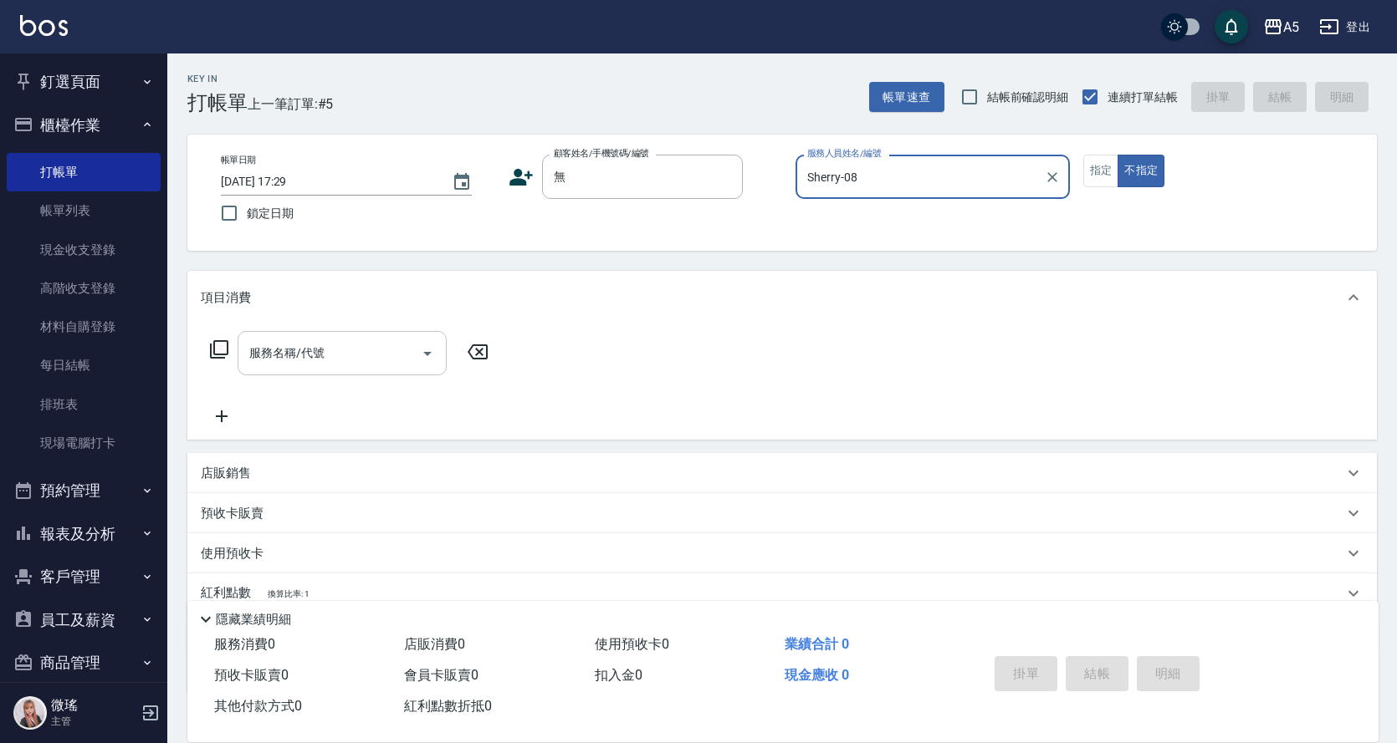
click at [376, 345] on input "服務名稱/代號" at bounding box center [329, 353] width 169 height 29
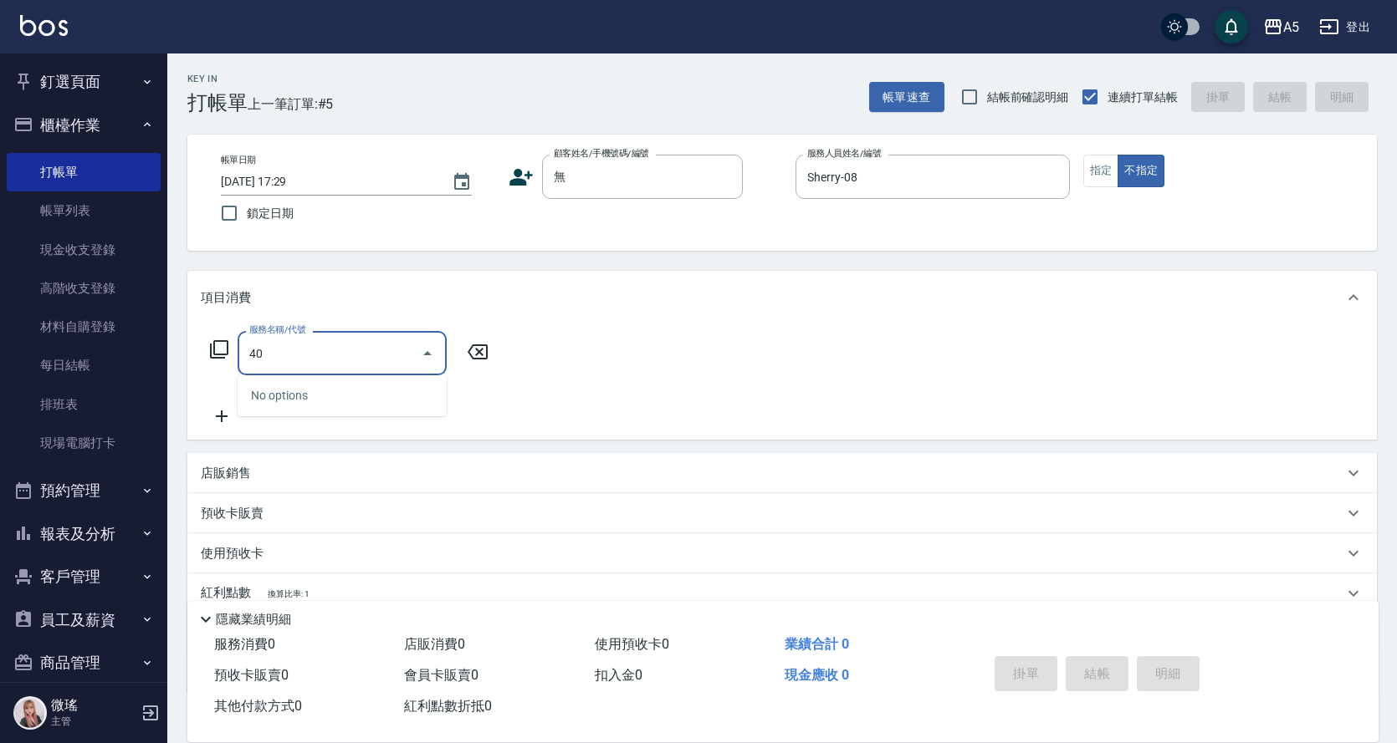
type input "401"
type input "40"
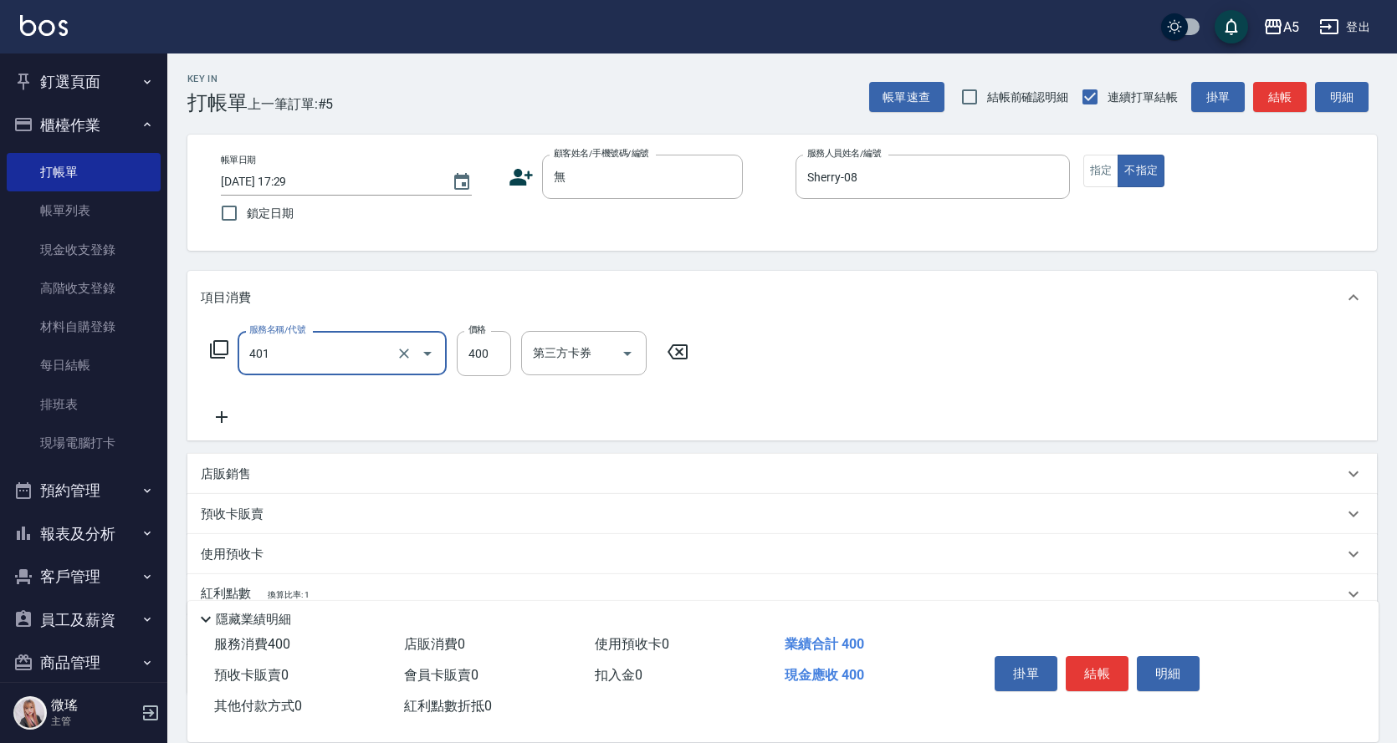
type input "剪髮(401)"
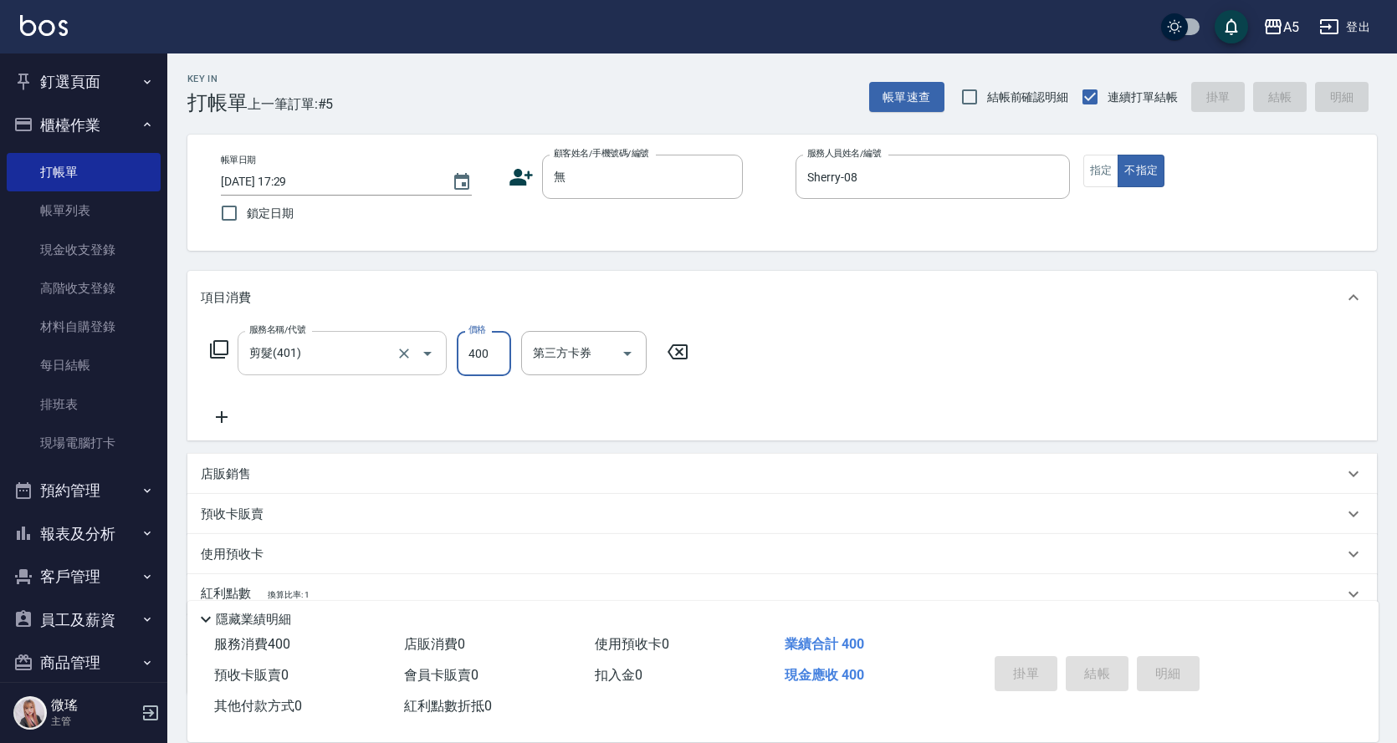
type input "0"
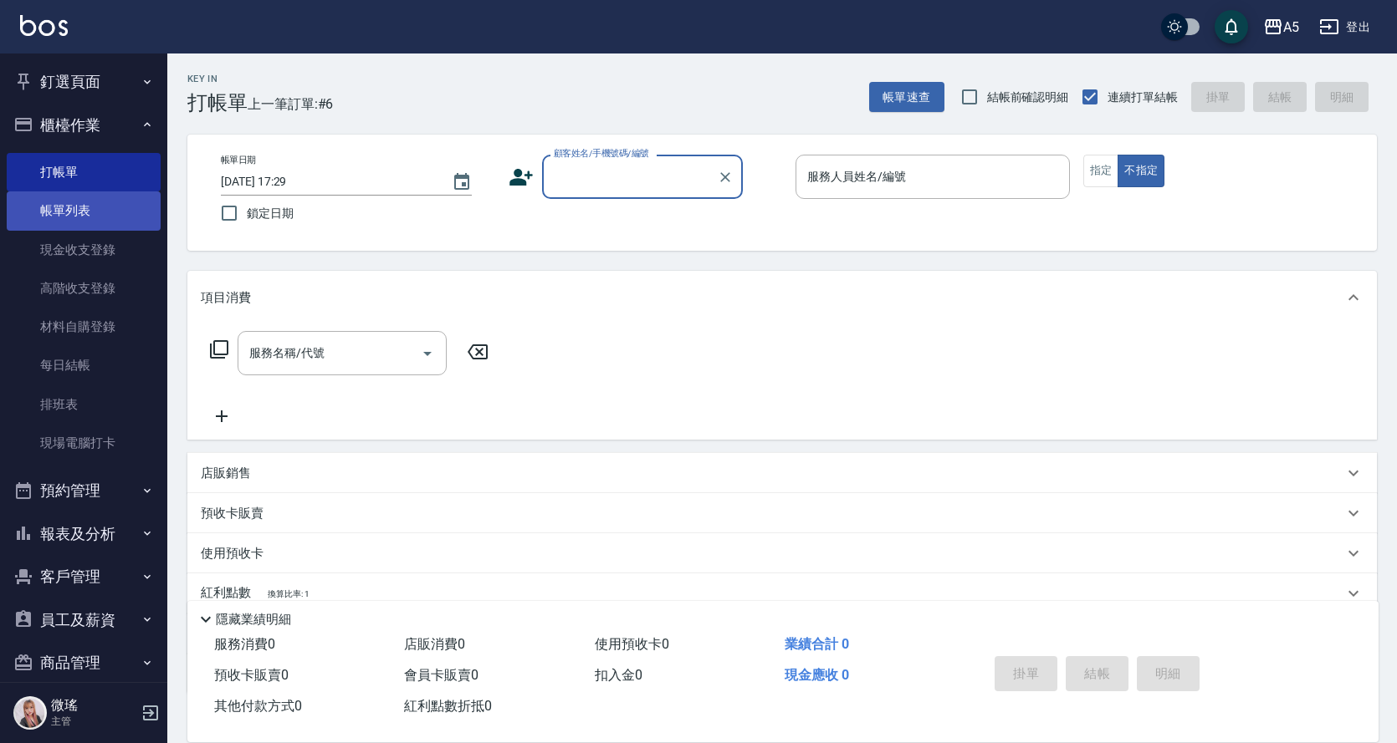
click at [118, 210] on link "帳單列表" at bounding box center [84, 211] width 154 height 38
